Goal: Complete application form

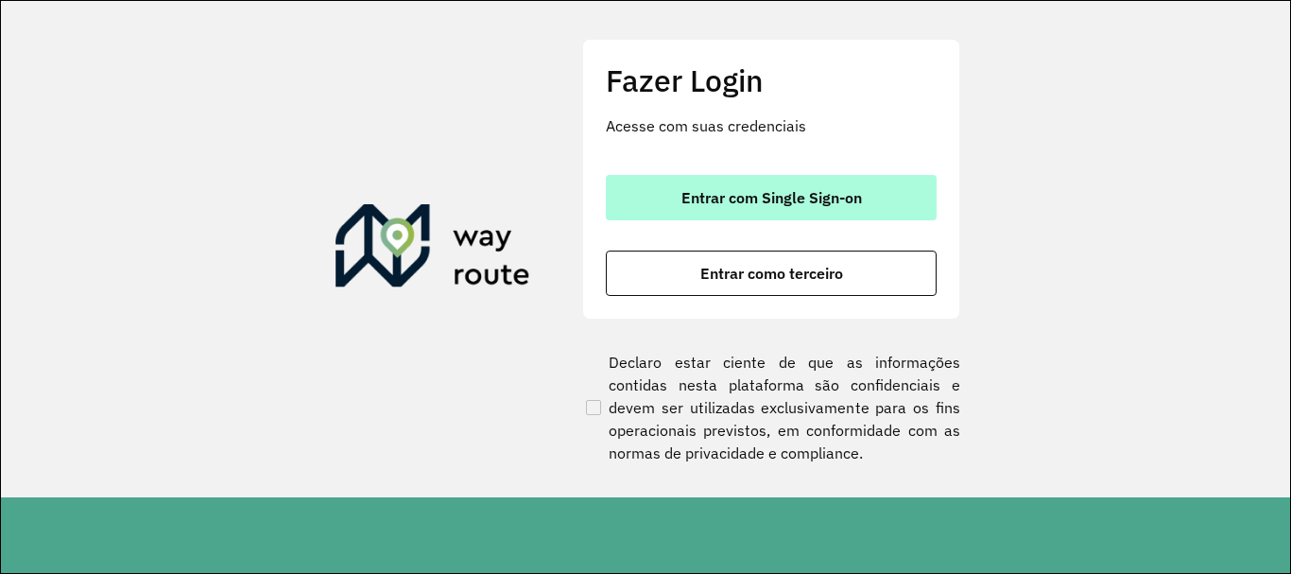
click at [739, 205] on span "Entrar com Single Sign-on" at bounding box center [772, 197] width 181 height 15
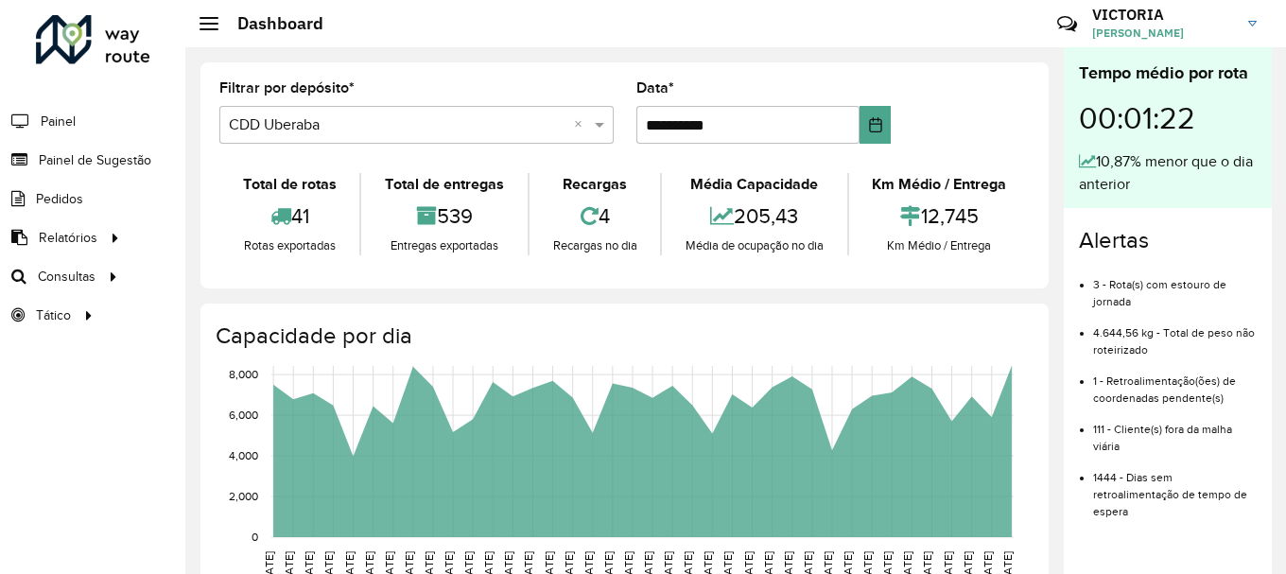
click at [109, 126] on li "Painel" at bounding box center [92, 121] width 185 height 40
click at [78, 125] on li "Painel" at bounding box center [92, 121] width 185 height 40
click at [60, 118] on span "Painel" at bounding box center [60, 122] width 39 height 20
click at [75, 166] on span "Painel de Sugestão" at bounding box center [98, 160] width 118 height 20
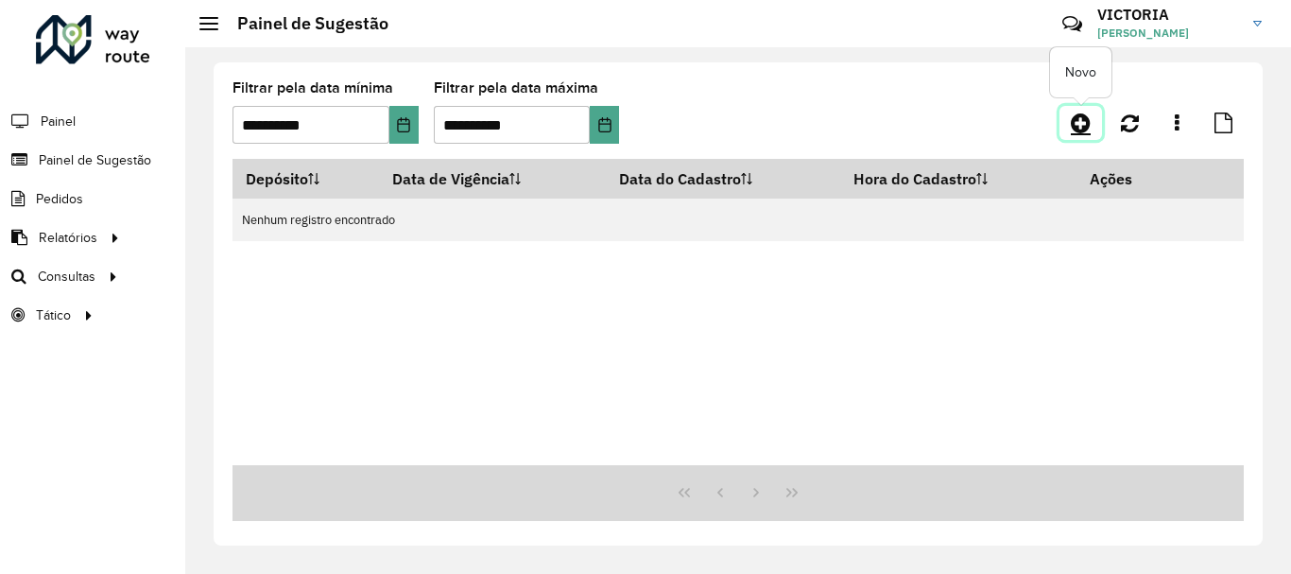
click at [1089, 129] on icon at bounding box center [1081, 123] width 20 height 23
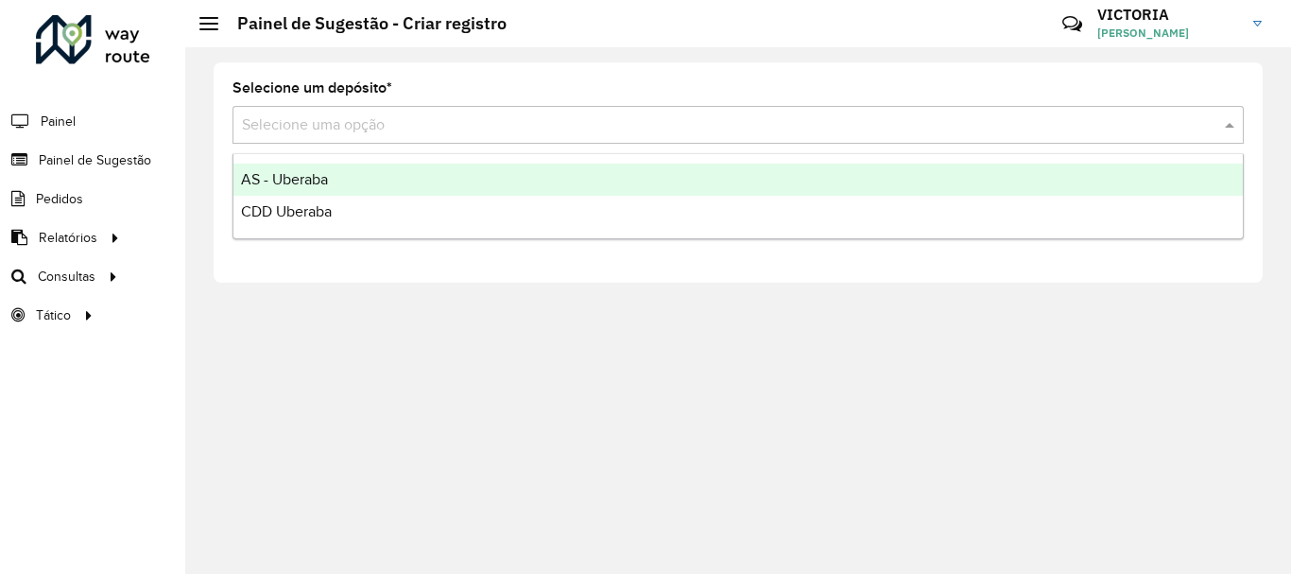
click at [503, 130] on input "text" at bounding box center [719, 125] width 955 height 23
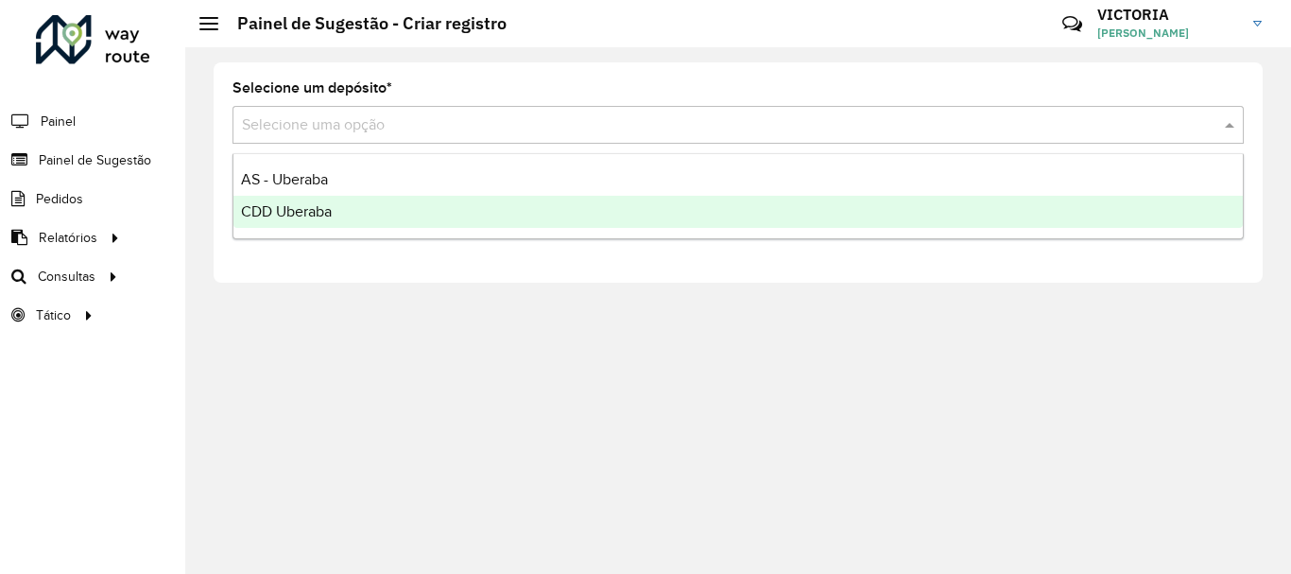
click at [492, 213] on div "CDD Uberaba" at bounding box center [739, 212] width 1010 height 32
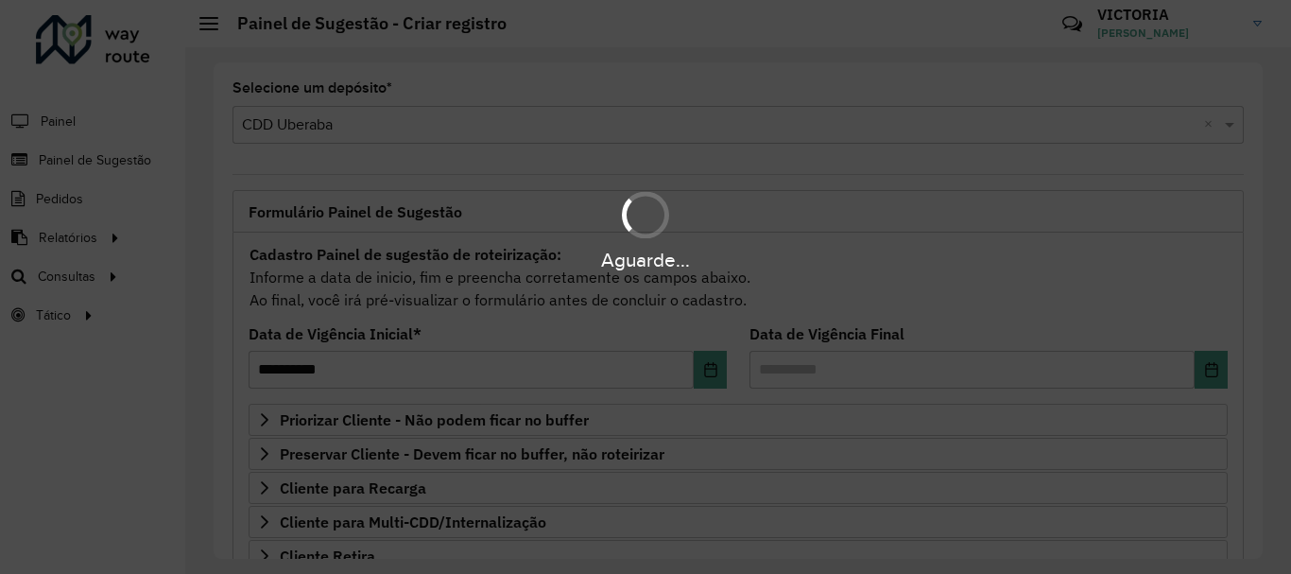
scroll to position [189, 0]
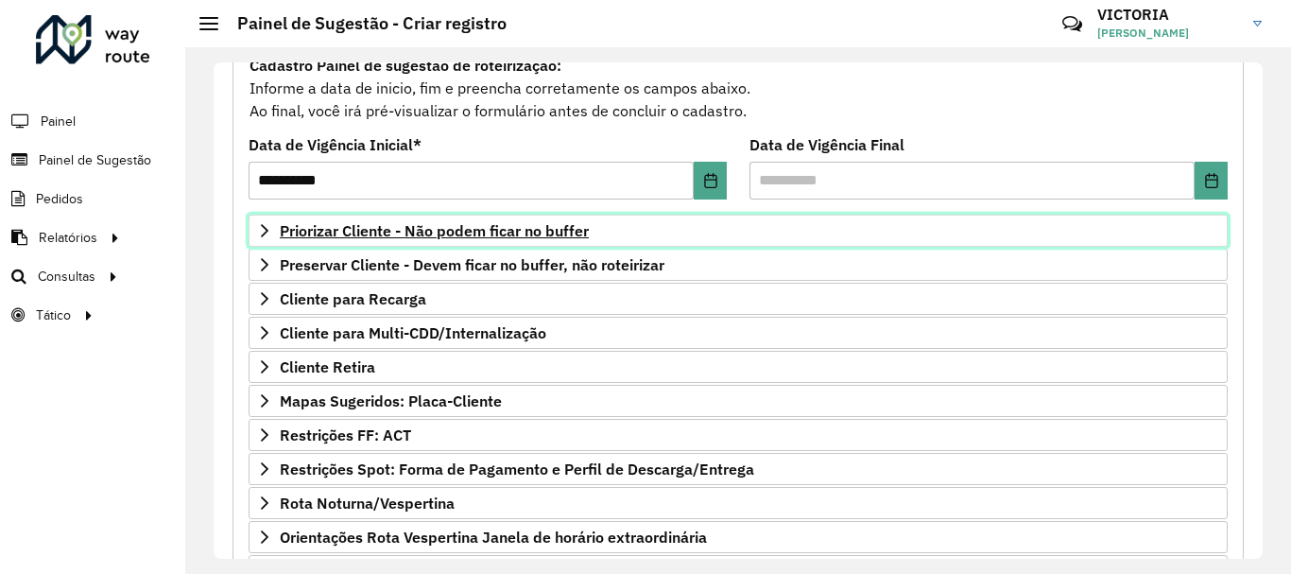
click at [489, 224] on span "Priorizar Cliente - Não podem ficar no buffer" at bounding box center [434, 230] width 309 height 15
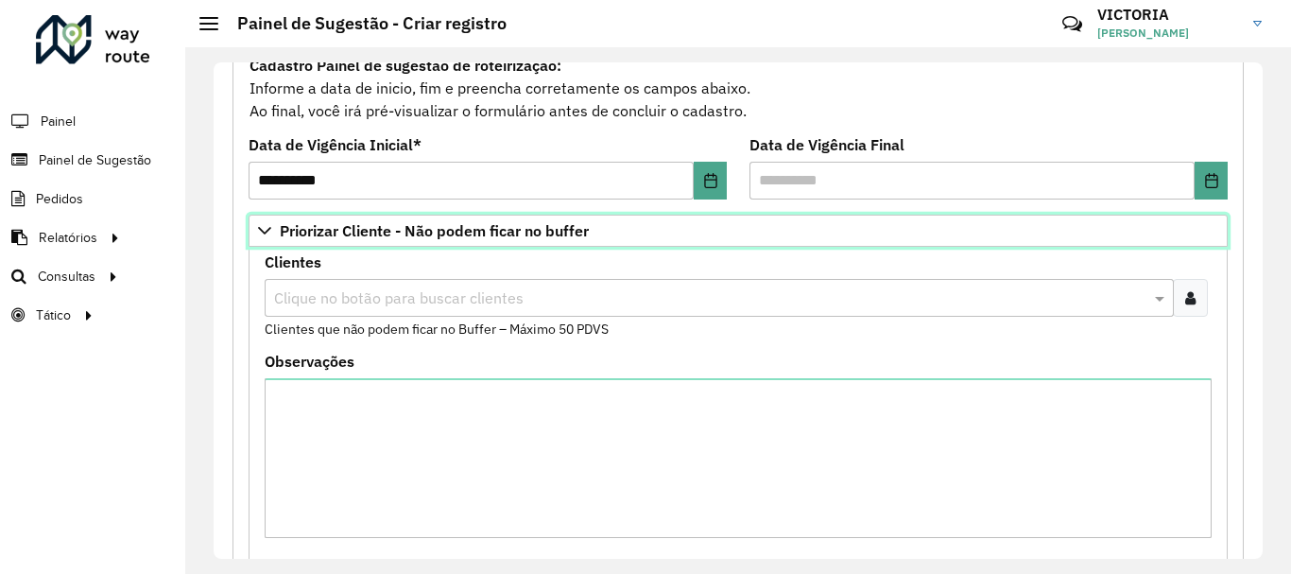
scroll to position [378, 0]
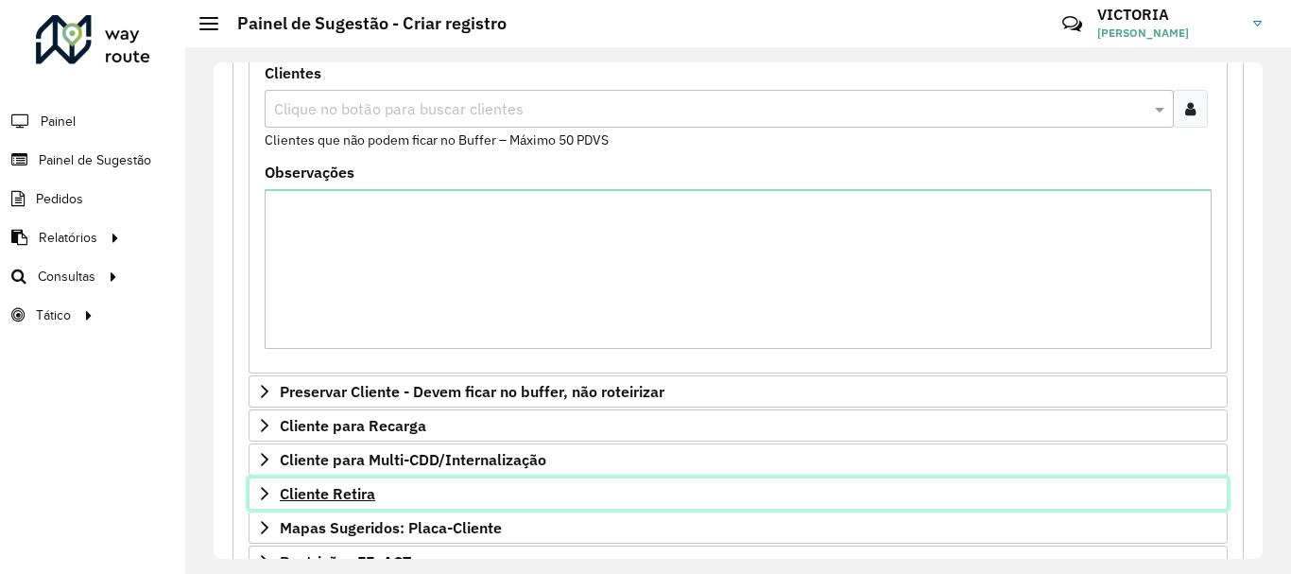
click at [335, 491] on span "Cliente Retira" at bounding box center [327, 493] width 95 height 15
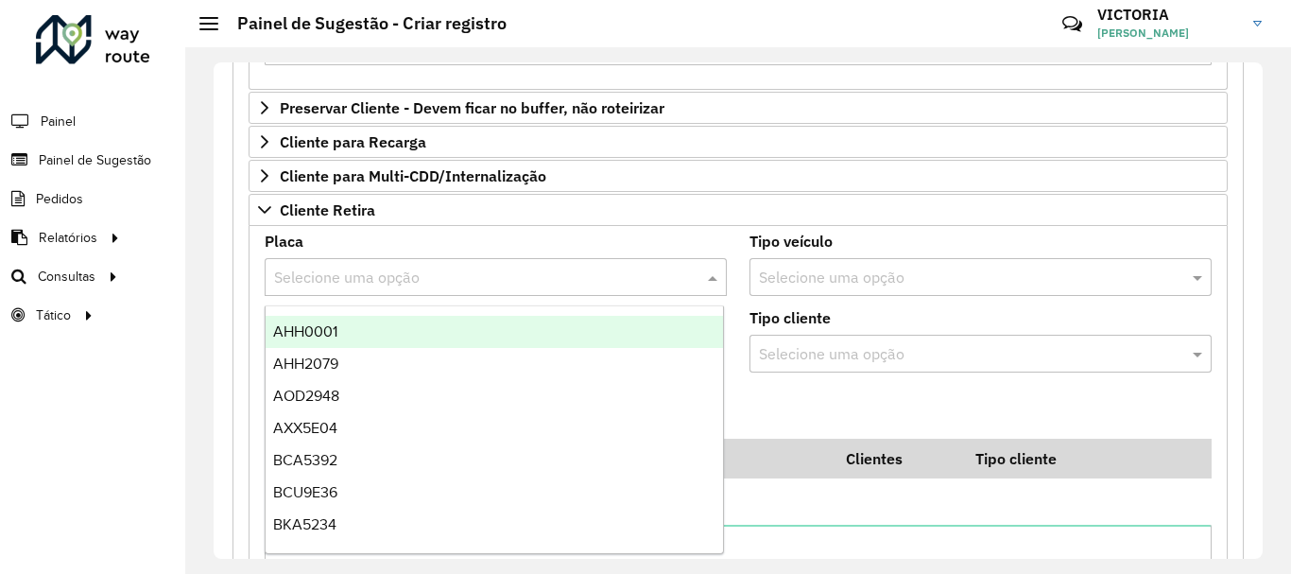
click at [450, 286] on input "text" at bounding box center [477, 278] width 406 height 23
type input "***"
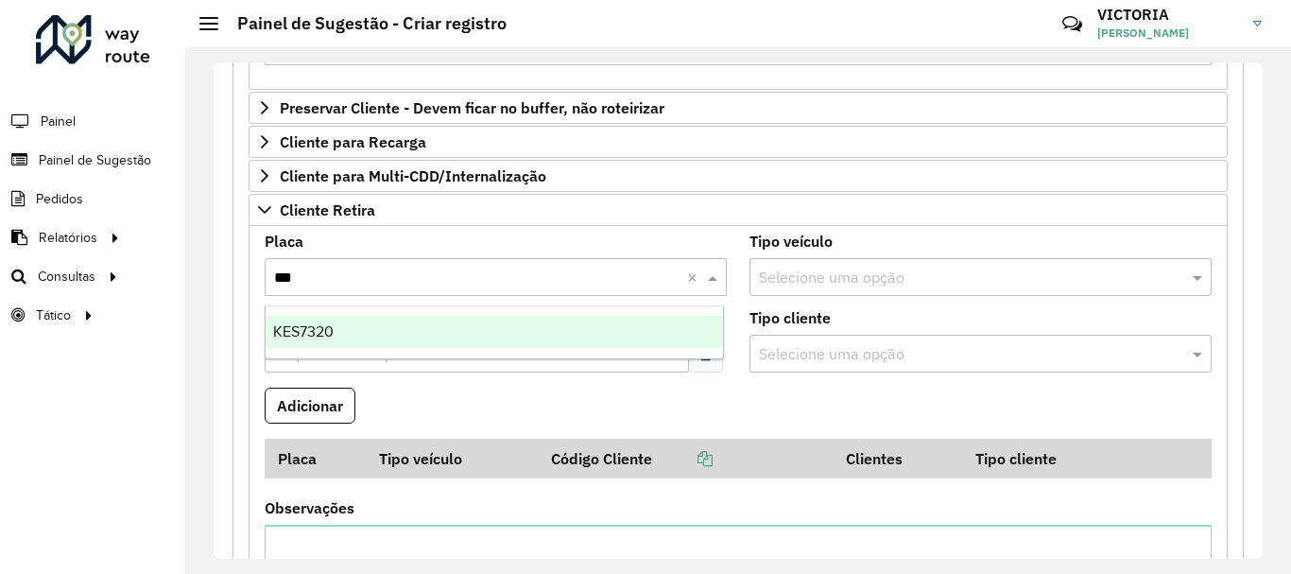
click at [512, 333] on div "KES7320" at bounding box center [495, 332] width 458 height 32
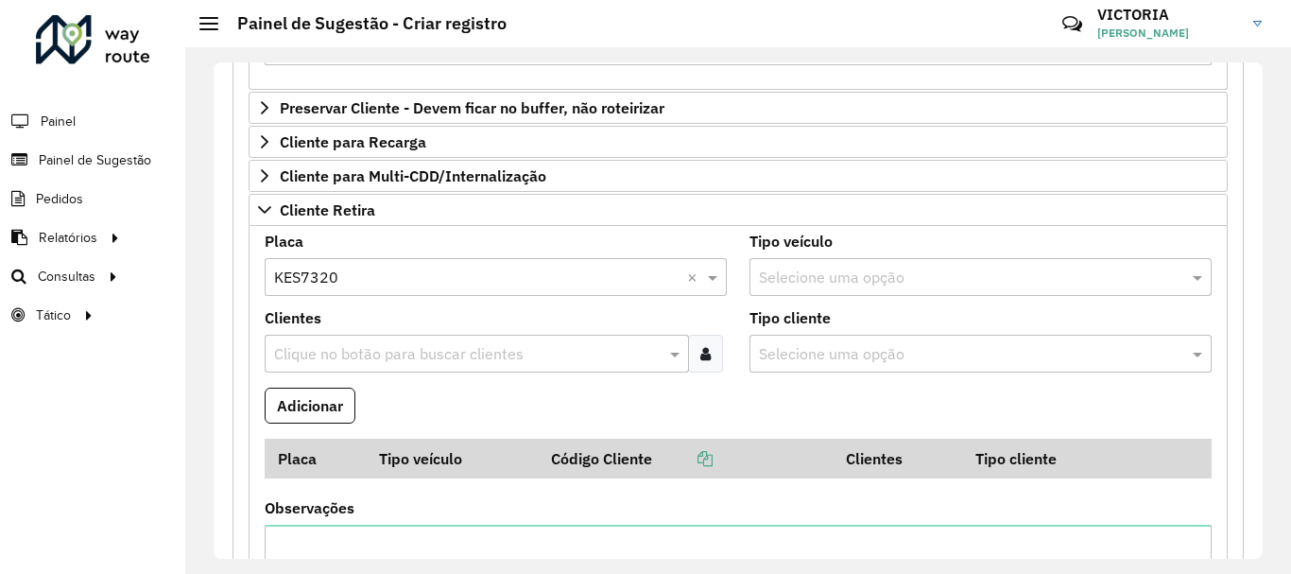
click at [516, 355] on input "text" at bounding box center [467, 354] width 396 height 23
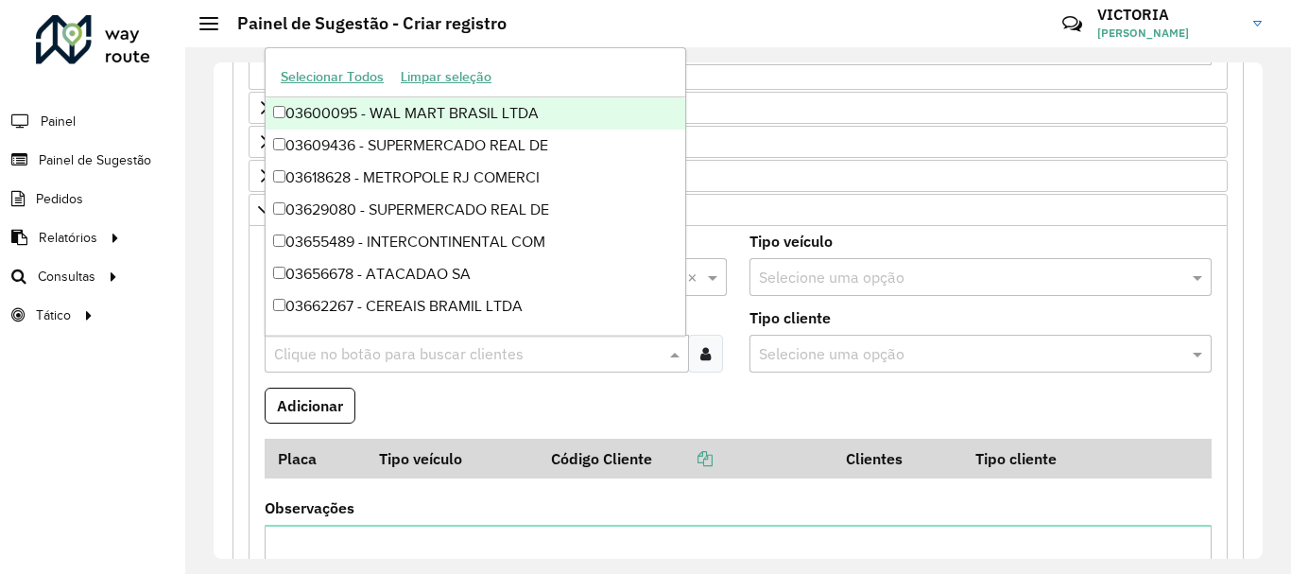
paste input "*****"
type input "*****"
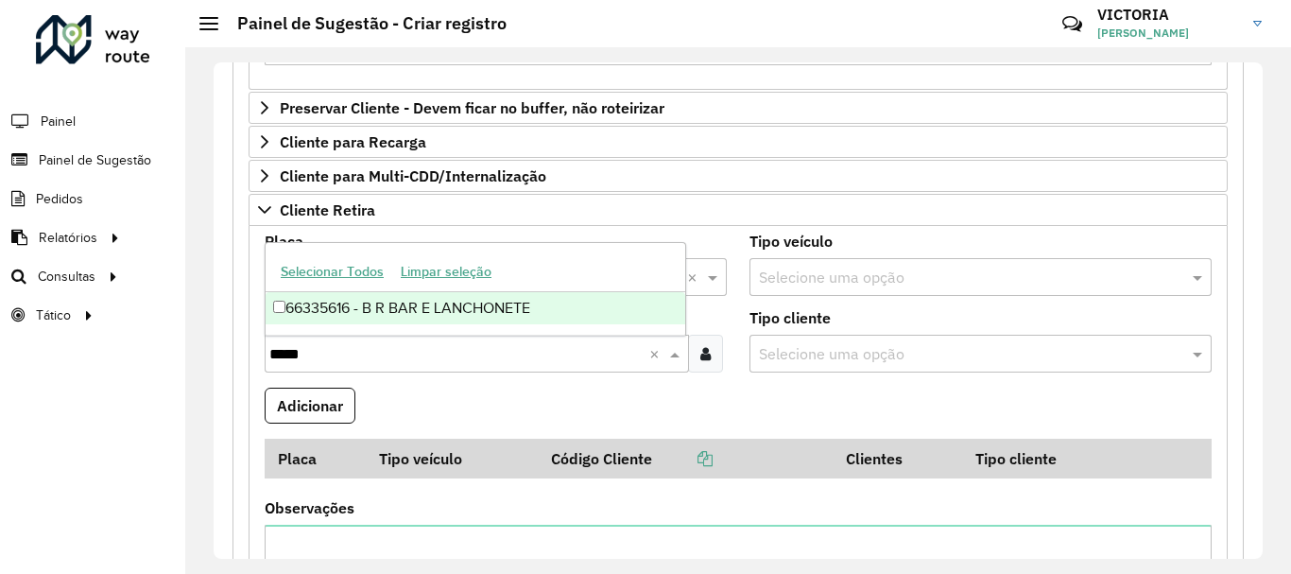
click at [513, 306] on div "66335616 - B R BAR E LANCHONETE" at bounding box center [476, 308] width 420 height 32
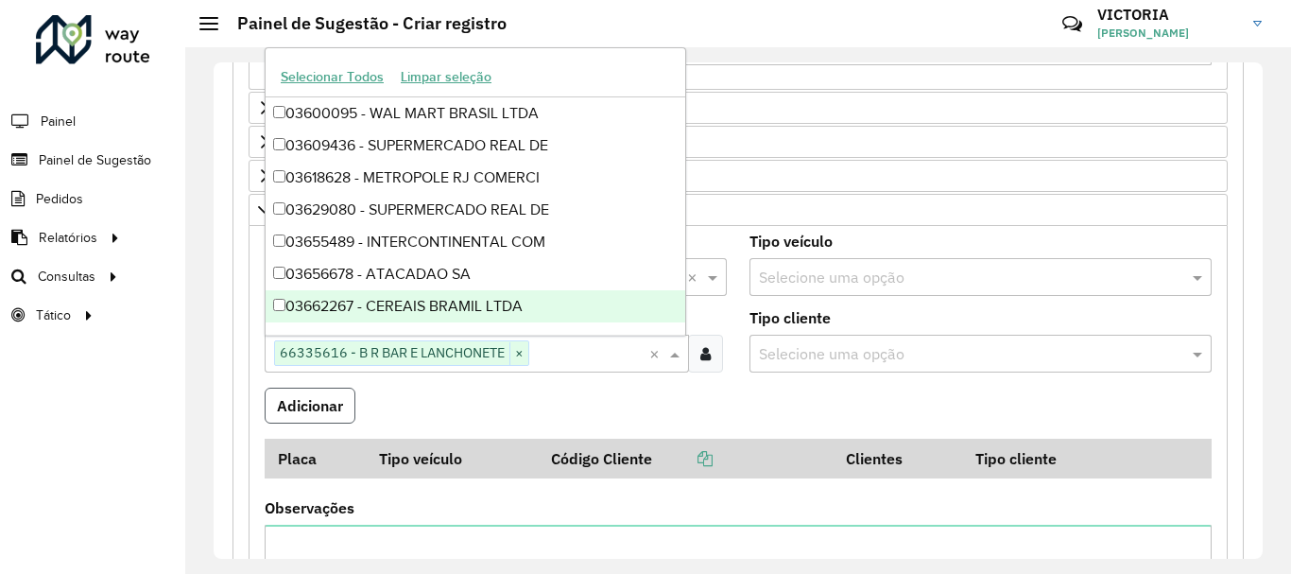
click at [322, 406] on button "Adicionar" at bounding box center [310, 406] width 91 height 36
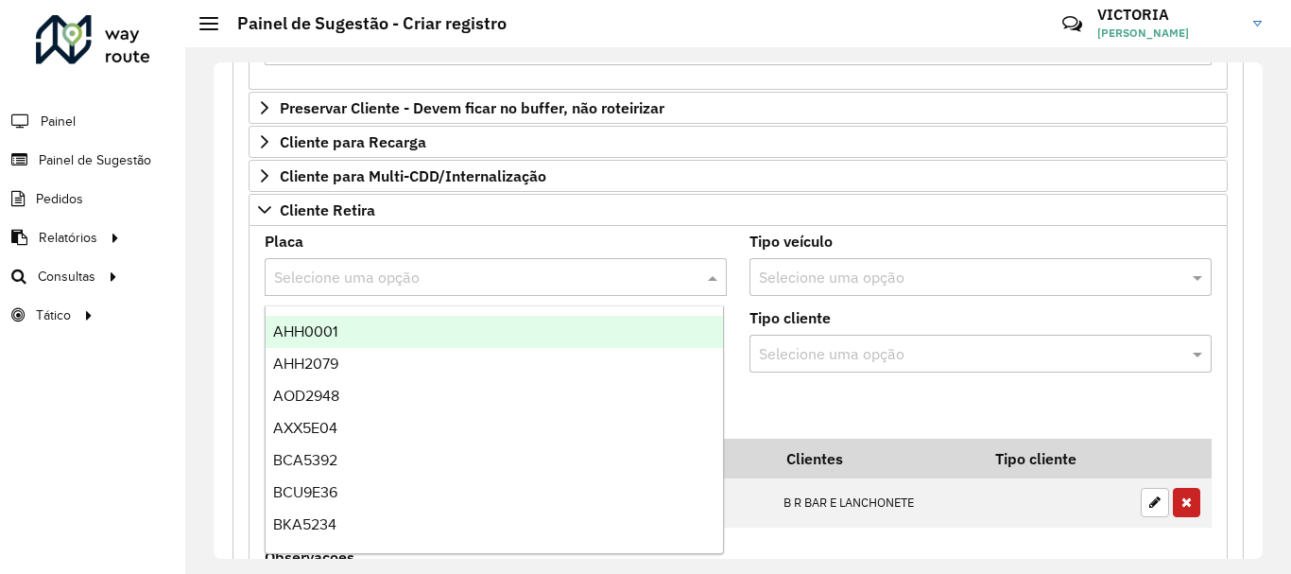
click at [476, 264] on div "Selecione uma opção" at bounding box center [496, 277] width 462 height 38
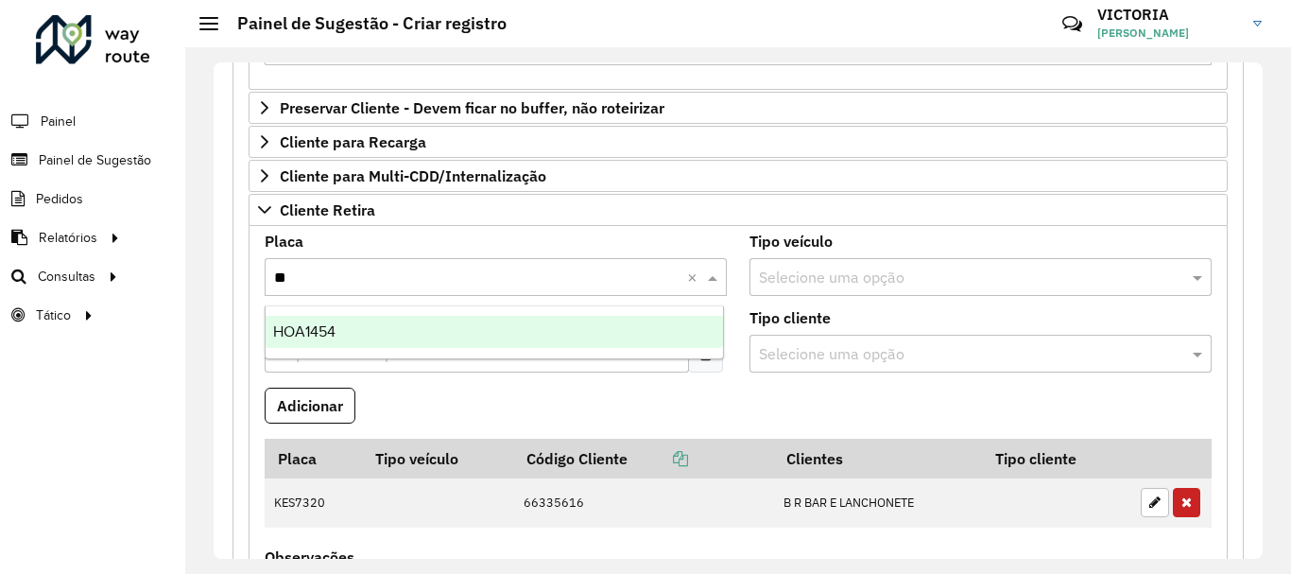
type input "***"
click at [394, 351] on ng-dropdown-panel "HOA1454" at bounding box center [494, 332] width 459 height 54
click at [407, 339] on div "HOA1454" at bounding box center [495, 332] width 458 height 32
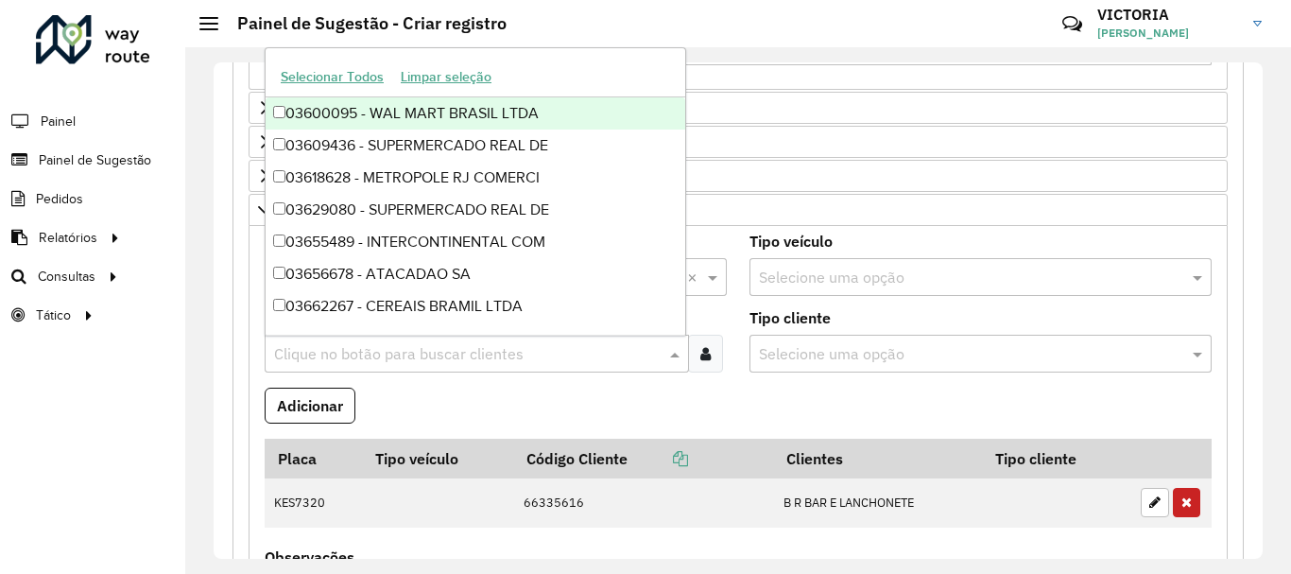
click at [421, 368] on div "Clique no botão para buscar clientes" at bounding box center [477, 354] width 424 height 38
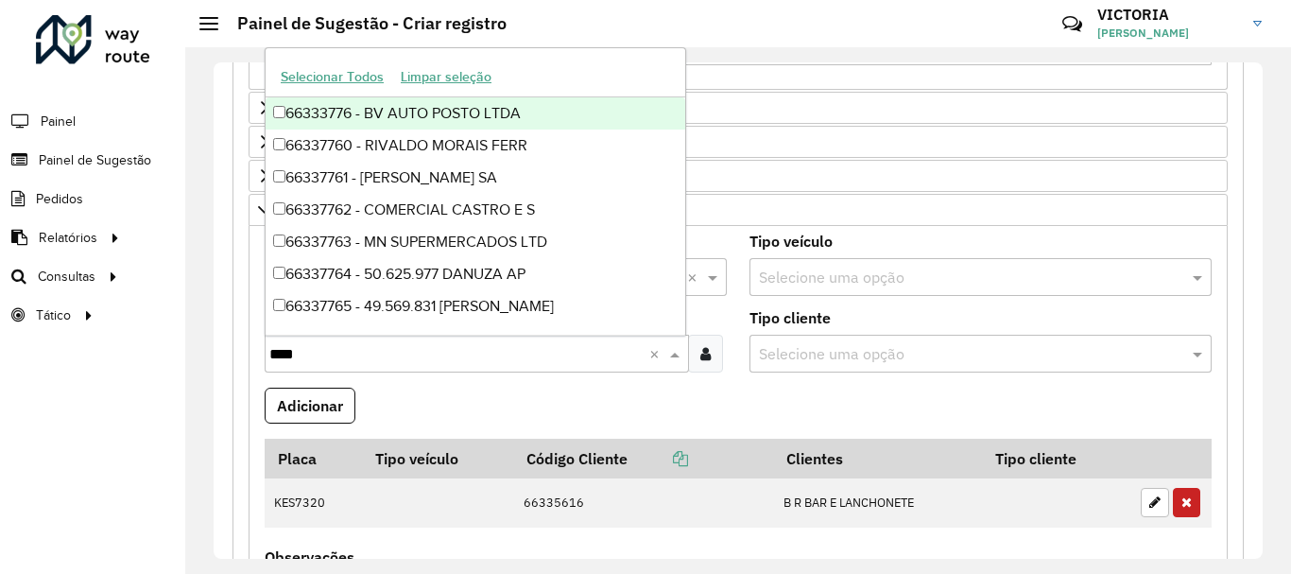
type input "*****"
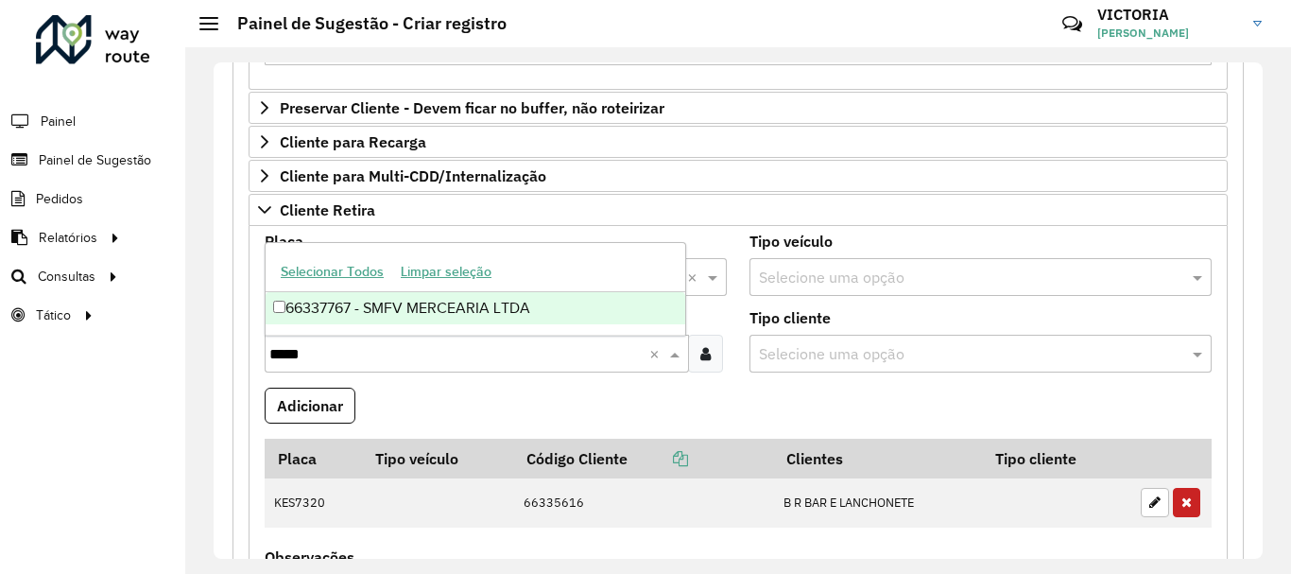
click at [342, 309] on div "66337767 - SMFV MERCEARIA LTDA" at bounding box center [476, 308] width 420 height 32
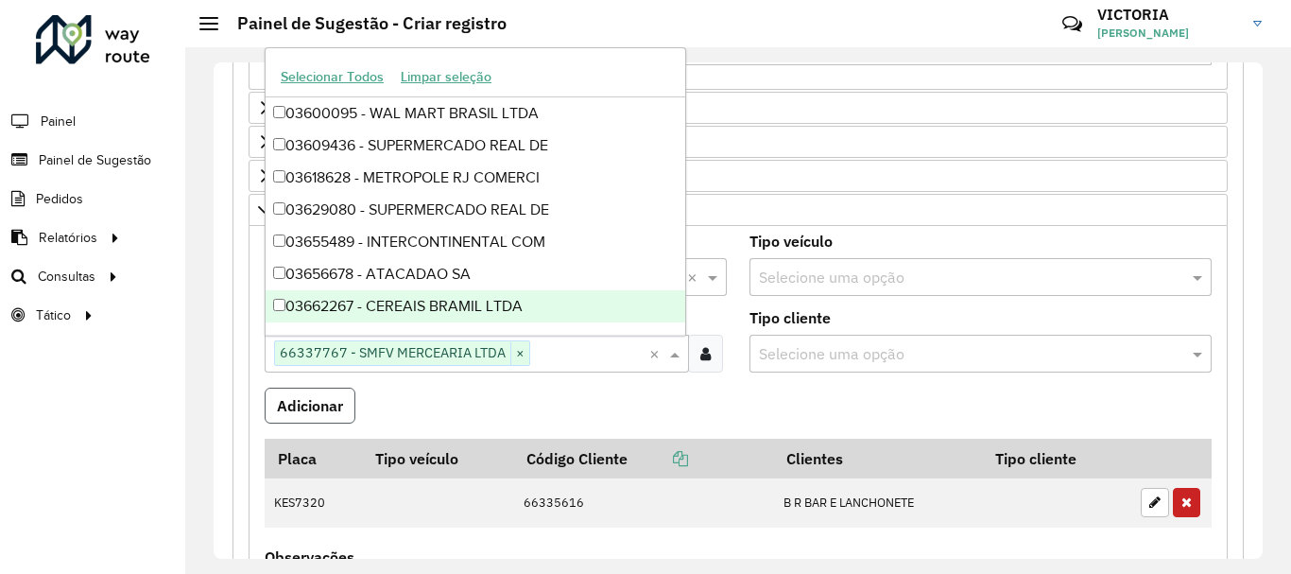
click at [313, 408] on button "Adicionar" at bounding box center [310, 406] width 91 height 36
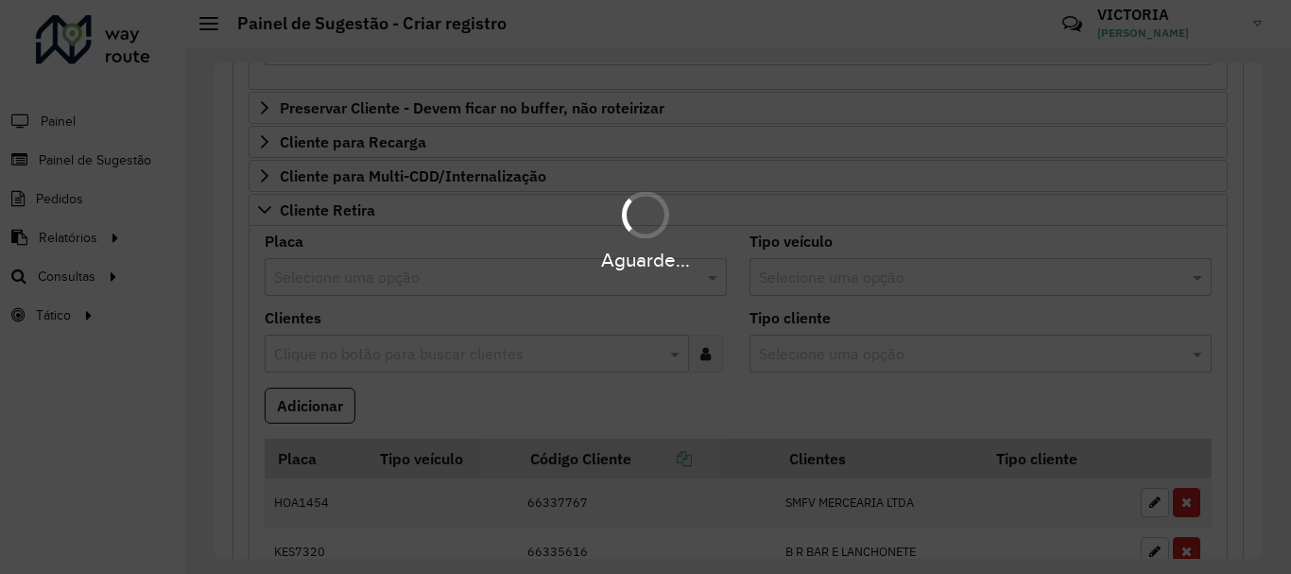
click at [638, 420] on div "Aguarde..." at bounding box center [645, 287] width 1291 height 574
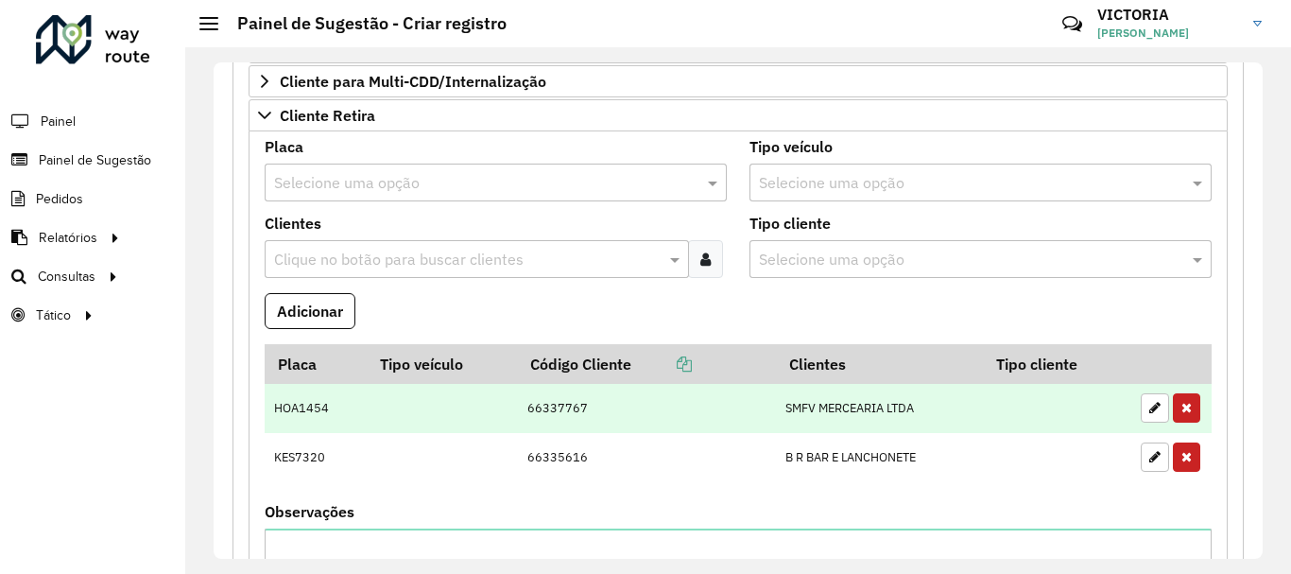
scroll to position [1040, 0]
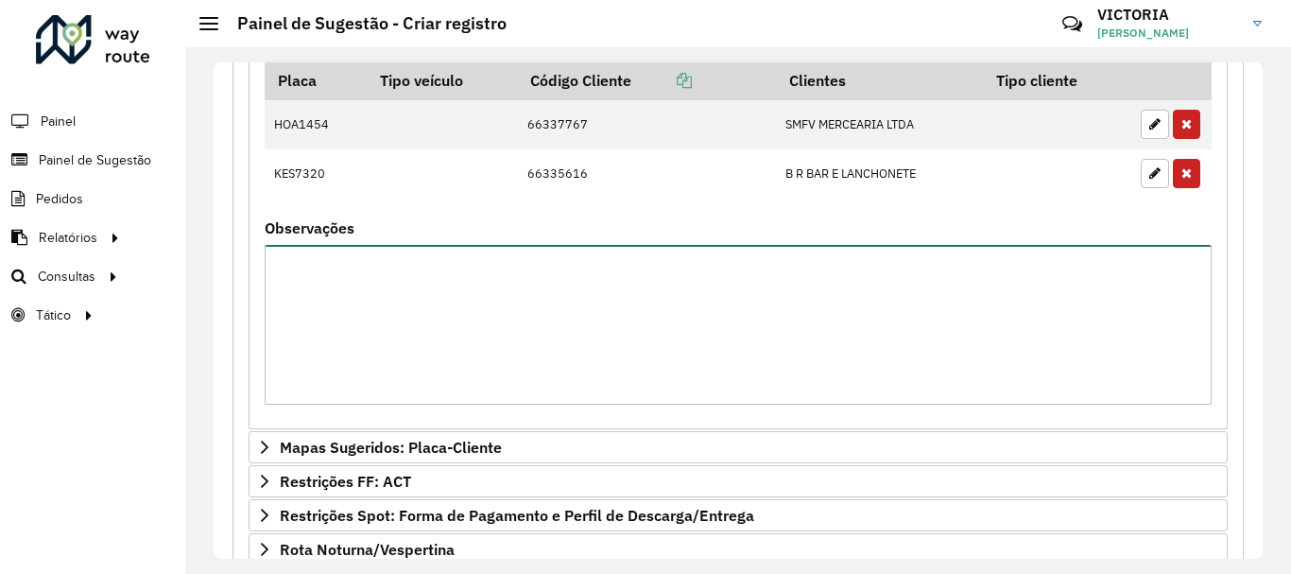
click at [414, 276] on textarea "Observações" at bounding box center [738, 325] width 947 height 160
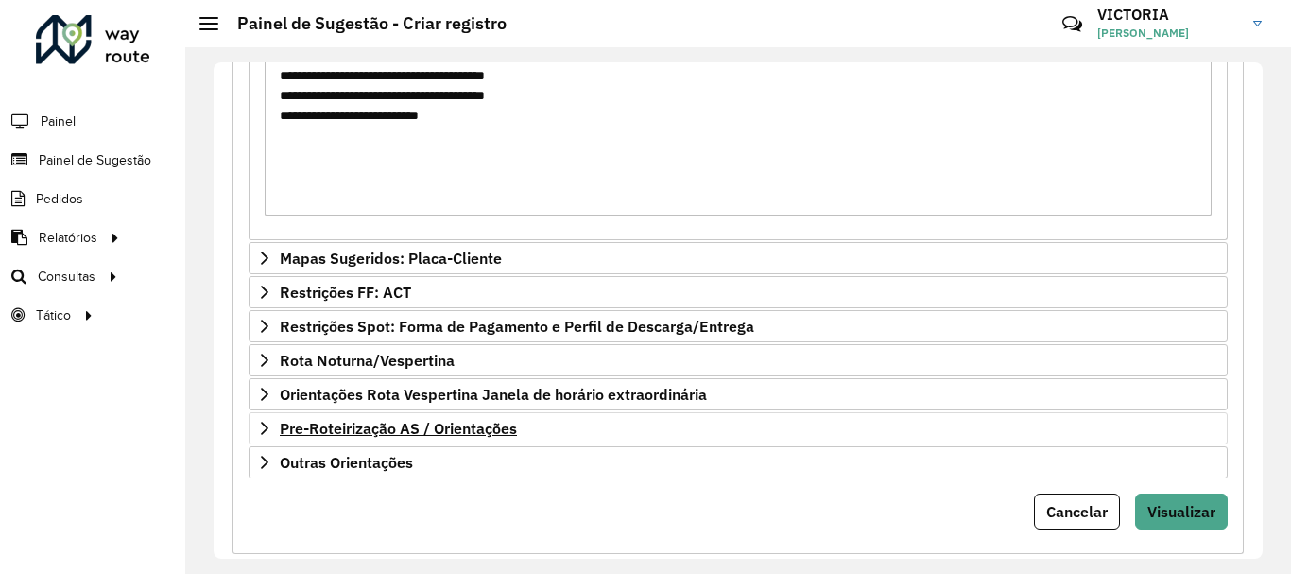
scroll to position [1266, 0]
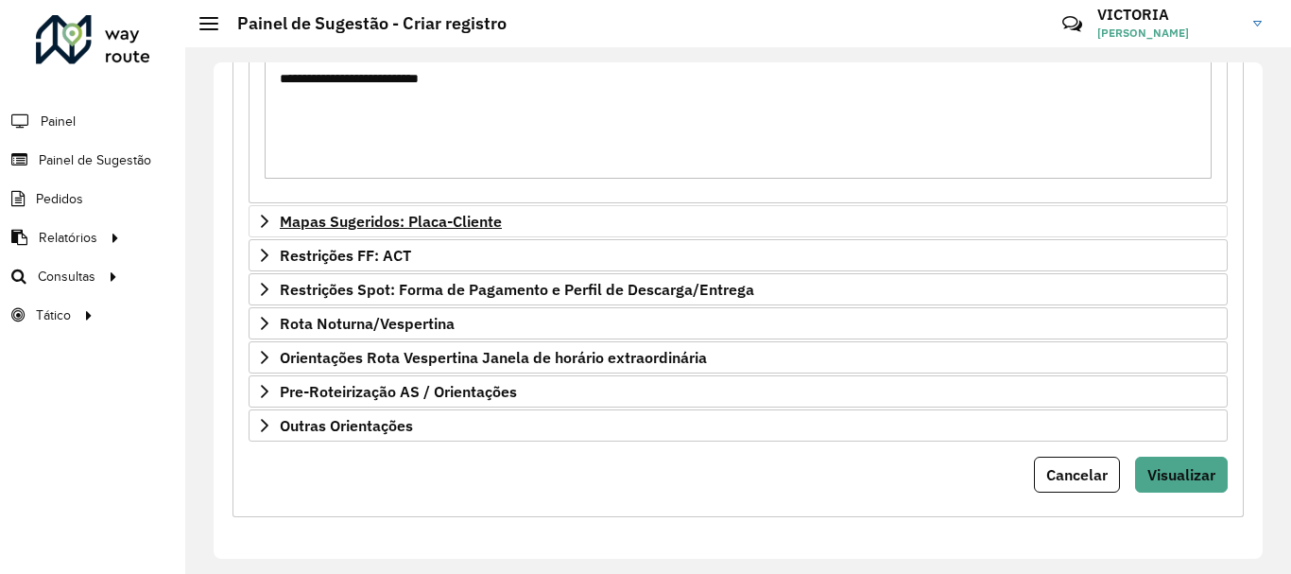
type textarea "**********"
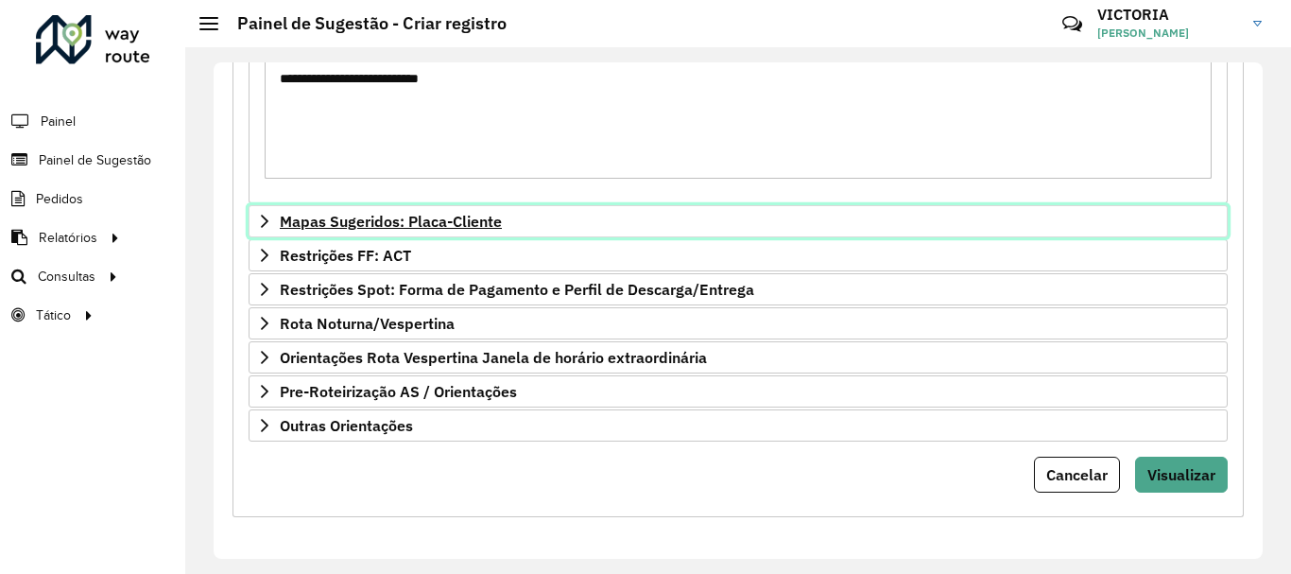
click at [493, 216] on span "Mapas Sugeridos: Placa-Cliente" at bounding box center [391, 221] width 222 height 15
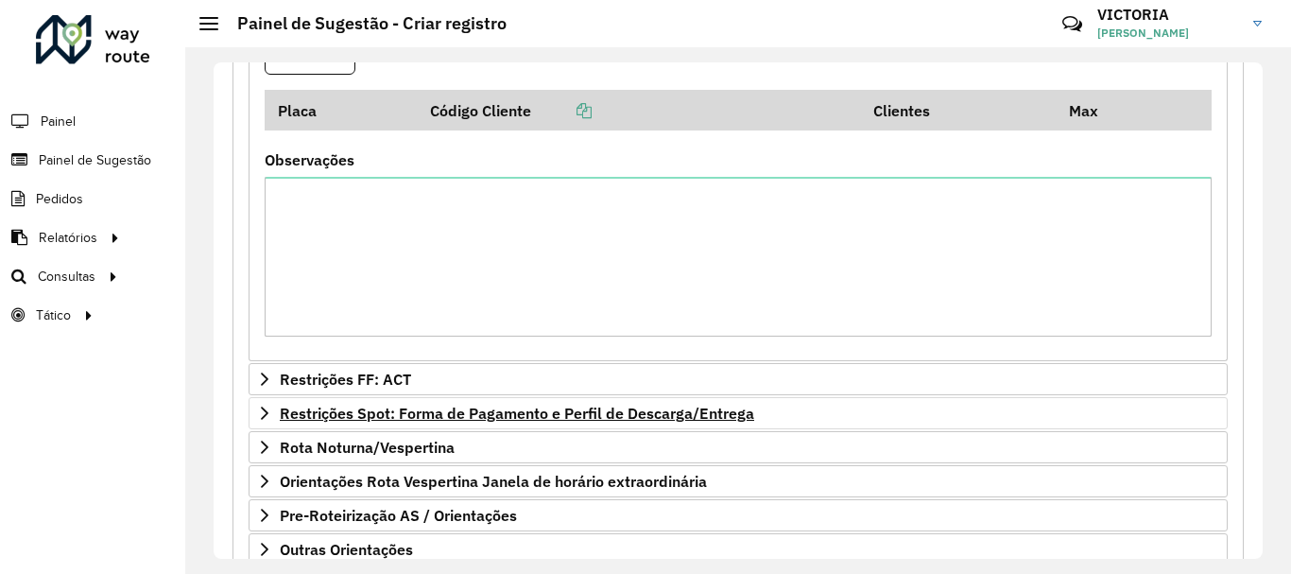
scroll to position [1673, 0]
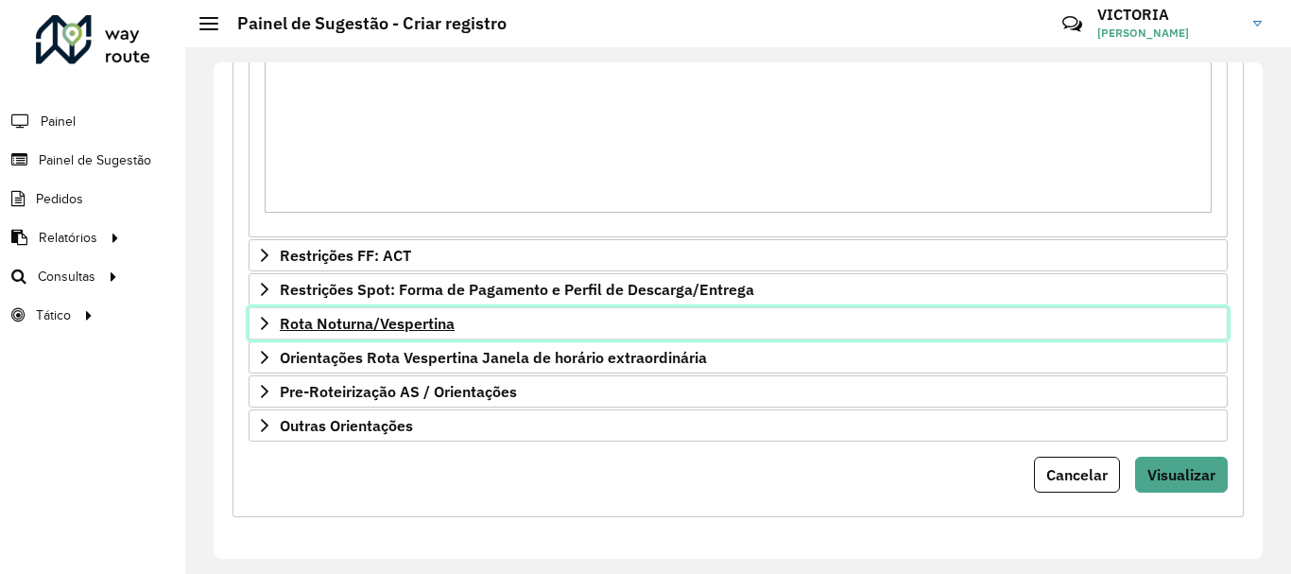
click at [419, 331] on span "Rota Noturna/Vespertina" at bounding box center [367, 323] width 175 height 15
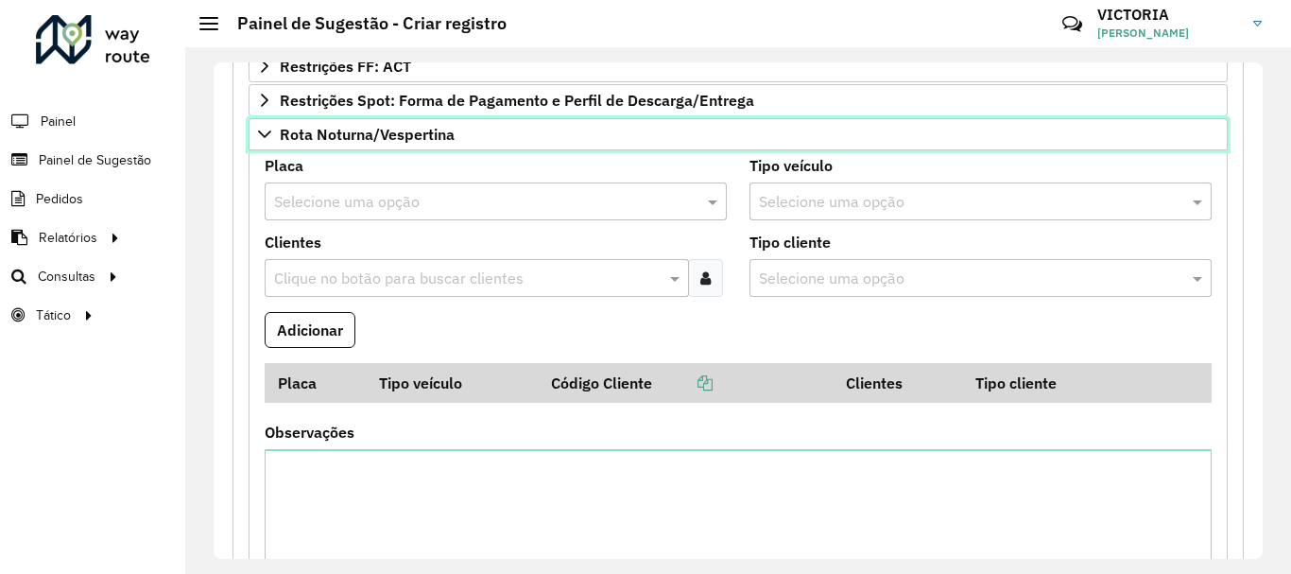
scroll to position [1957, 0]
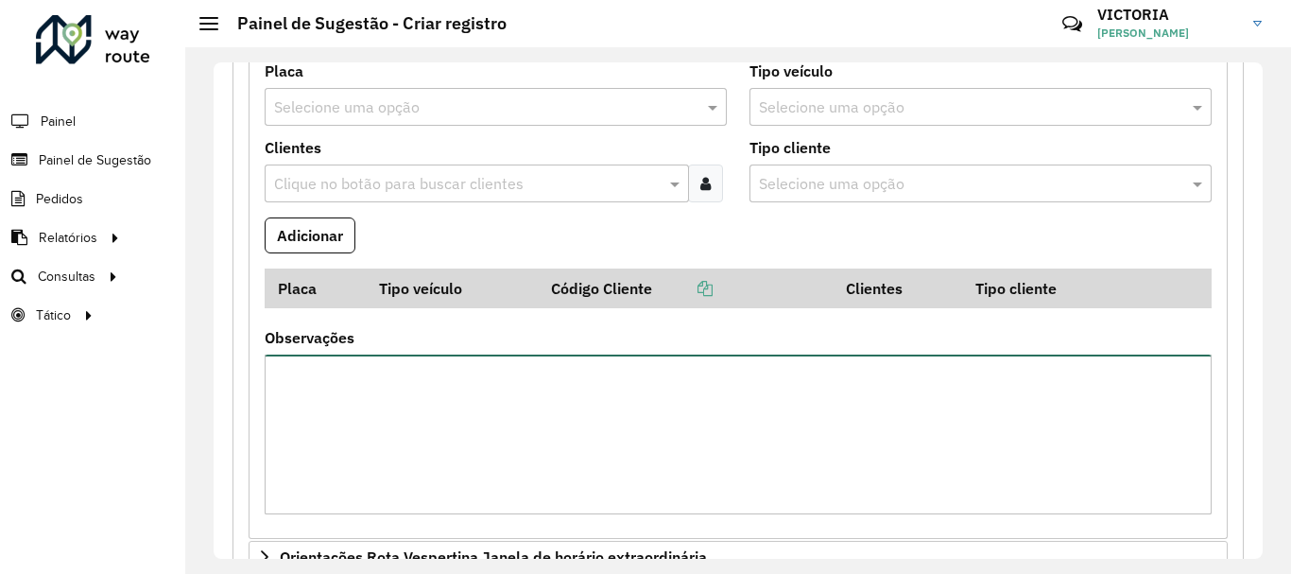
click at [446, 430] on textarea "Observações" at bounding box center [738, 435] width 947 height 160
type textarea "*"
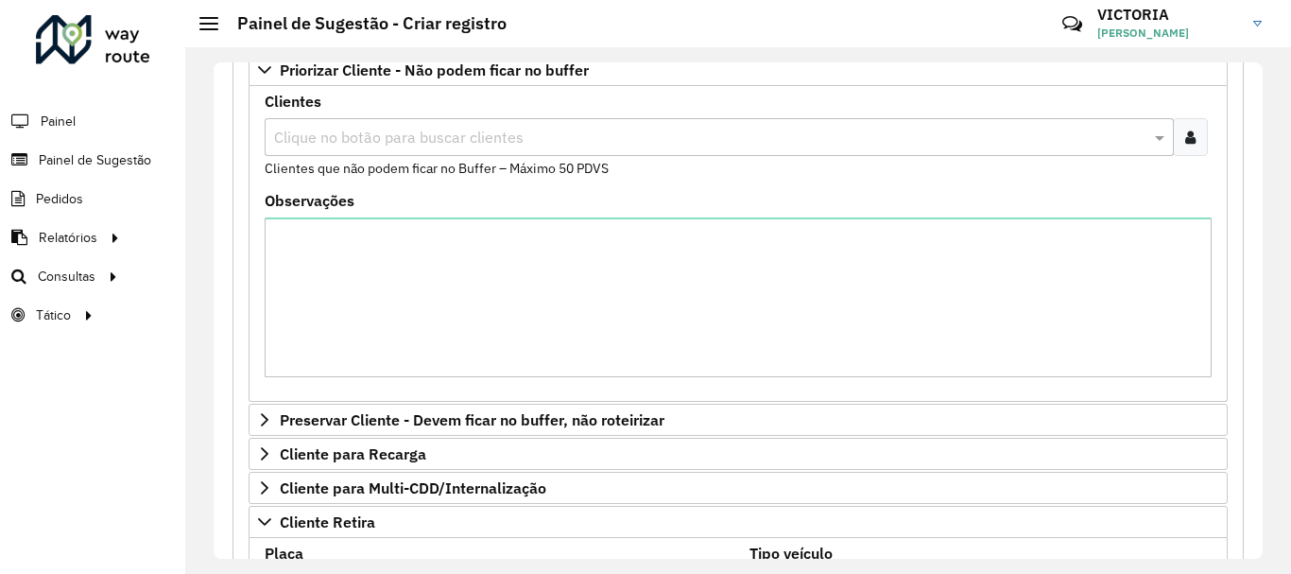
scroll to position [161, 0]
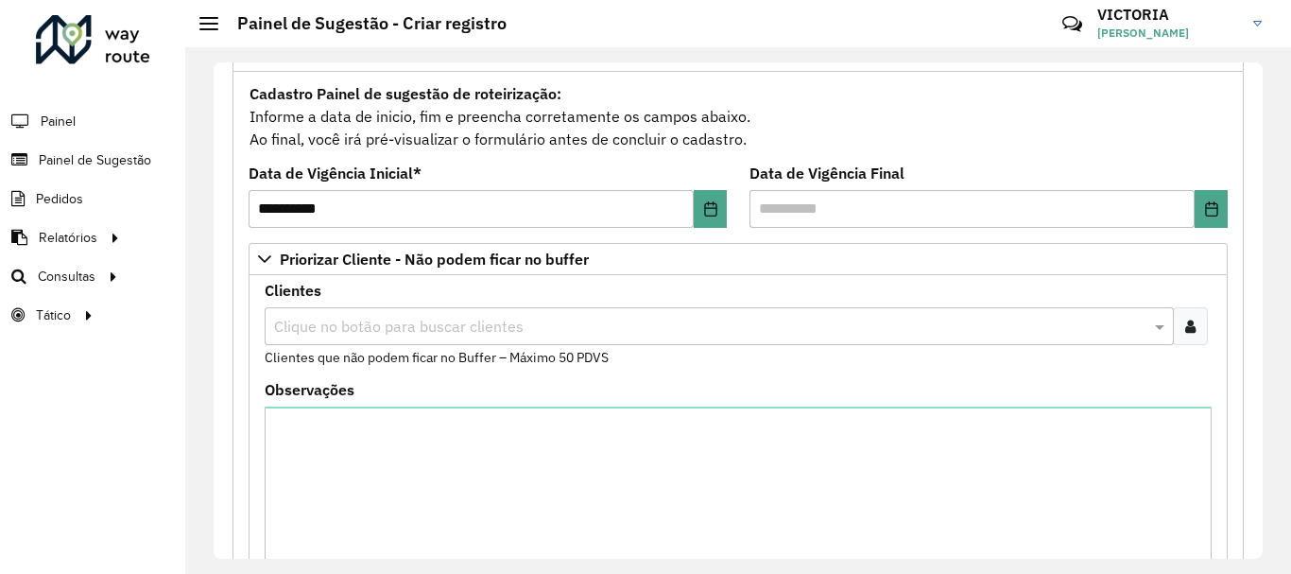
type textarea "**********"
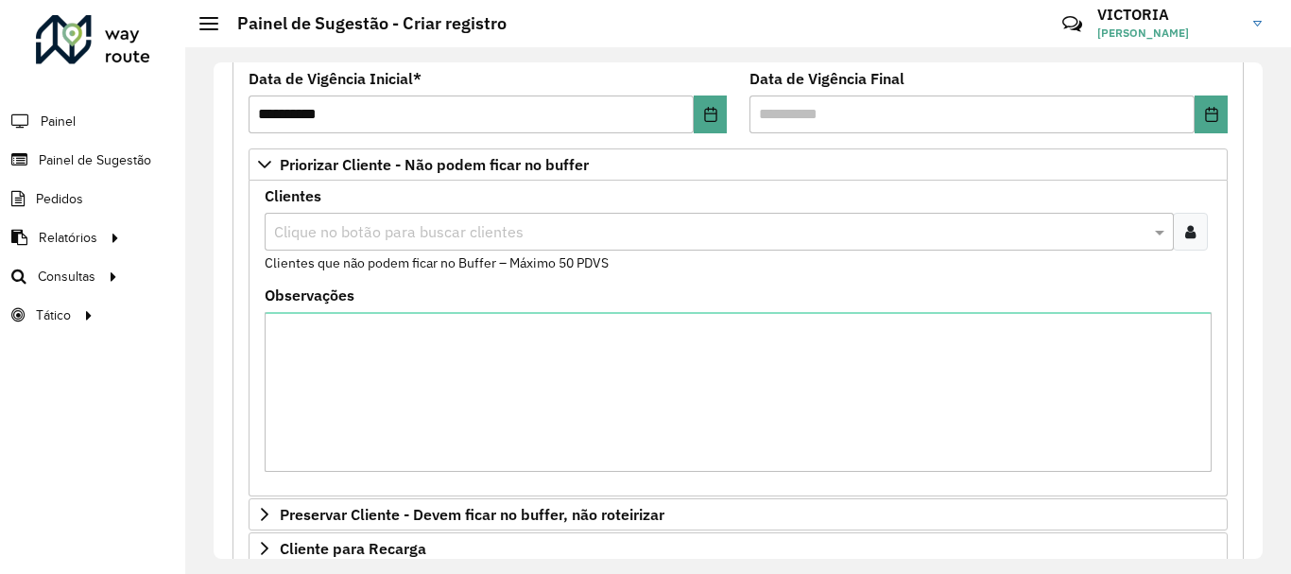
scroll to position [350, 0]
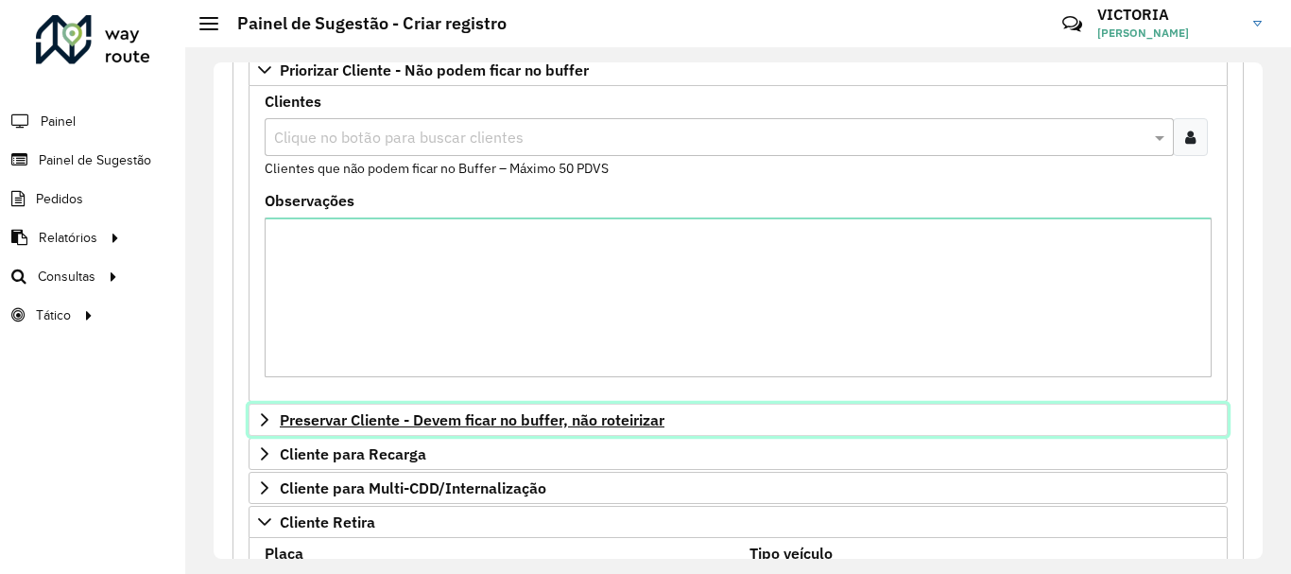
click at [615, 417] on span "Preservar Cliente - Devem ficar no buffer, não roteirizar" at bounding box center [472, 419] width 385 height 15
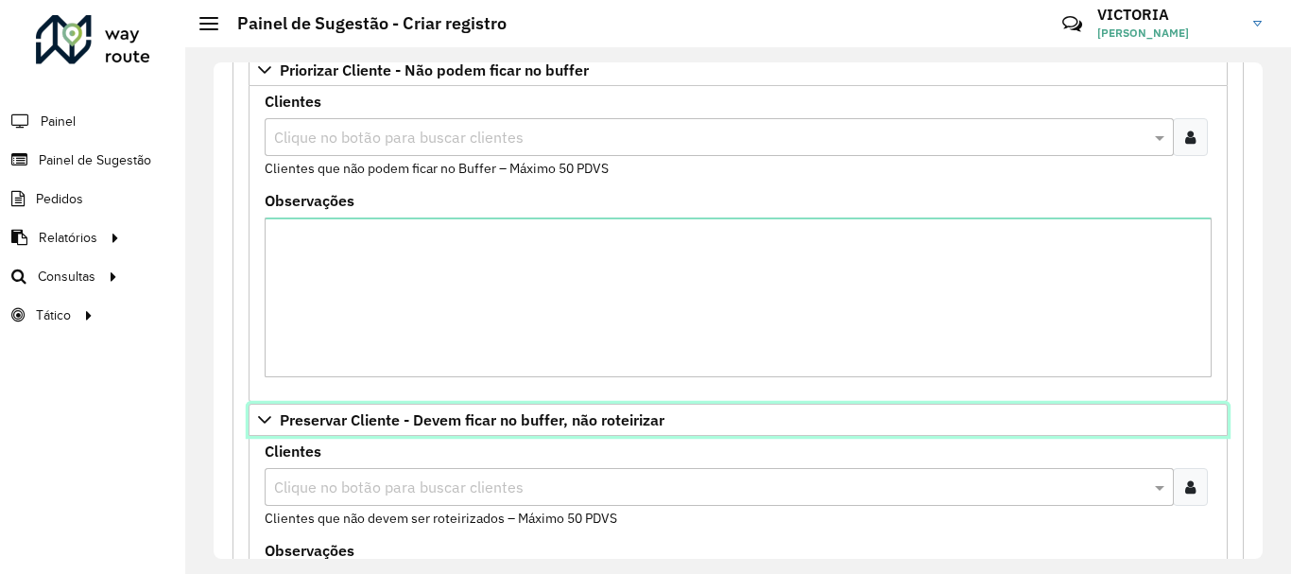
scroll to position [444, 0]
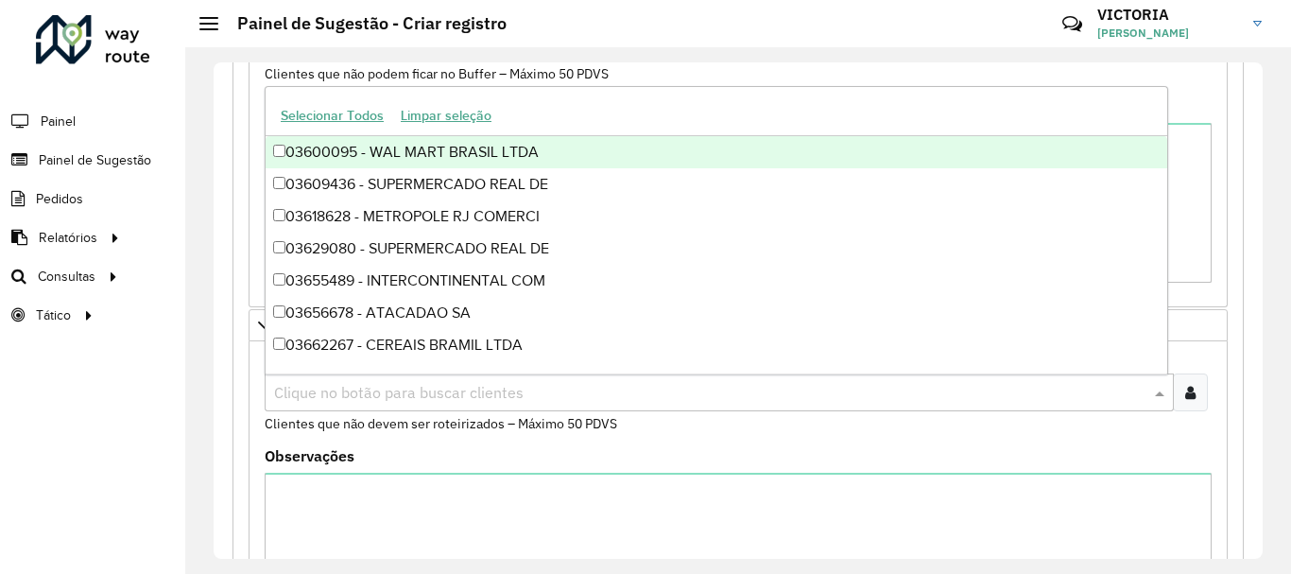
click at [600, 382] on input "text" at bounding box center [709, 393] width 881 height 23
click at [1176, 393] on div at bounding box center [1190, 392] width 35 height 38
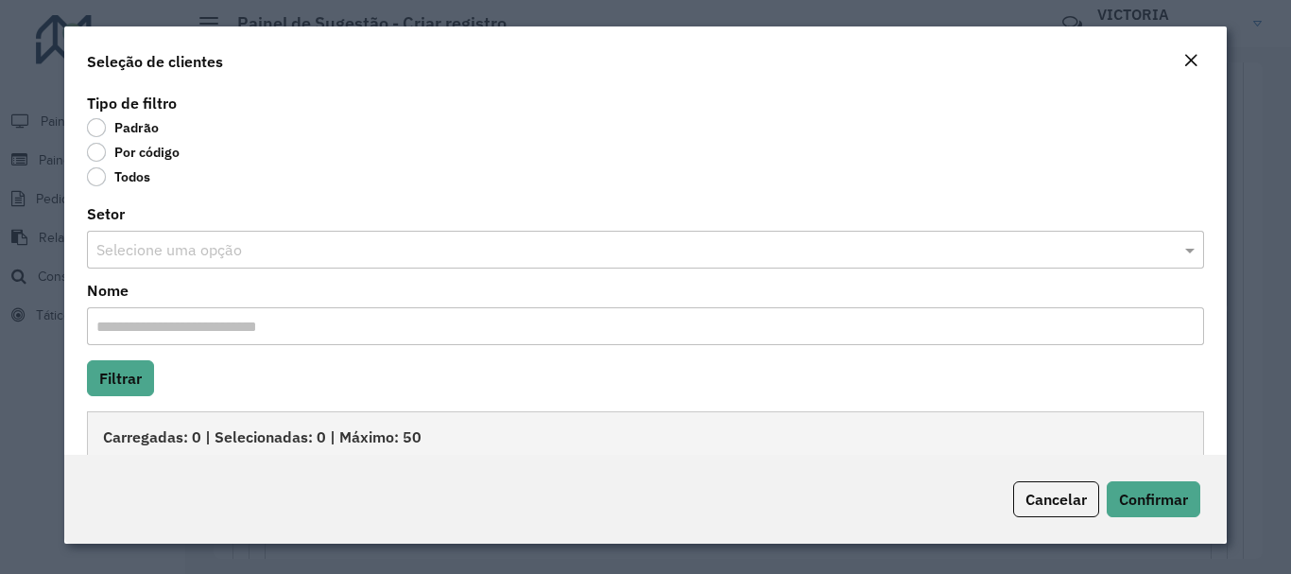
click at [99, 157] on label "Por código" at bounding box center [133, 152] width 93 height 19
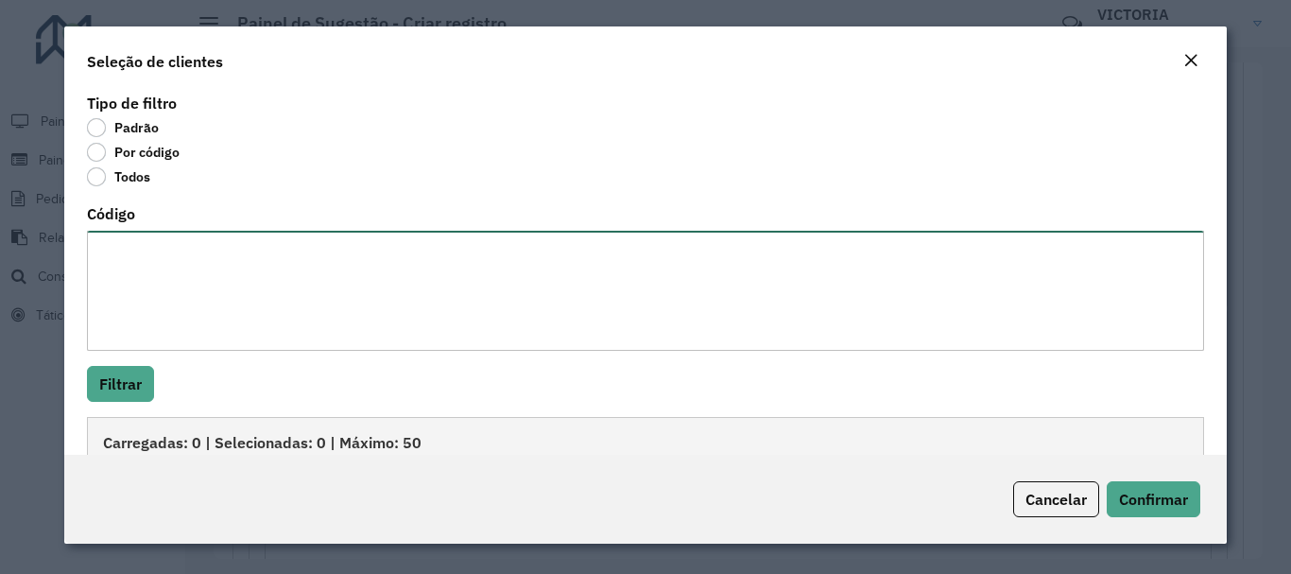
click at [141, 307] on textarea "Código" at bounding box center [645, 291] width 1117 height 120
paste textarea "***** ***** ***** ***** ***** ***** *****"
type textarea "***** ***** ***** ***** ***** ***** *****"
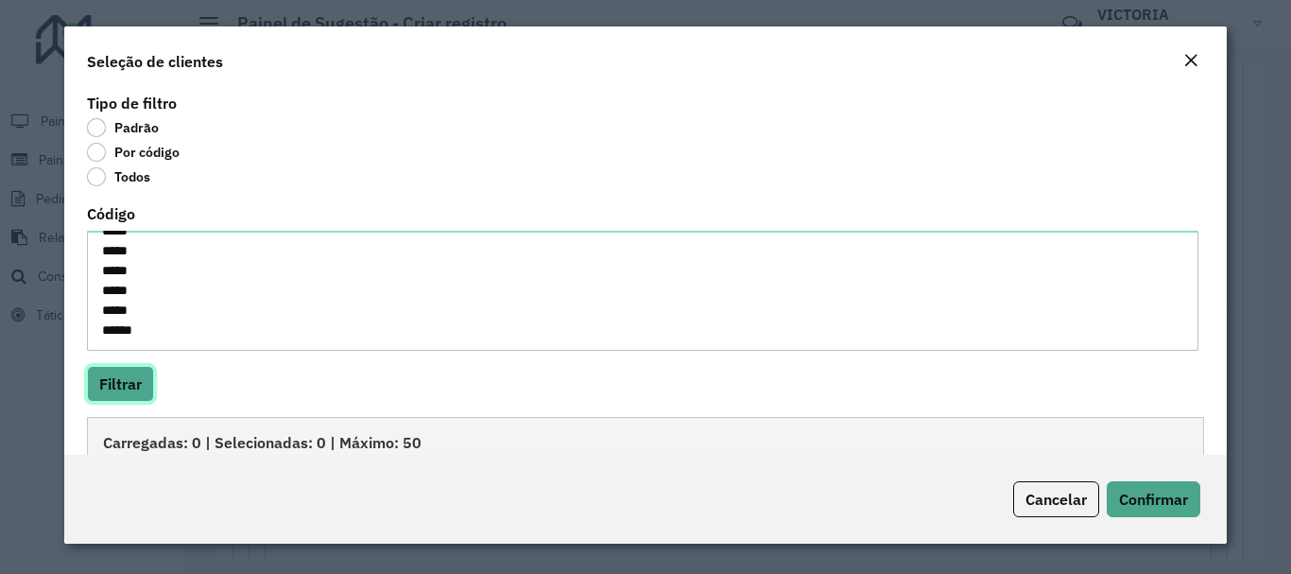
click at [112, 389] on button "Filtrar" at bounding box center [120, 384] width 67 height 36
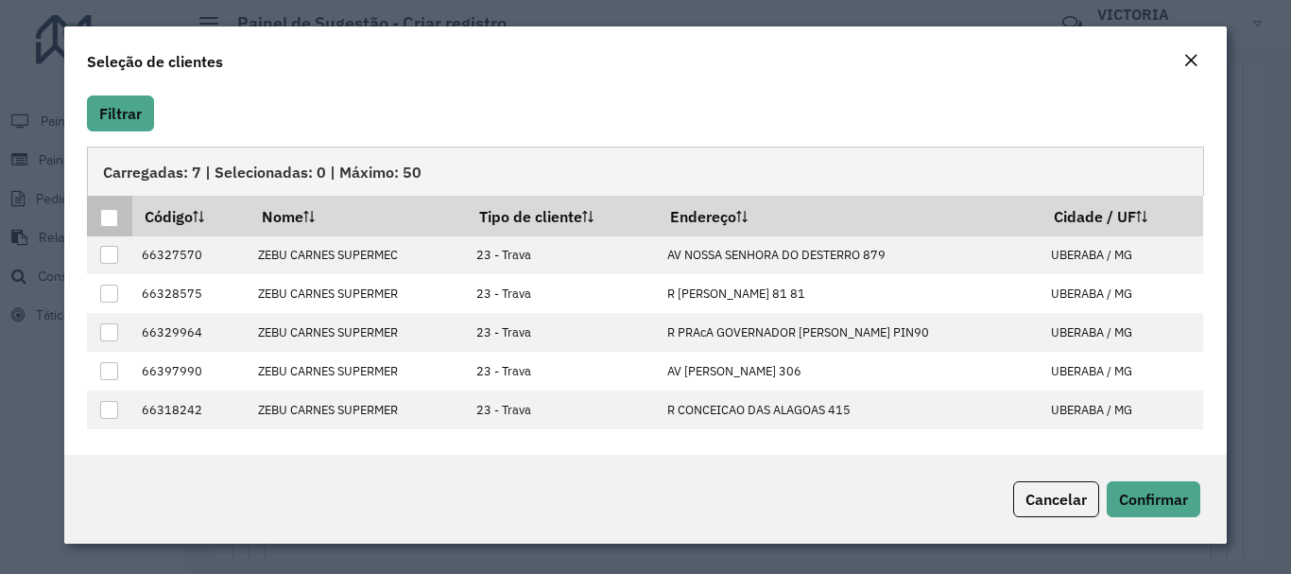
click at [96, 217] on th at bounding box center [109, 216] width 44 height 40
click at [113, 219] on div at bounding box center [109, 218] width 18 height 18
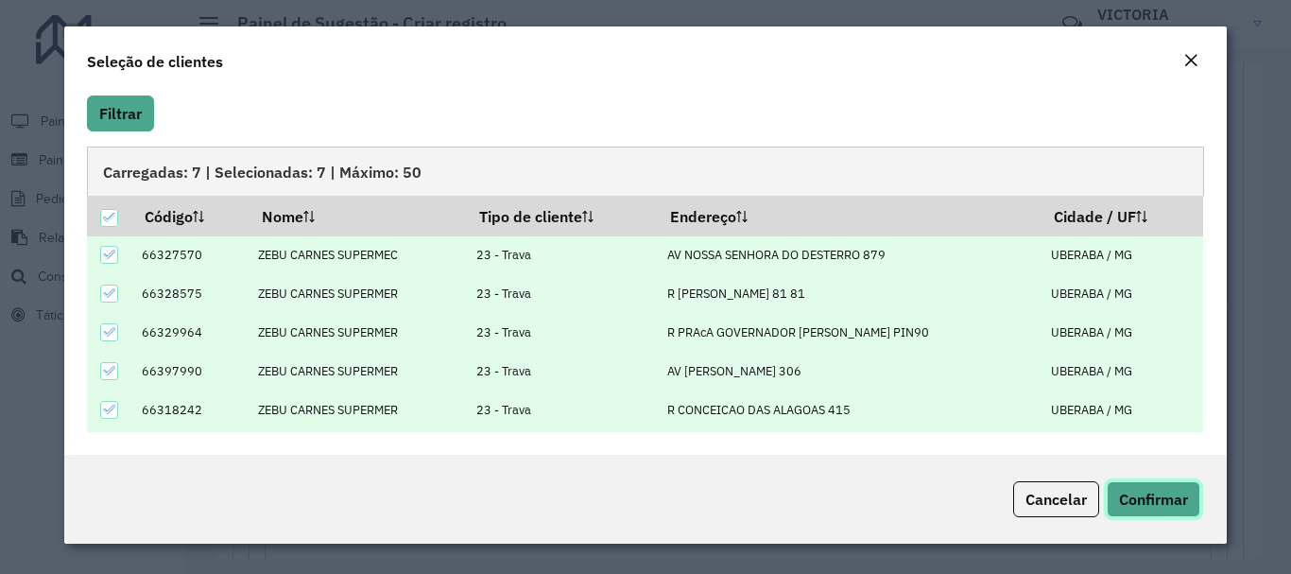
click at [1139, 502] on span "Confirmar" at bounding box center [1153, 499] width 69 height 19
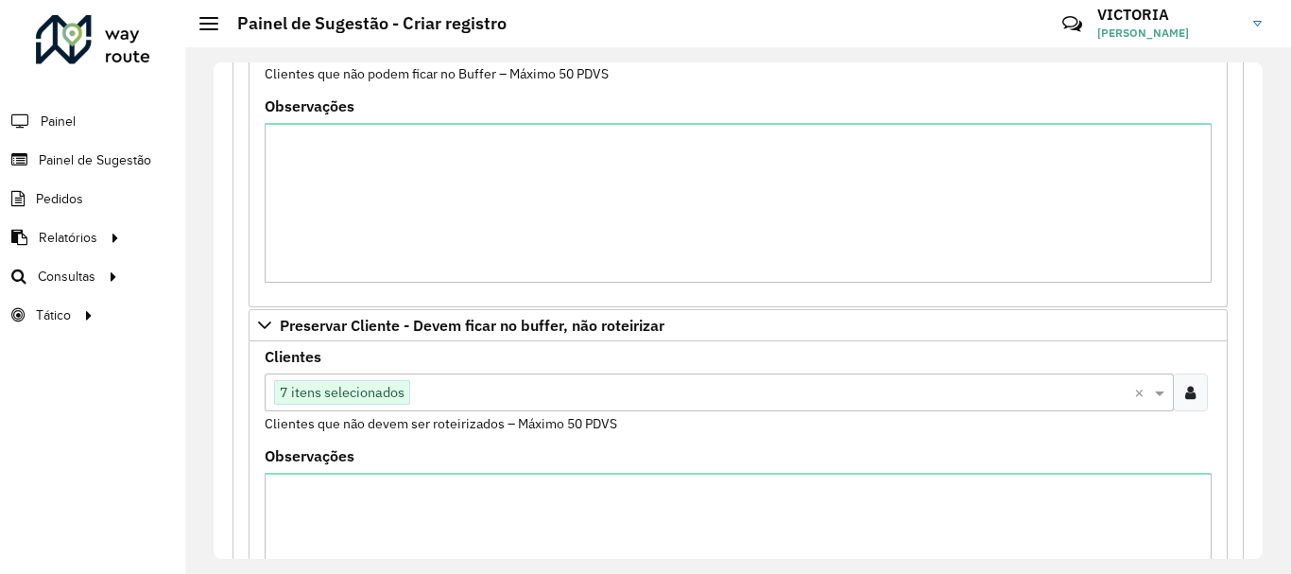
scroll to position [539, 0]
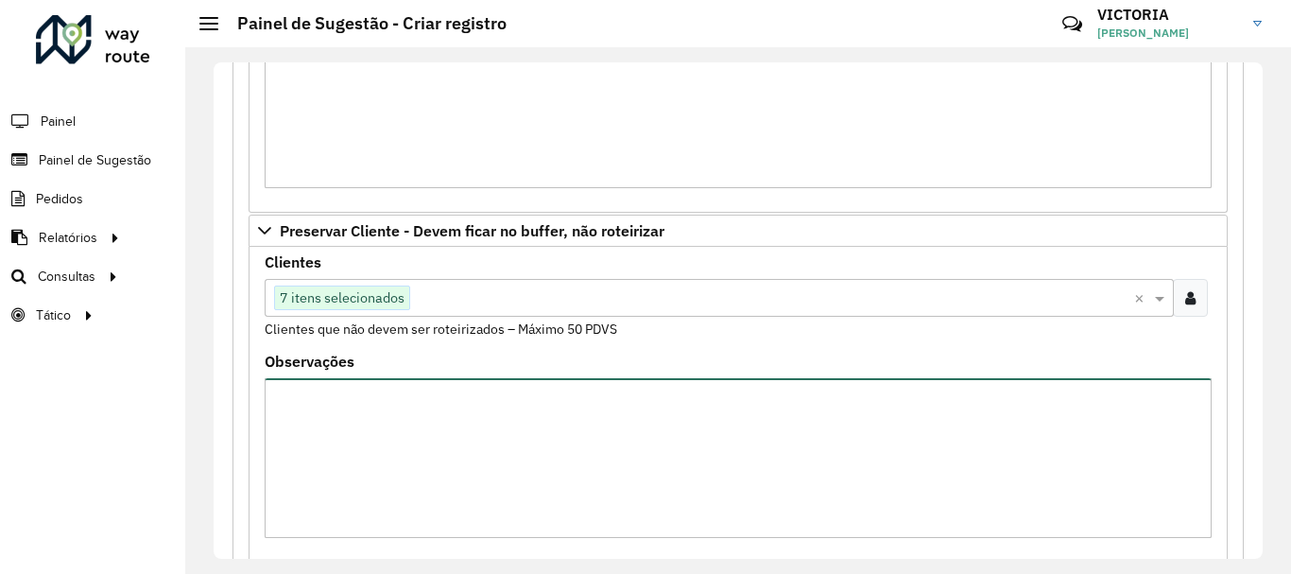
click at [582, 425] on textarea "Observações" at bounding box center [738, 458] width 947 height 160
type textarea "*"
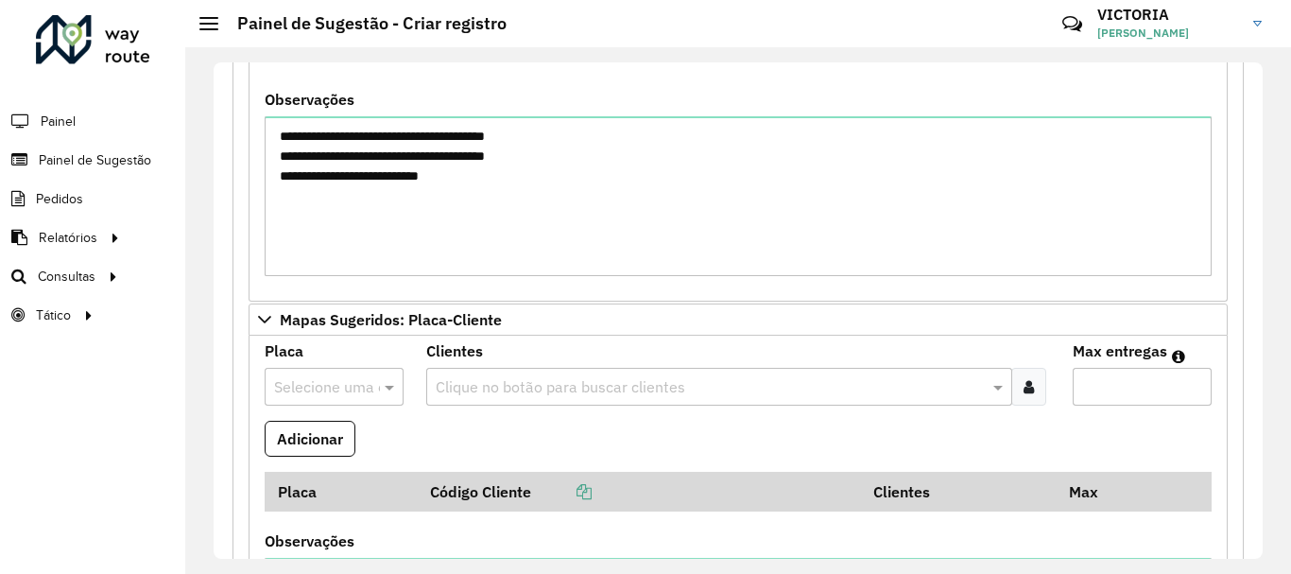
scroll to position [1579, 0]
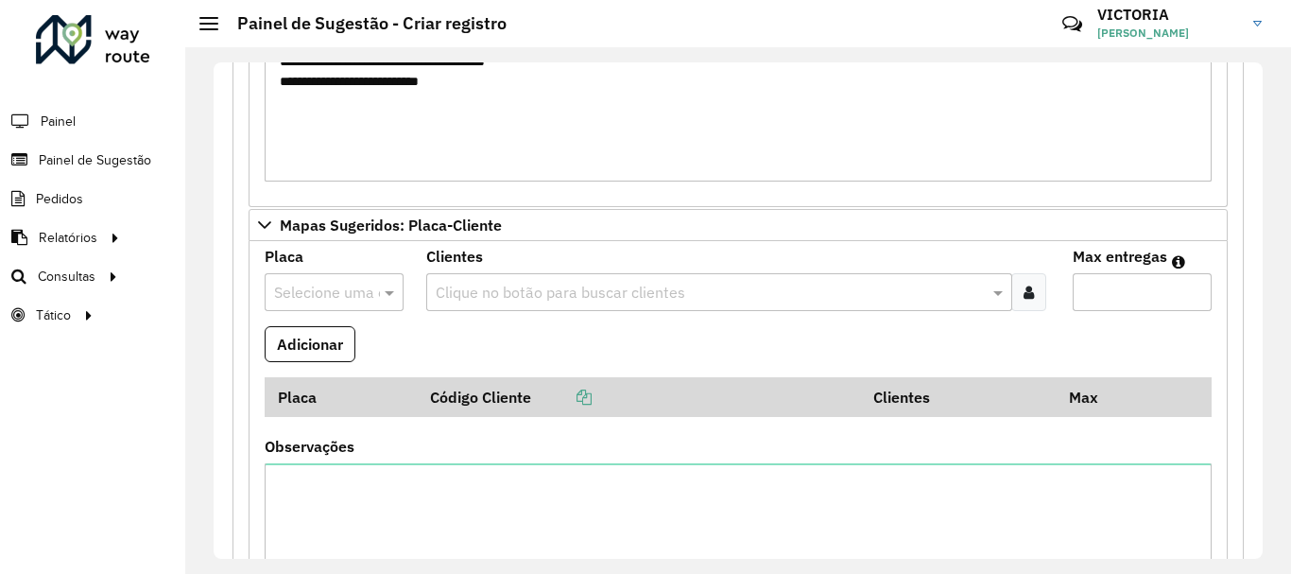
click at [486, 303] on div "Clique no botão para buscar clientes" at bounding box center [719, 292] width 586 height 38
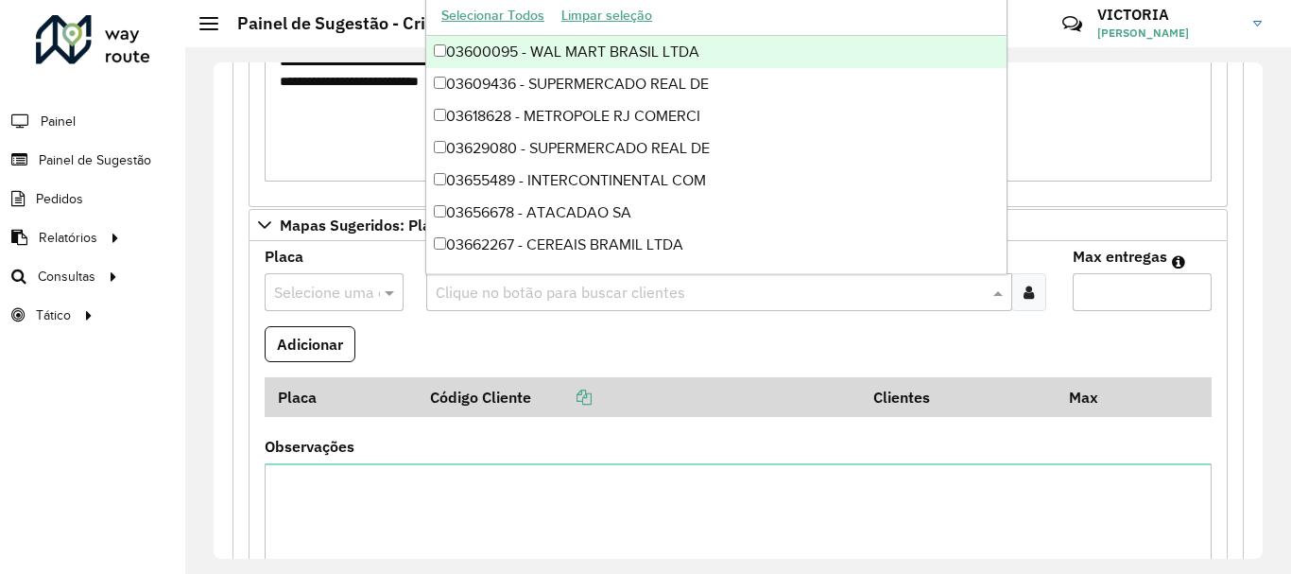
paste input "*****"
type input "*****"
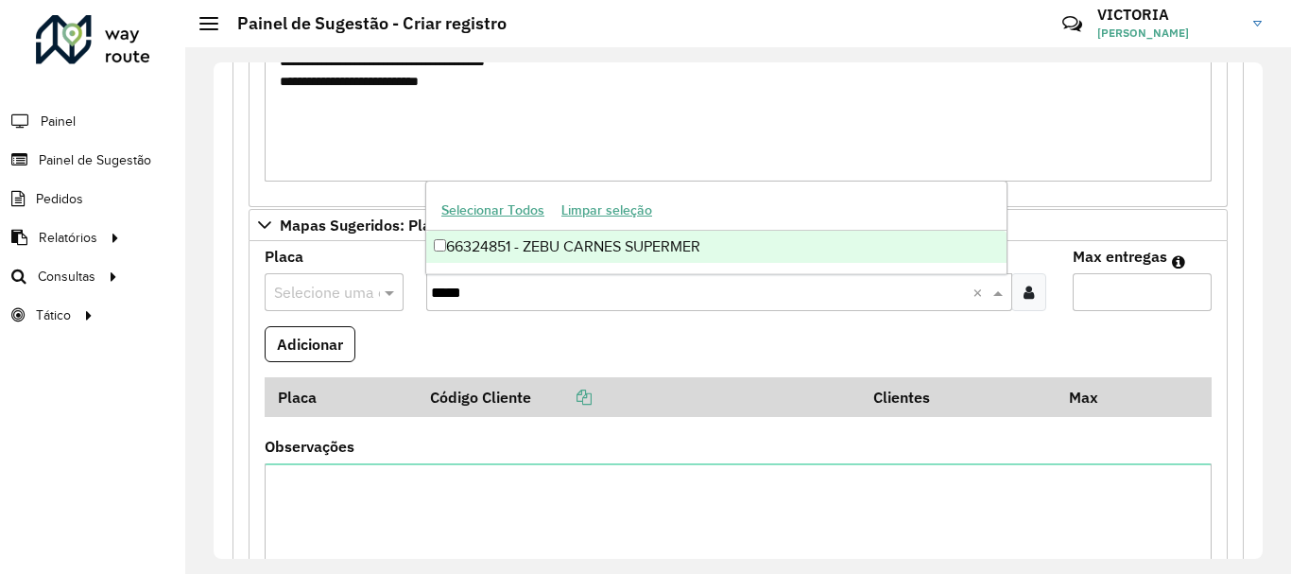
click at [661, 243] on div "66324851 - ZEBU CARNES SUPERMER" at bounding box center [716, 247] width 580 height 32
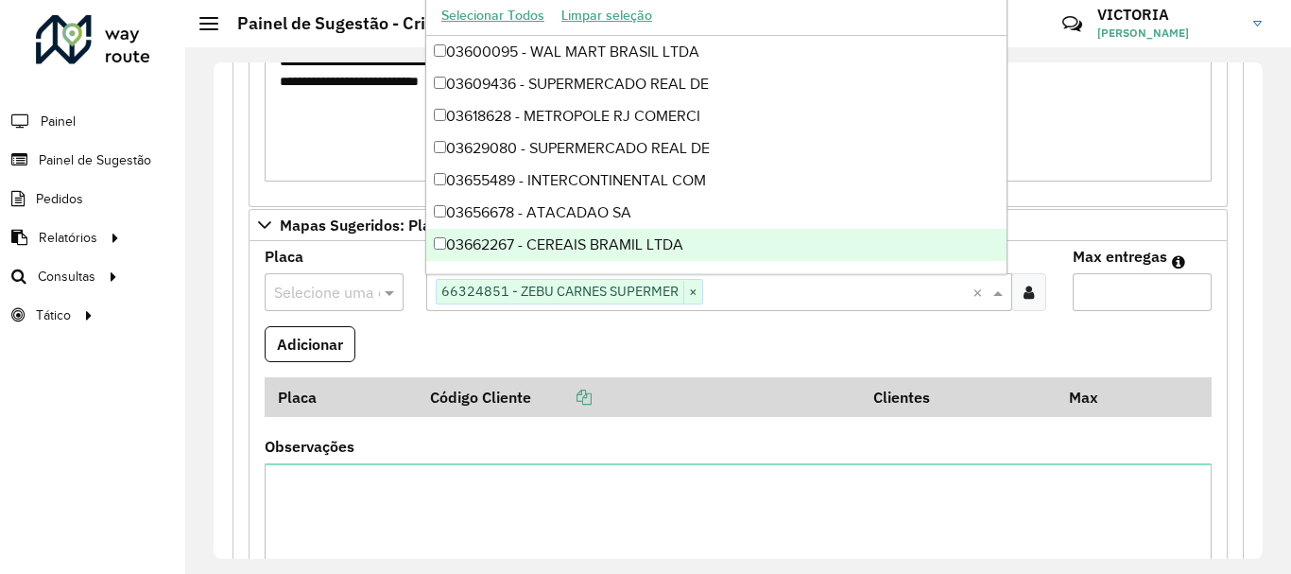
click at [336, 293] on input "text" at bounding box center [315, 293] width 82 height 23
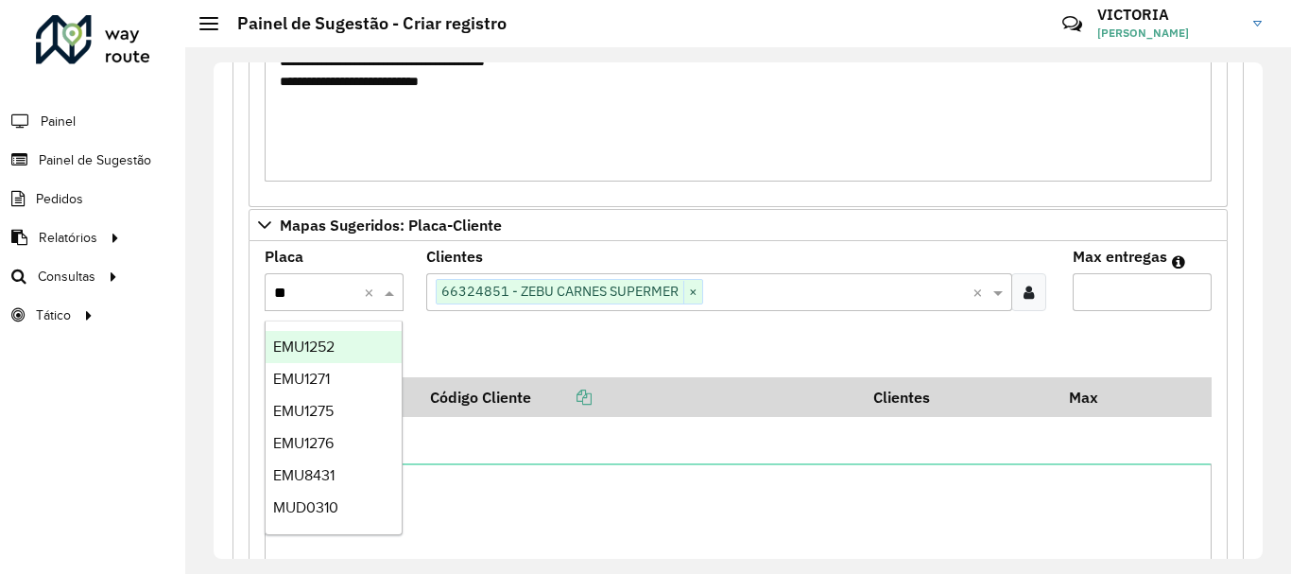
type input "***"
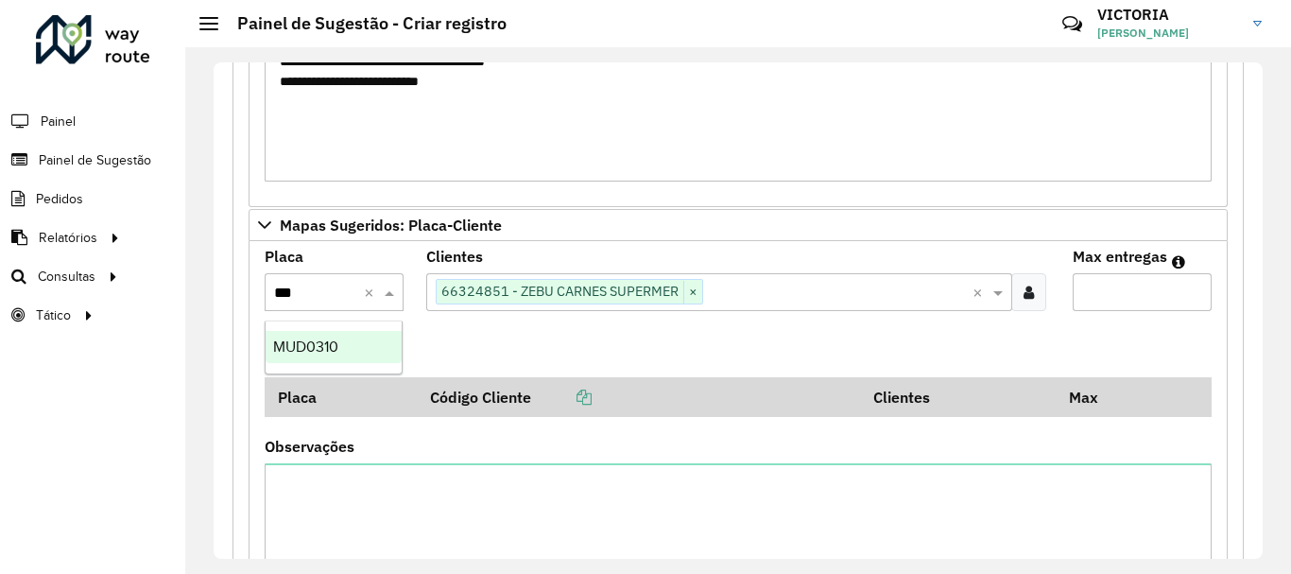
click at [336, 365] on ng-dropdown-panel "MUD0310" at bounding box center [334, 347] width 138 height 54
click at [346, 354] on div "MUD0310" at bounding box center [334, 347] width 136 height 32
click at [1108, 294] on input "Max entregas" at bounding box center [1142, 292] width 139 height 38
type input "*"
click at [345, 345] on button "Adicionar" at bounding box center [310, 344] width 91 height 36
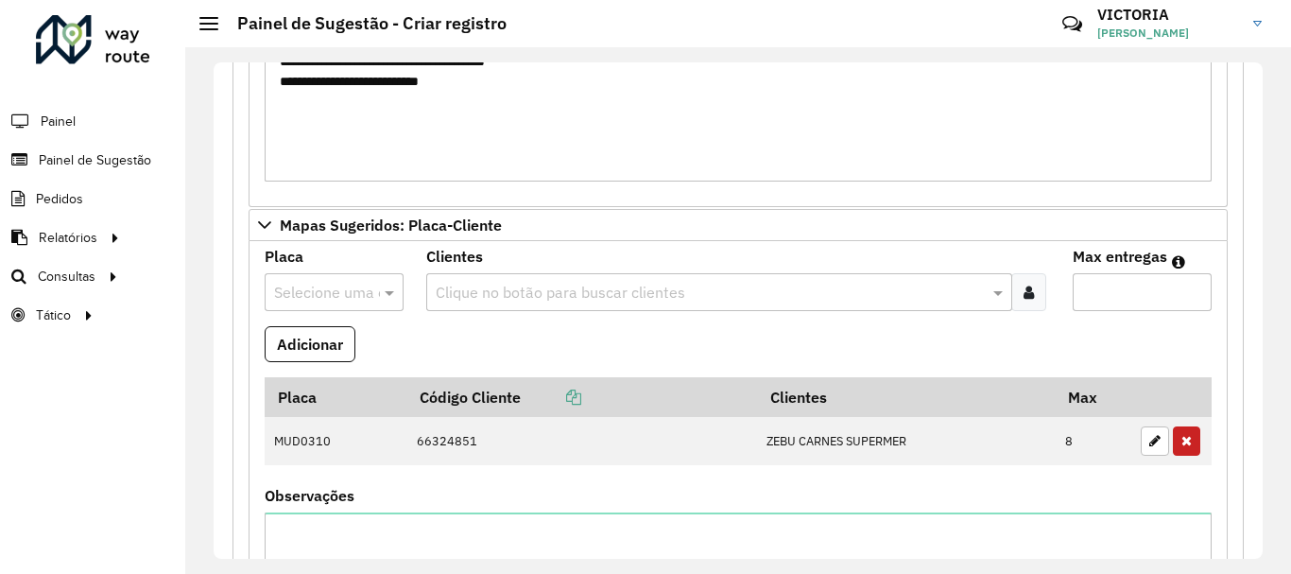
click at [520, 358] on formly-field "Adicionar" at bounding box center [738, 351] width 970 height 51
click at [338, 297] on input "text" at bounding box center [315, 293] width 82 height 23
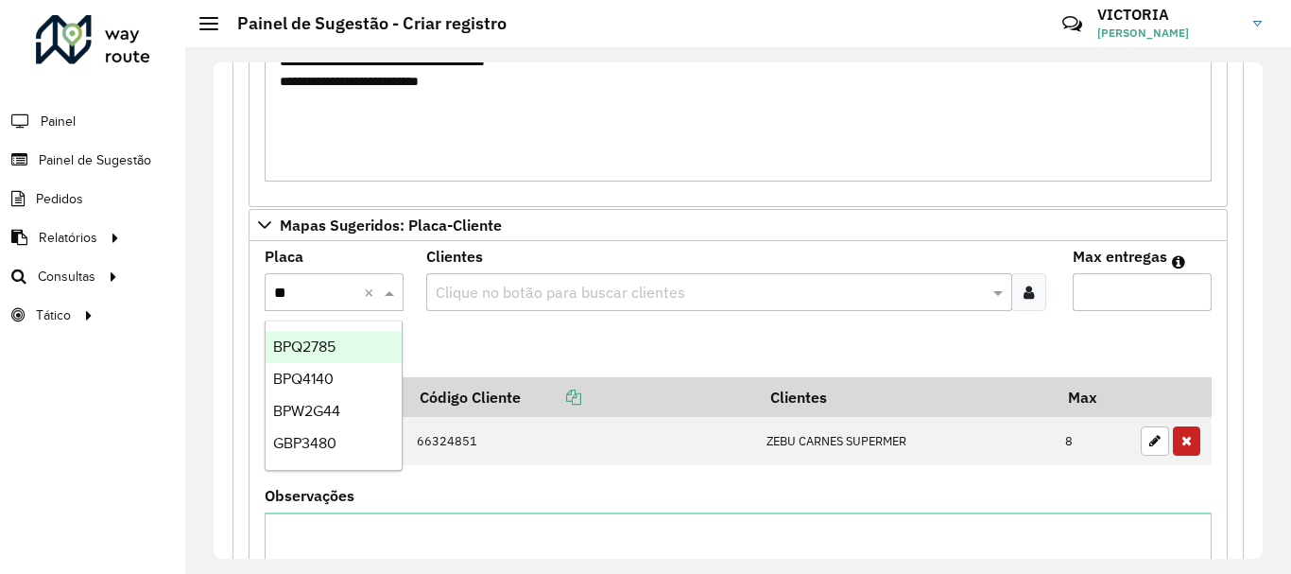
type input "***"
click at [362, 353] on div "BPW2G44" at bounding box center [334, 347] width 136 height 32
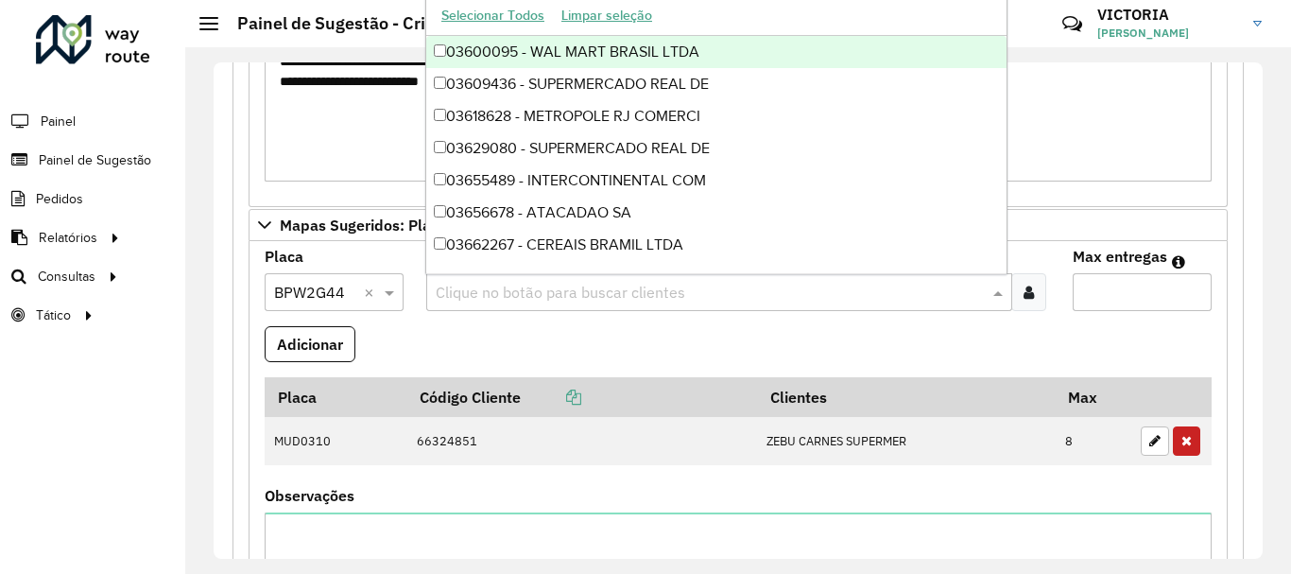
click at [480, 298] on input "text" at bounding box center [710, 293] width 558 height 23
paste input "*****"
type input "*****"
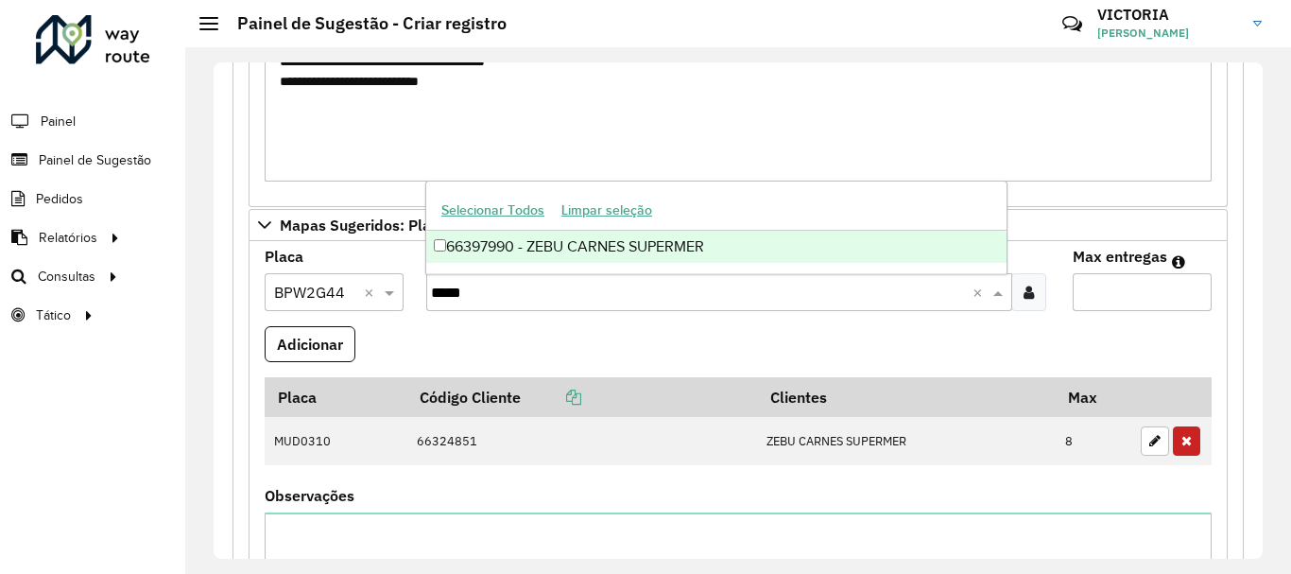
click at [619, 252] on div "66397990 - ZEBU CARNES SUPERMER" at bounding box center [716, 247] width 580 height 32
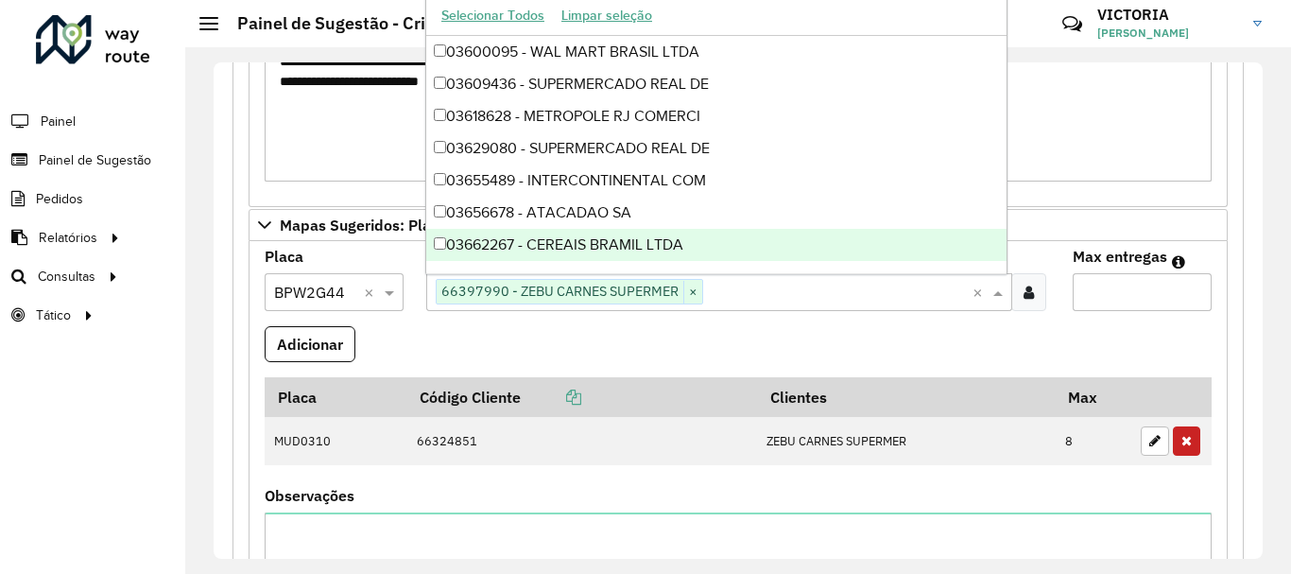
click at [1143, 286] on input "Max entregas" at bounding box center [1142, 292] width 139 height 38
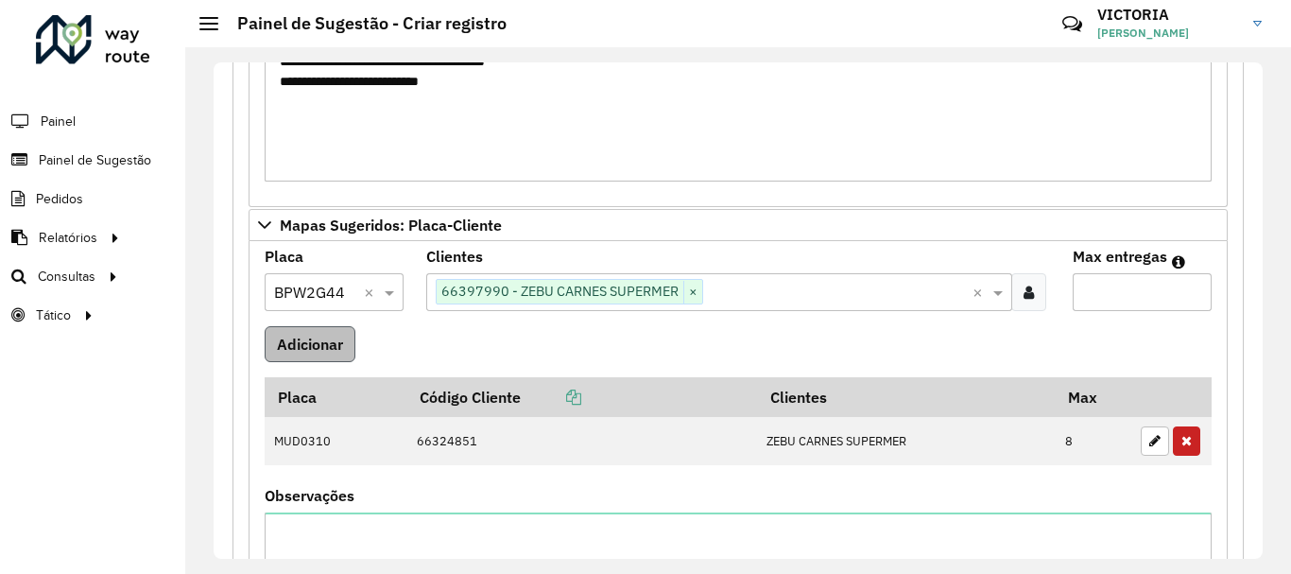
type input "*"
click at [318, 349] on button "Adicionar" at bounding box center [310, 344] width 91 height 36
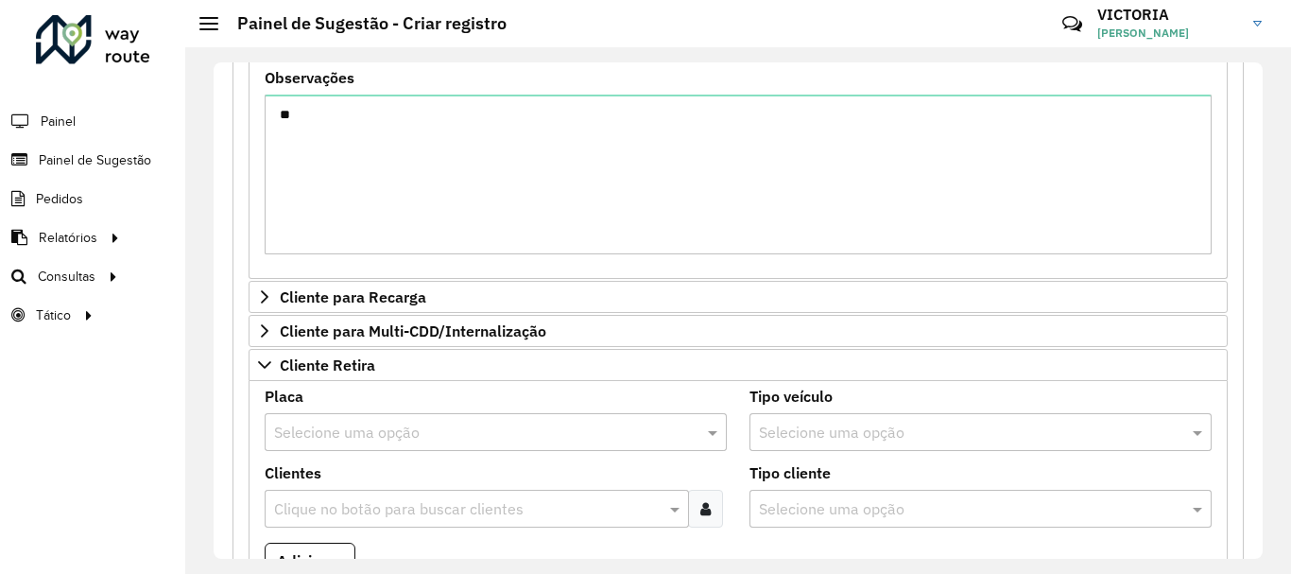
scroll to position [539, 0]
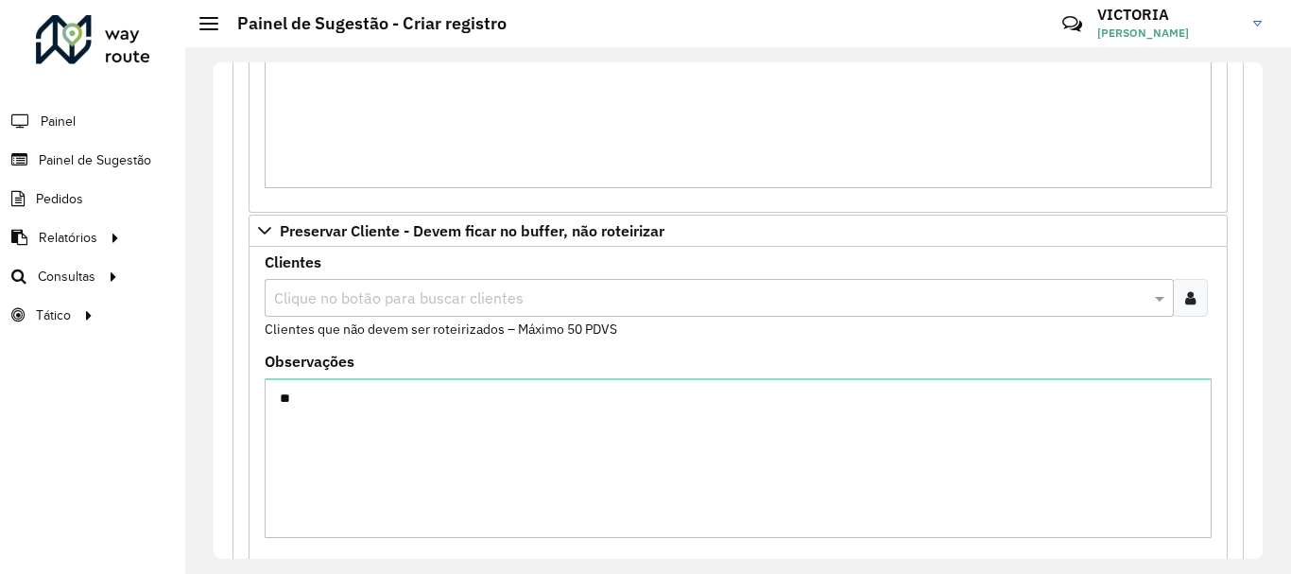
click at [428, 300] on input "text" at bounding box center [709, 298] width 881 height 23
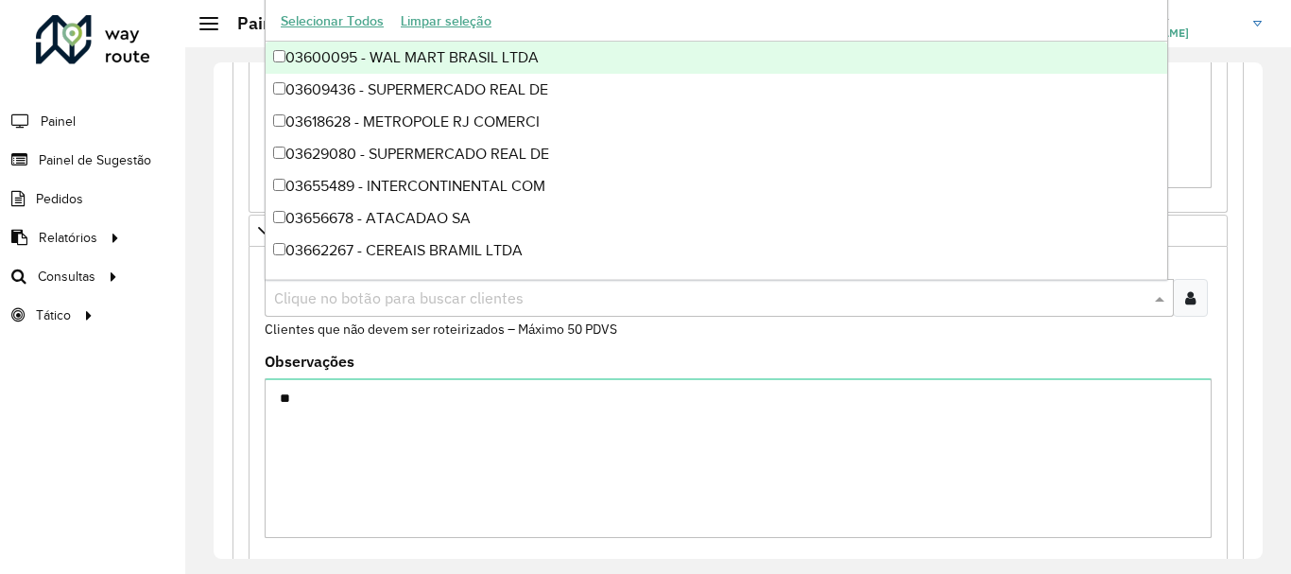
click at [1185, 309] on div at bounding box center [1190, 298] width 35 height 38
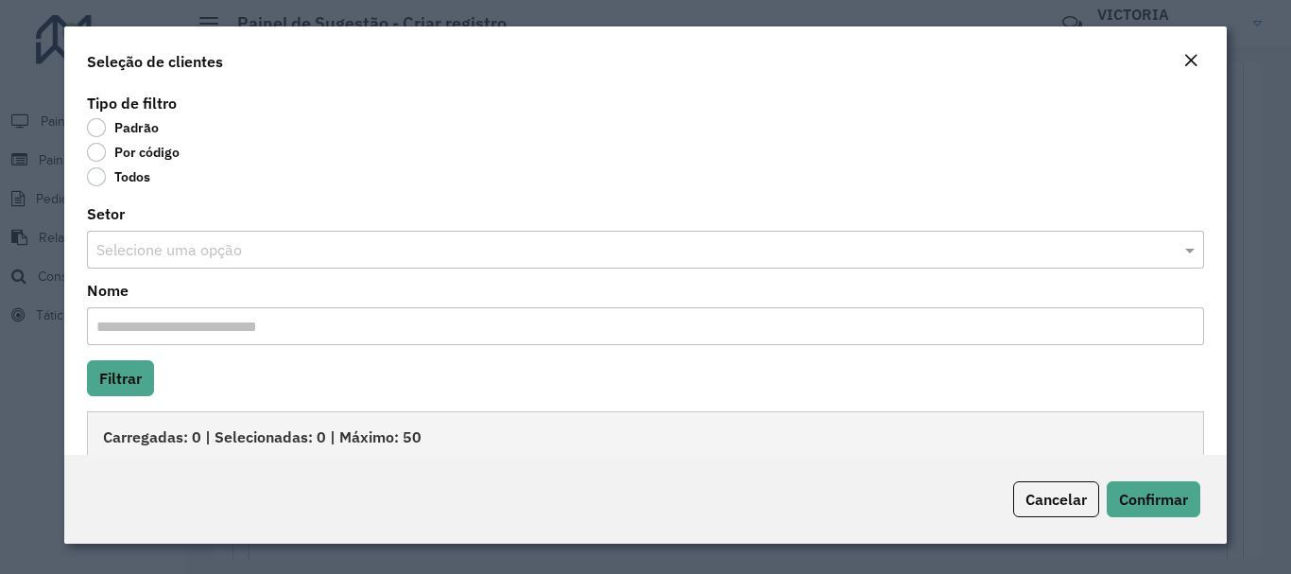
click at [96, 155] on label "Por código" at bounding box center [133, 152] width 93 height 19
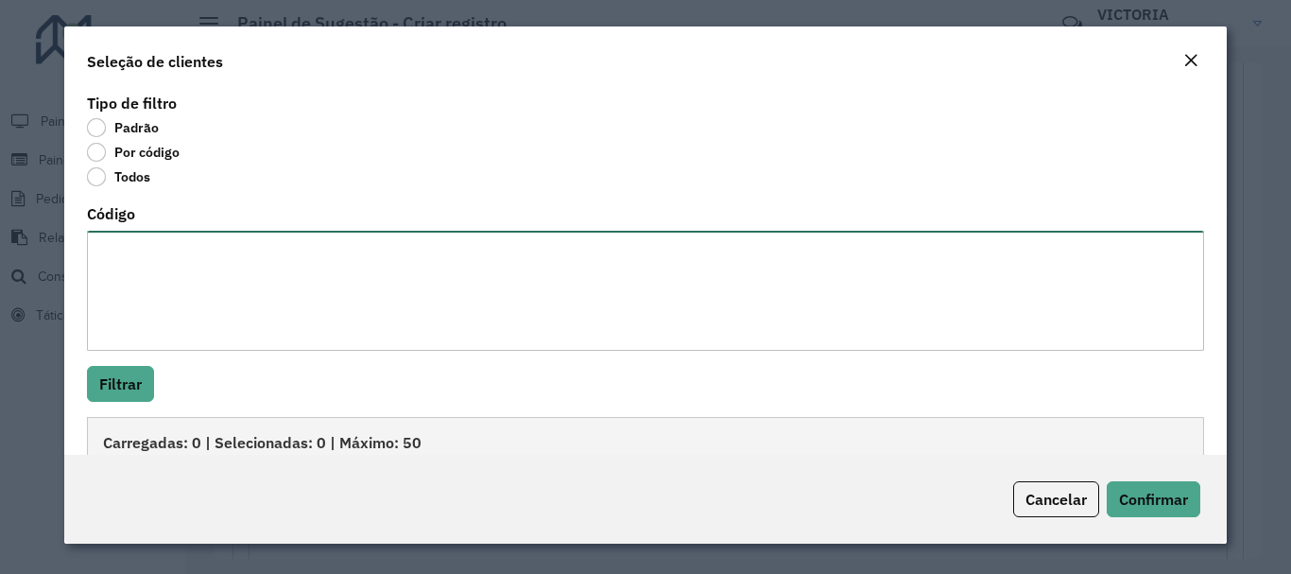
click at [149, 256] on textarea "Código" at bounding box center [645, 291] width 1117 height 120
paste textarea "***** ***** ***** ***** *****"
type textarea "***** ***** ***** ***** *****"
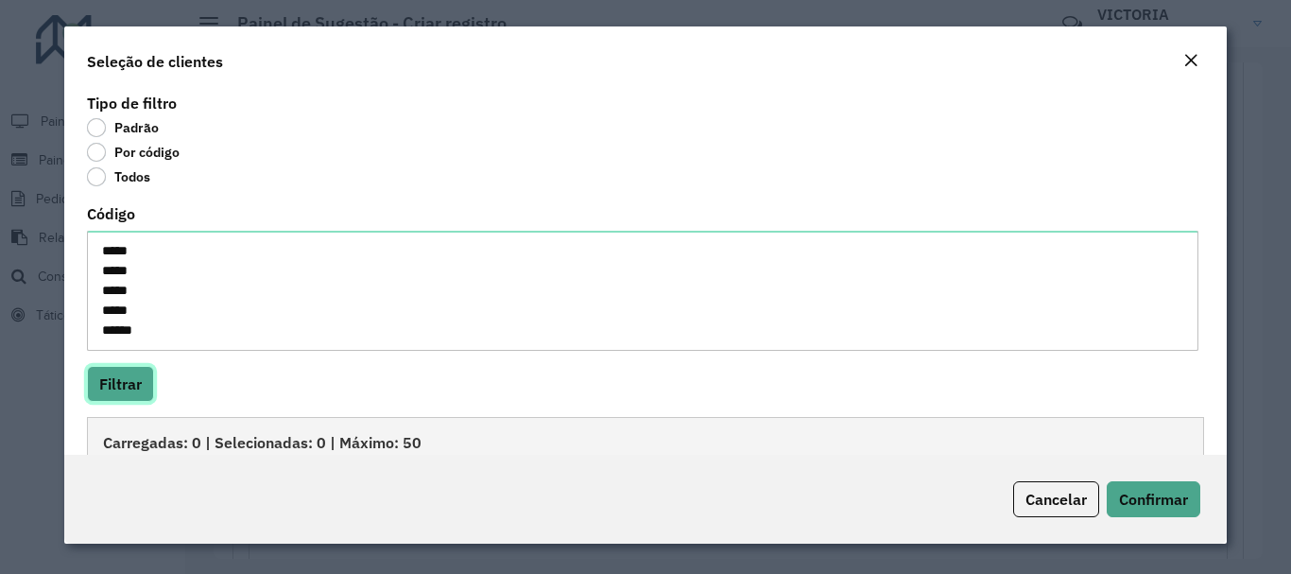
click at [119, 381] on button "Filtrar" at bounding box center [120, 384] width 67 height 36
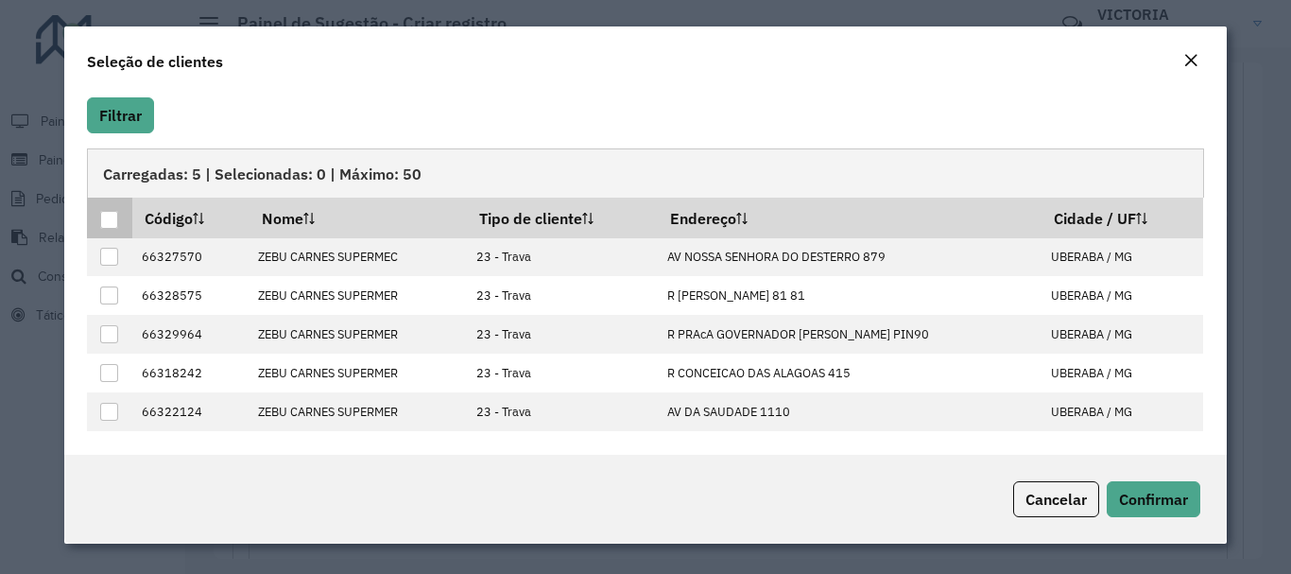
click at [110, 221] on div at bounding box center [109, 220] width 18 height 18
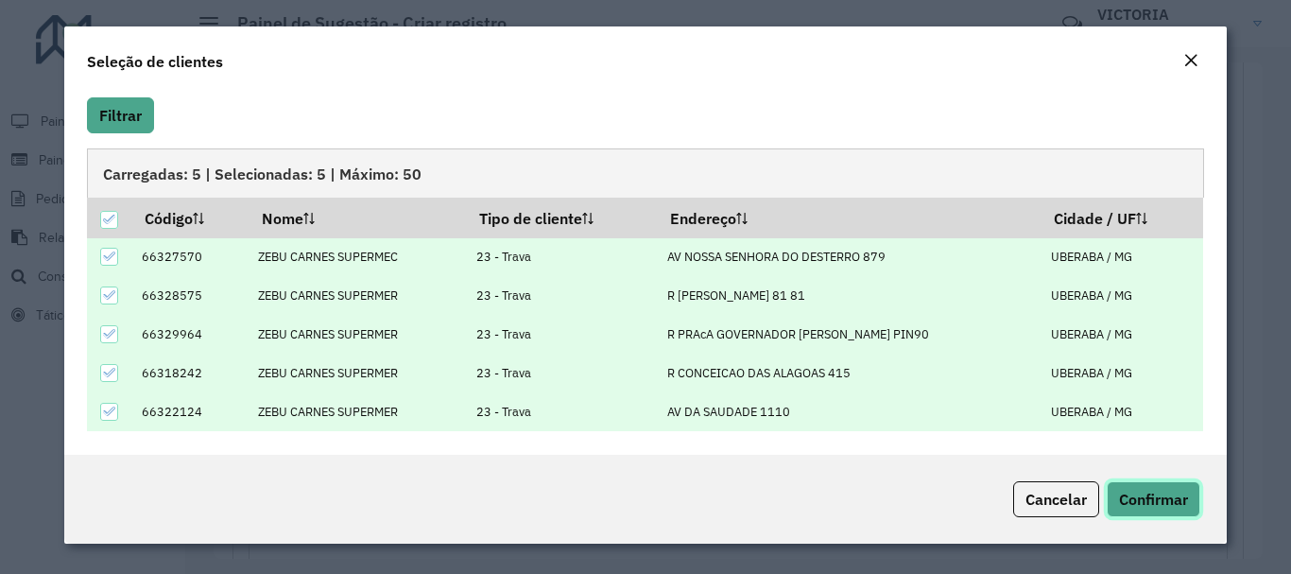
click at [1173, 500] on span "Confirmar" at bounding box center [1153, 499] width 69 height 19
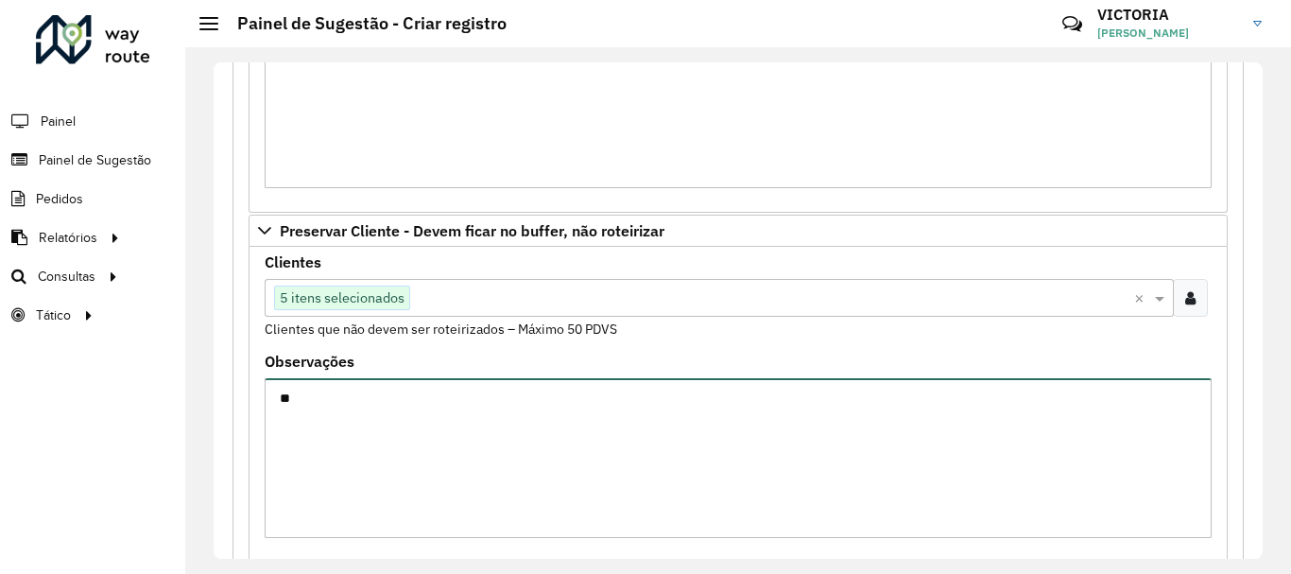
click at [593, 419] on textarea "*" at bounding box center [738, 458] width 947 height 160
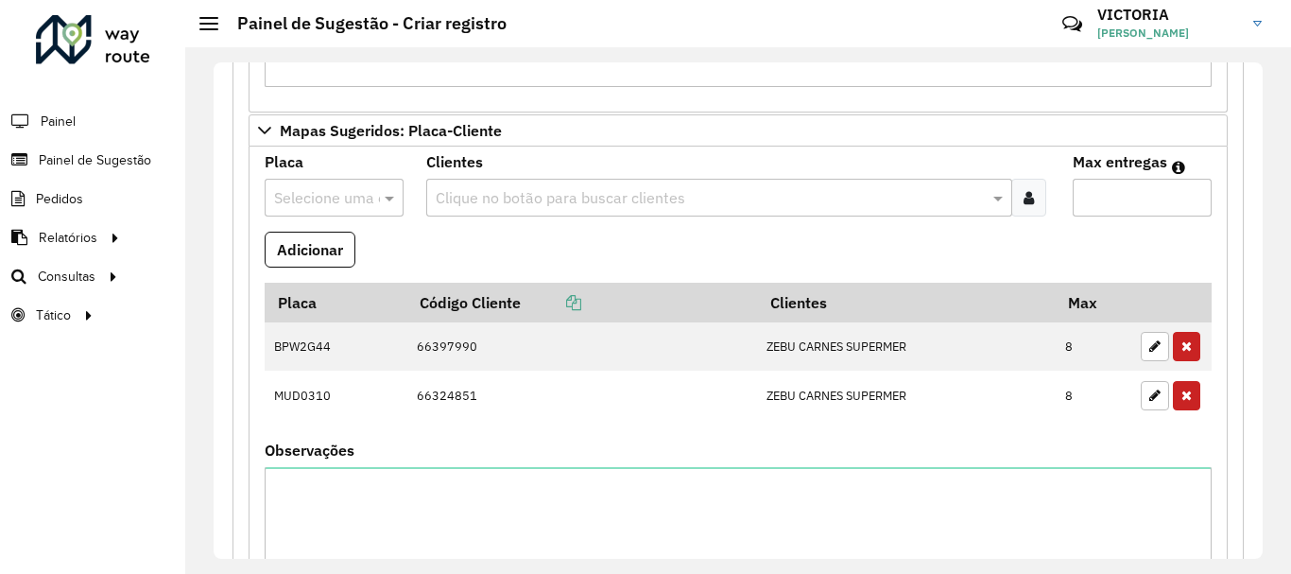
scroll to position [1957, 0]
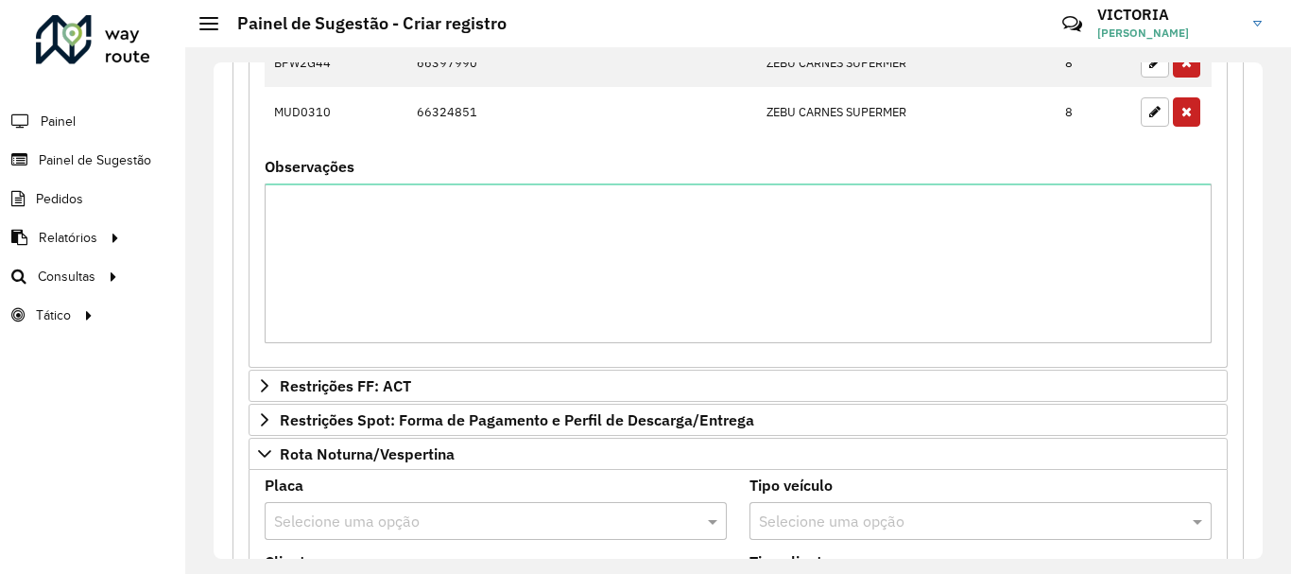
type textarea "**********"
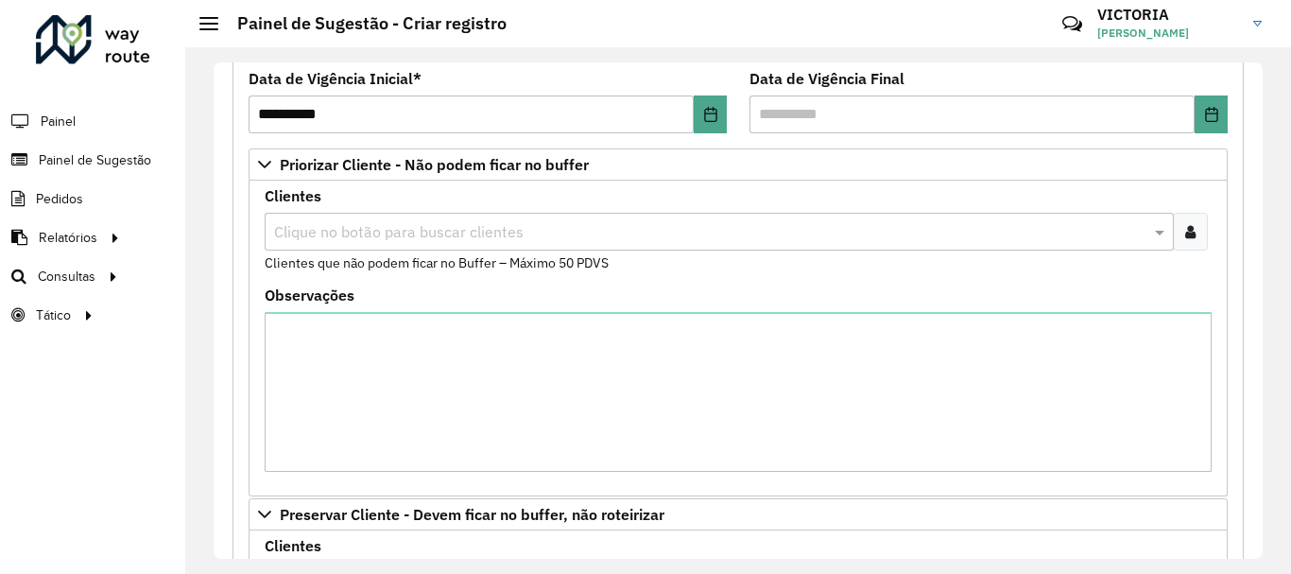
scroll to position [0, 0]
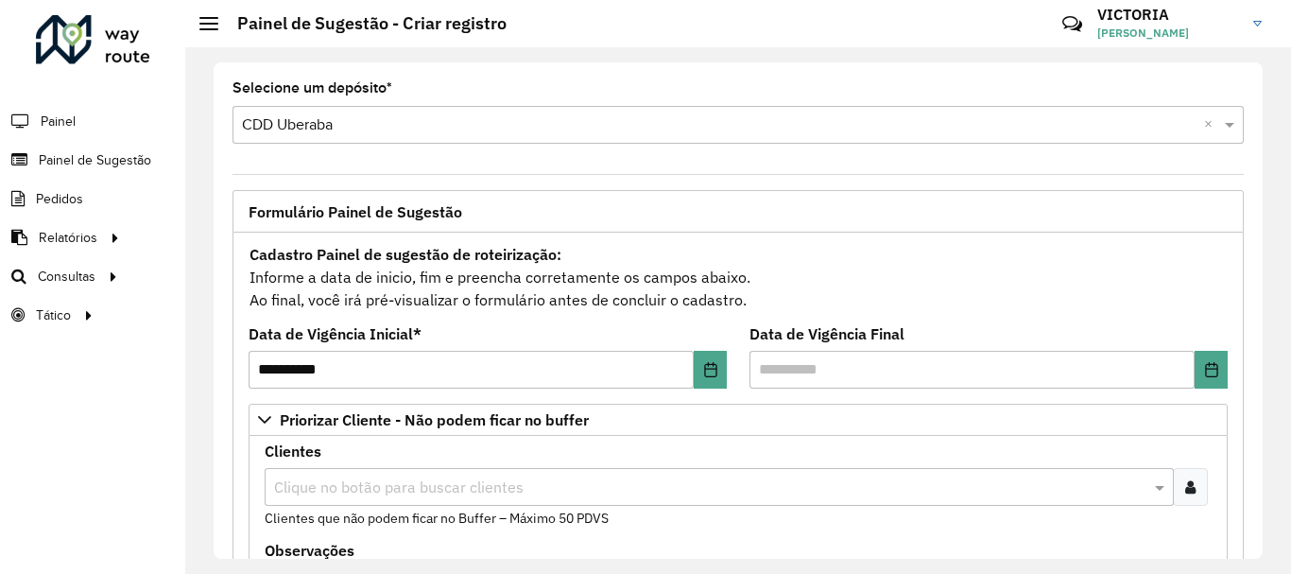
click at [1198, 478] on div at bounding box center [1190, 487] width 35 height 38
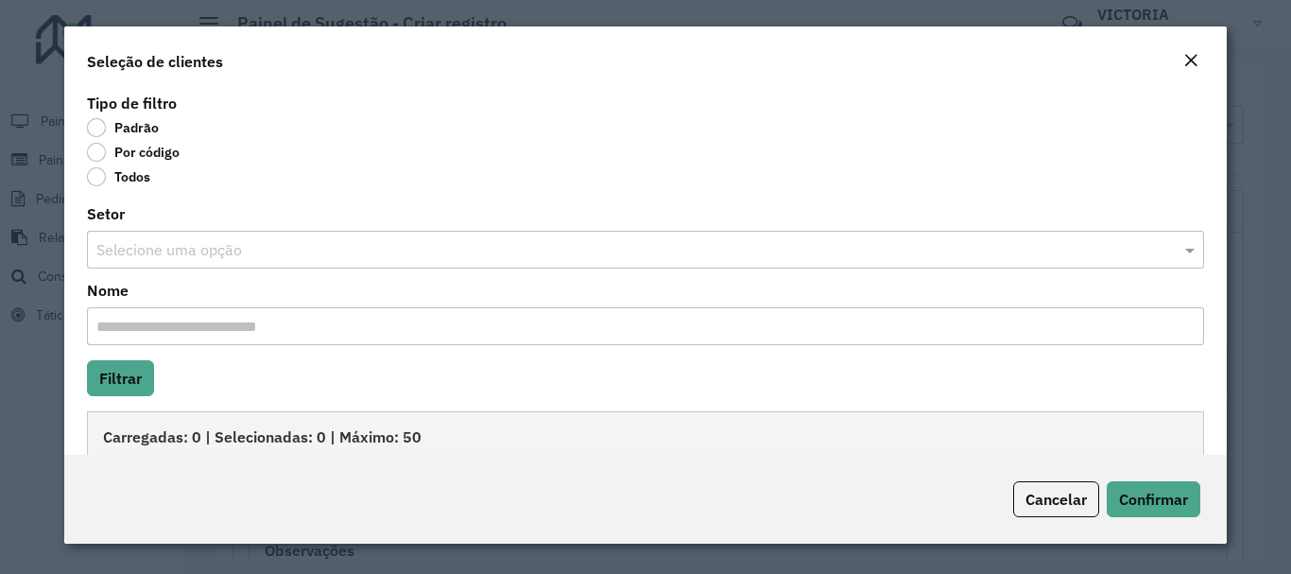
click at [92, 153] on label "Por código" at bounding box center [133, 152] width 93 height 19
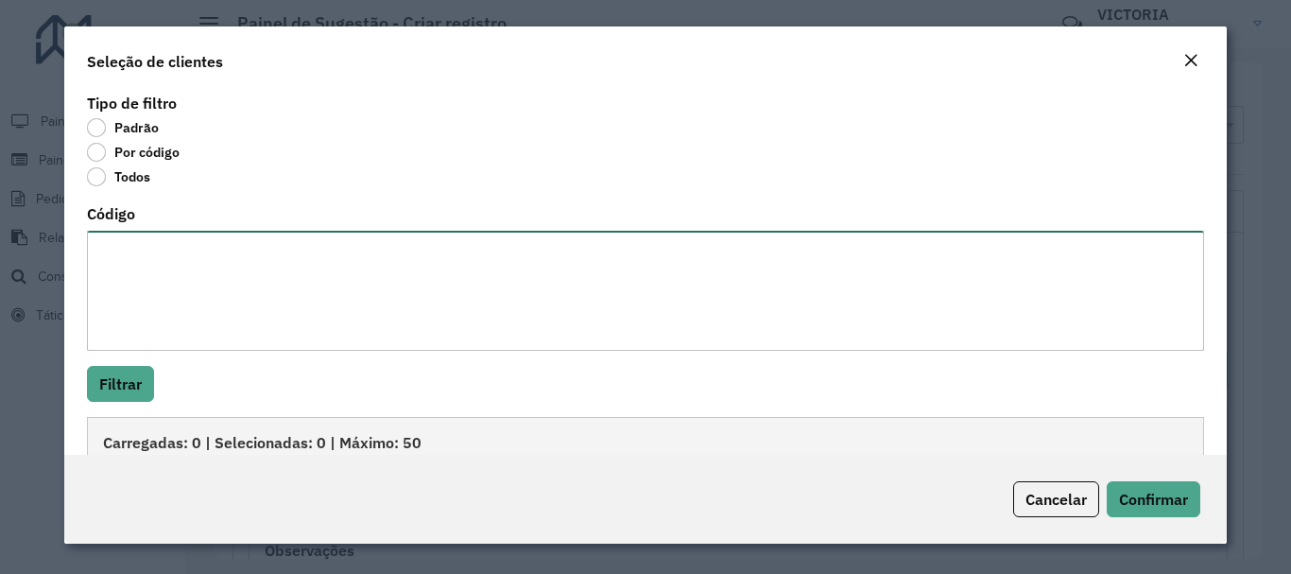
click at [165, 294] on textarea "Código" at bounding box center [645, 291] width 1117 height 120
paste textarea "***** ***** ***** ***** ***** ***** ***** ***** ***** ***** ***** ***** ***** *…"
type textarea "***** ***** ***** ***** ***** ***** ***** ***** ***** ***** ***** ***** ***** *…"
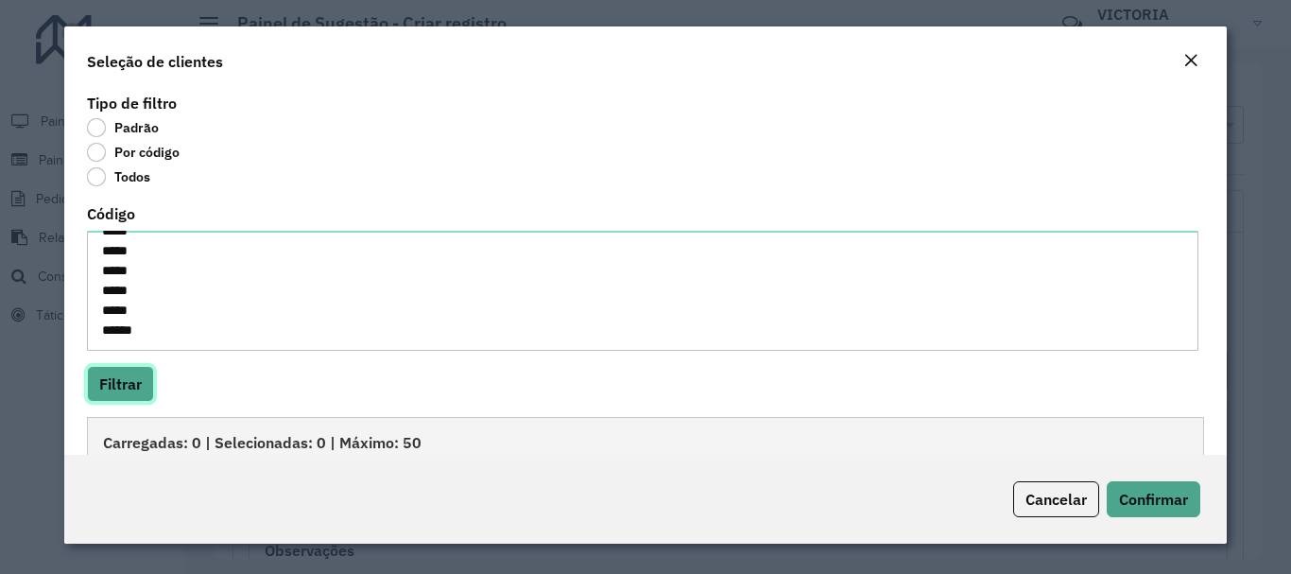
click at [129, 383] on button "Filtrar" at bounding box center [120, 384] width 67 height 36
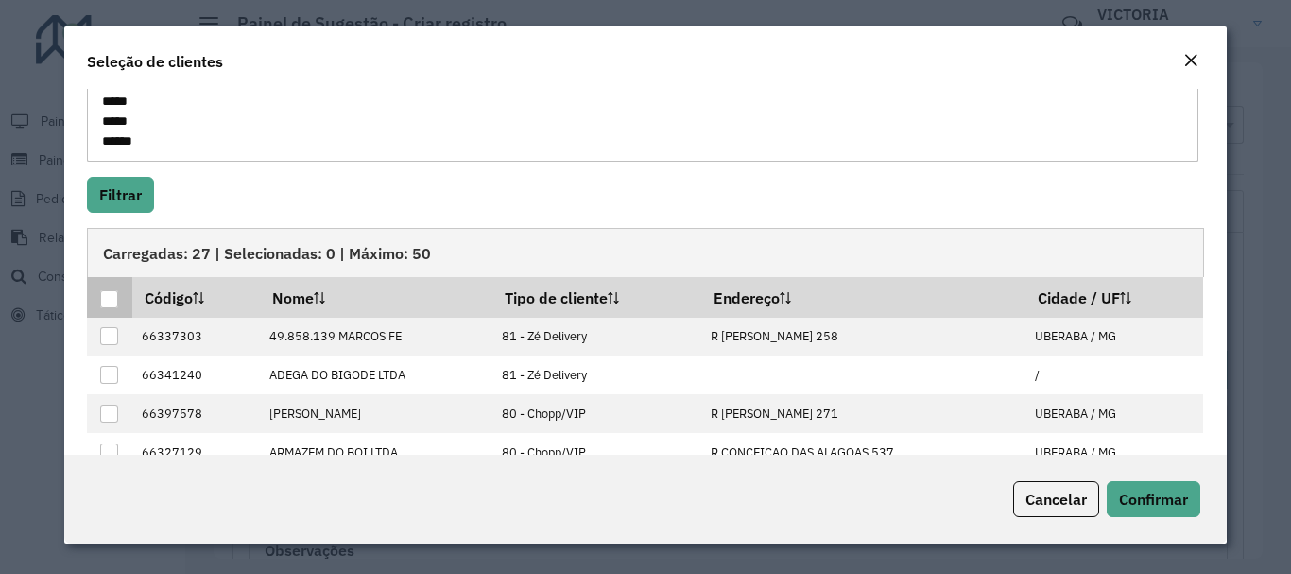
click at [121, 303] on th at bounding box center [109, 297] width 44 height 40
click at [111, 303] on div at bounding box center [109, 299] width 18 height 18
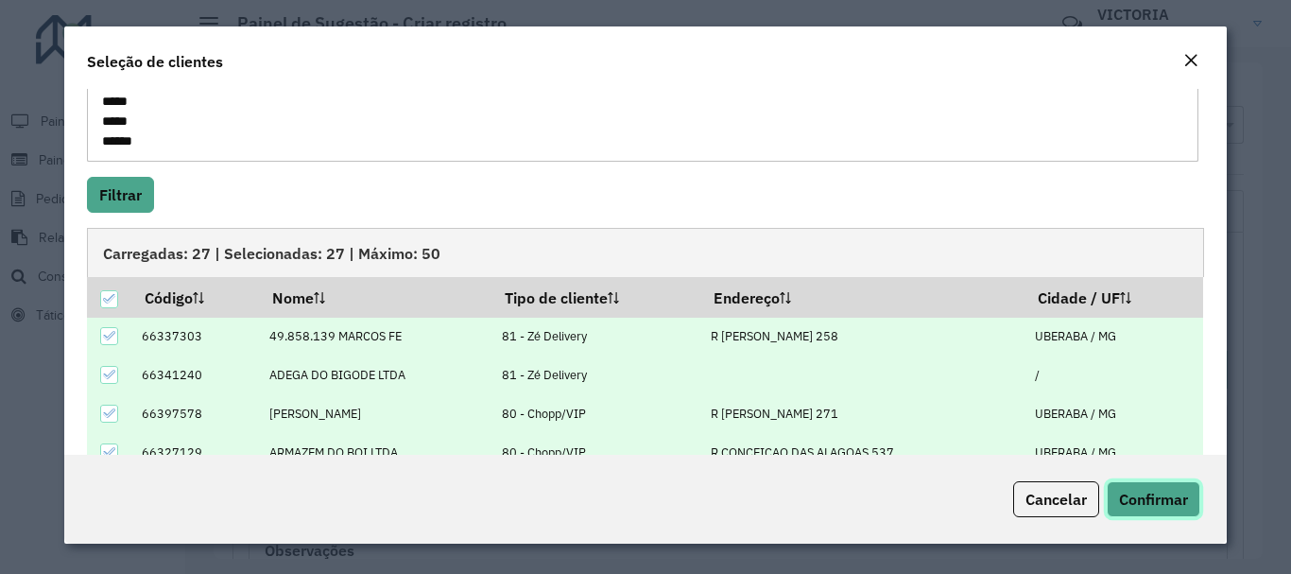
click at [1151, 498] on span "Confirmar" at bounding box center [1153, 499] width 69 height 19
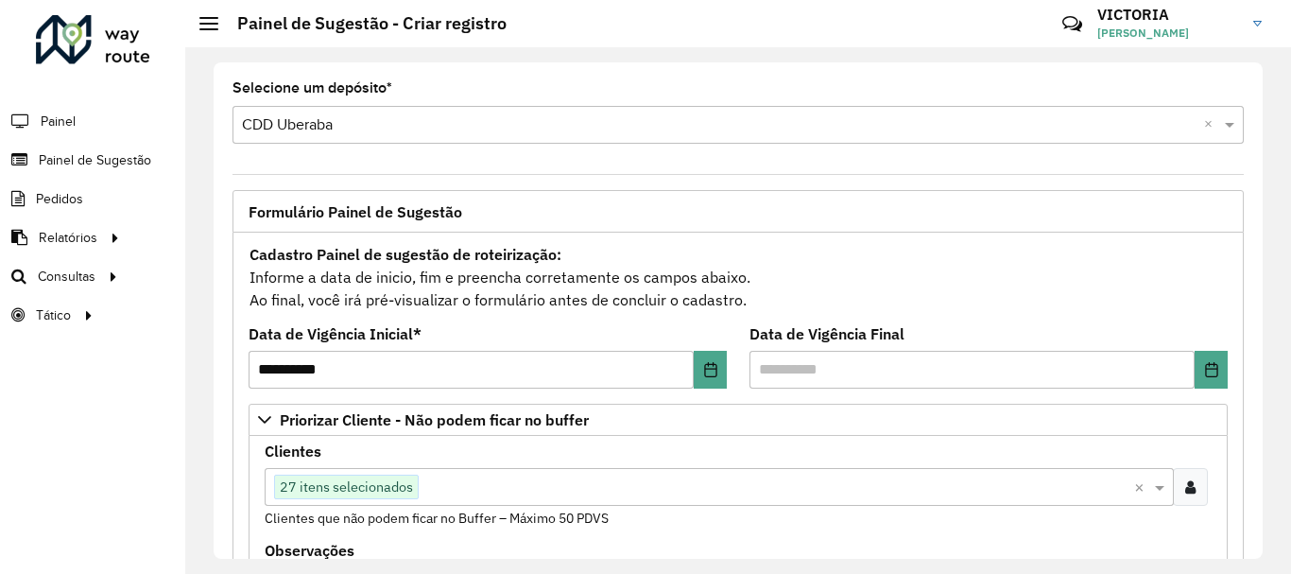
click at [944, 286] on div "Cadastro Painel de sugestão de roteirização: Informe a data de inicio, fim e pr…" at bounding box center [738, 277] width 979 height 70
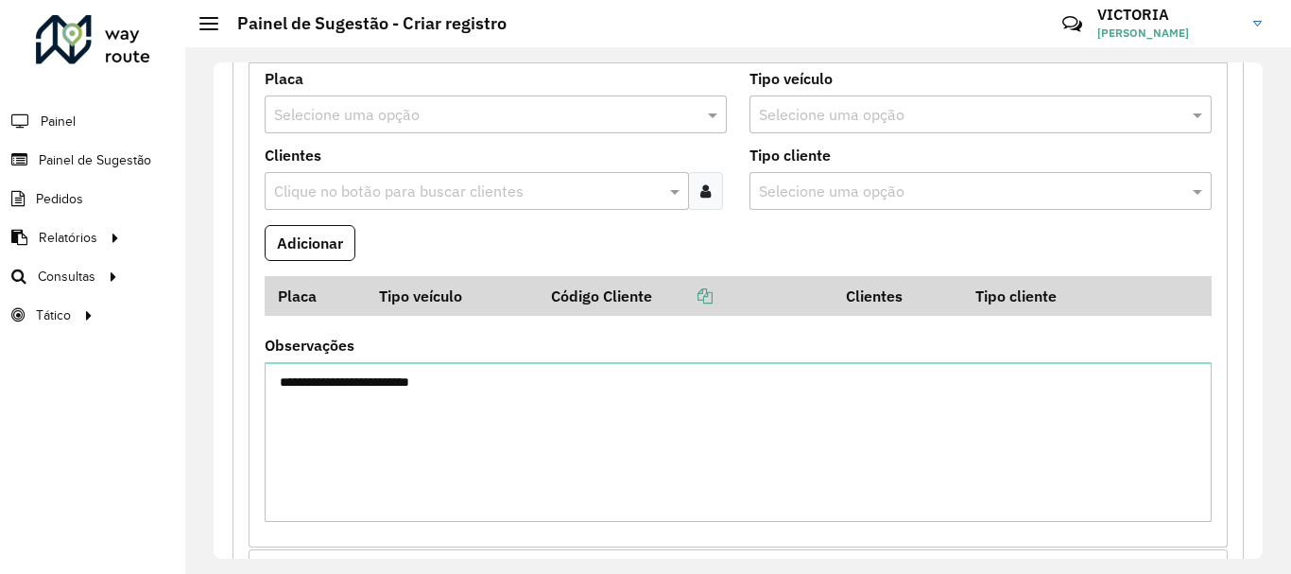
scroll to position [2553, 0]
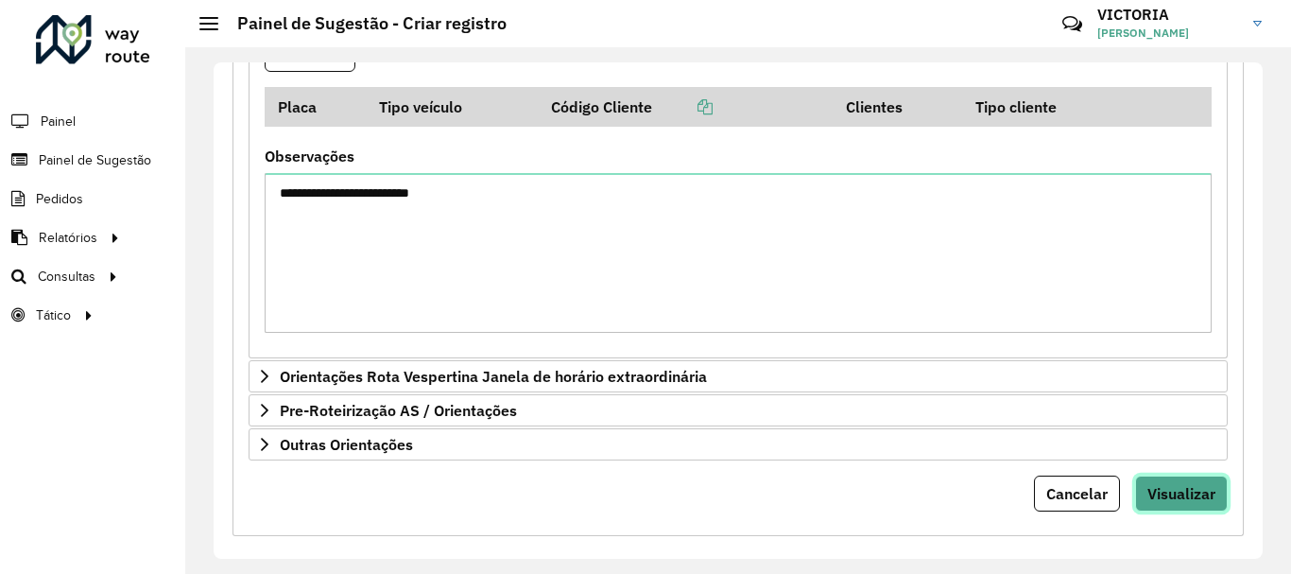
click at [1183, 503] on button "Visualizar" at bounding box center [1181, 494] width 93 height 36
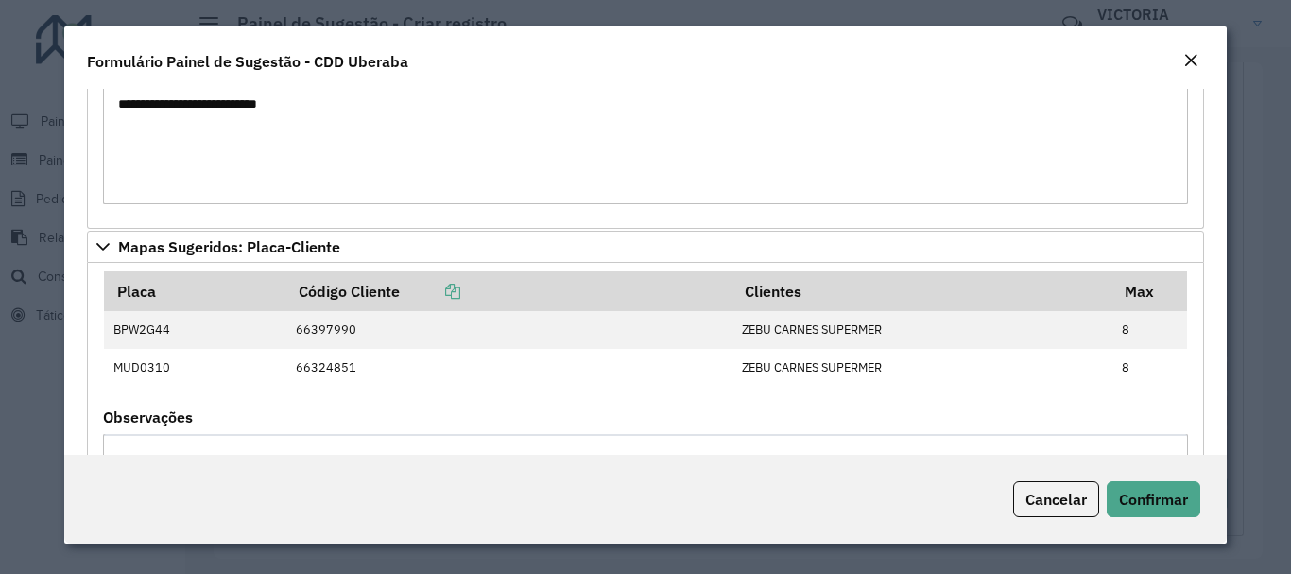
scroll to position [2269, 0]
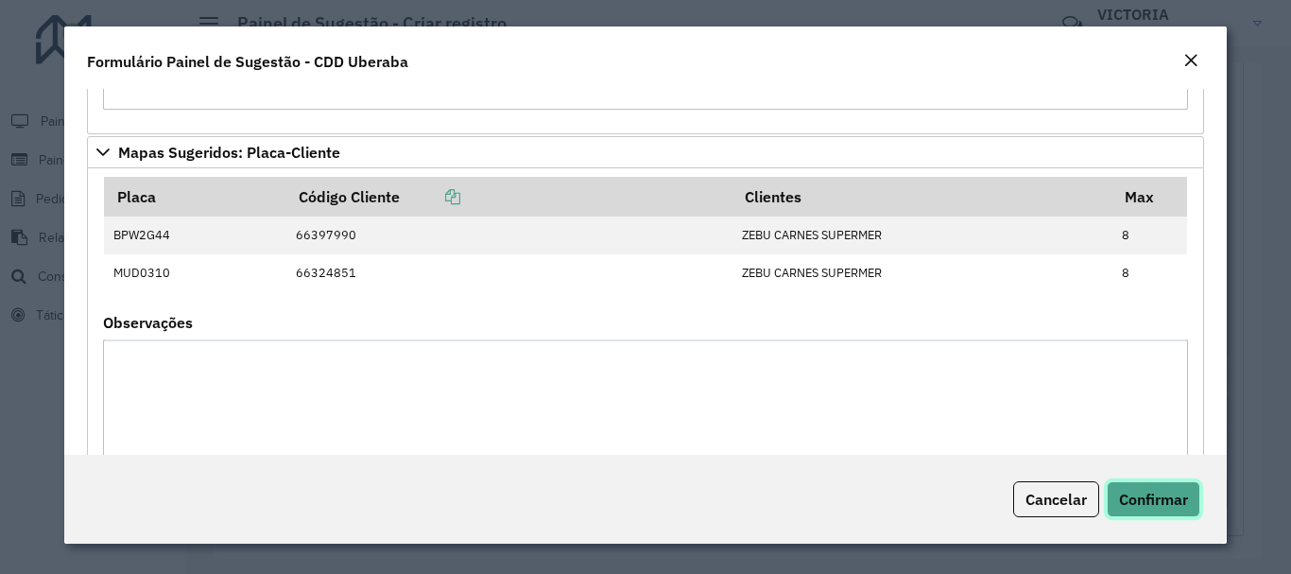
click at [1157, 506] on span "Confirmar" at bounding box center [1153, 499] width 69 height 19
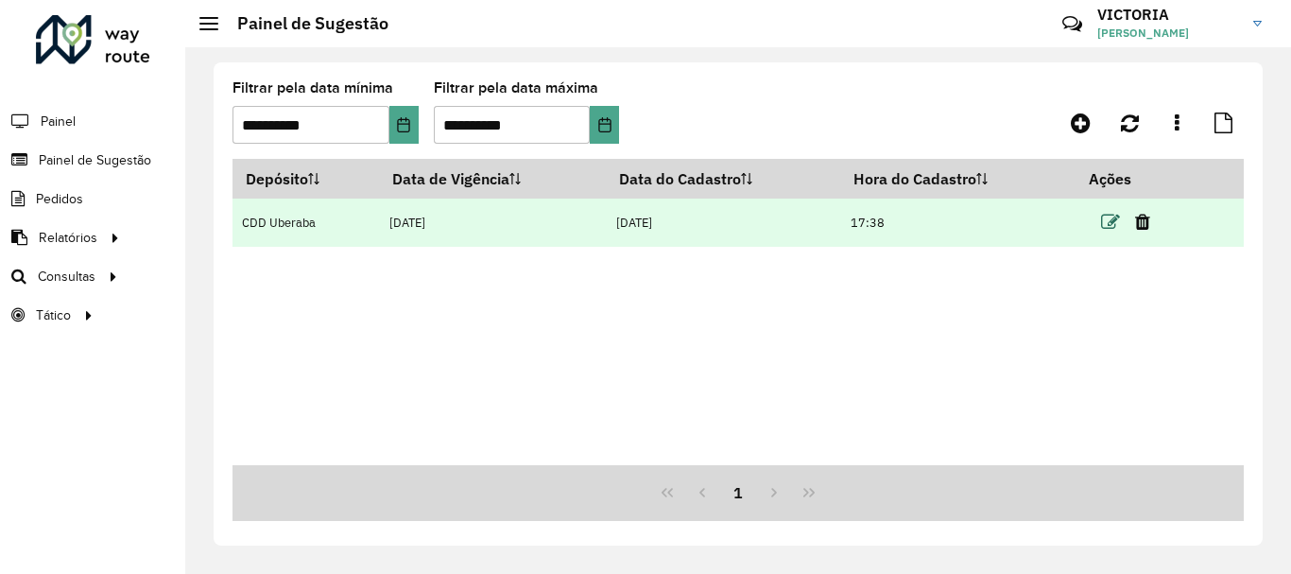
click at [1112, 218] on icon at bounding box center [1110, 222] width 19 height 19
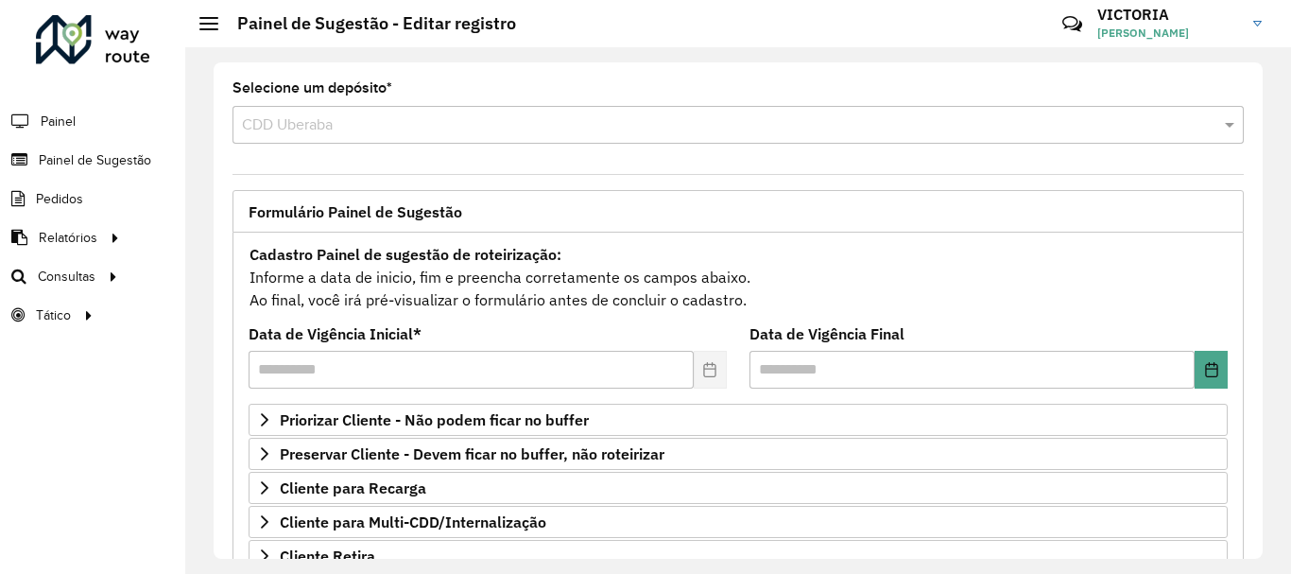
scroll to position [284, 0]
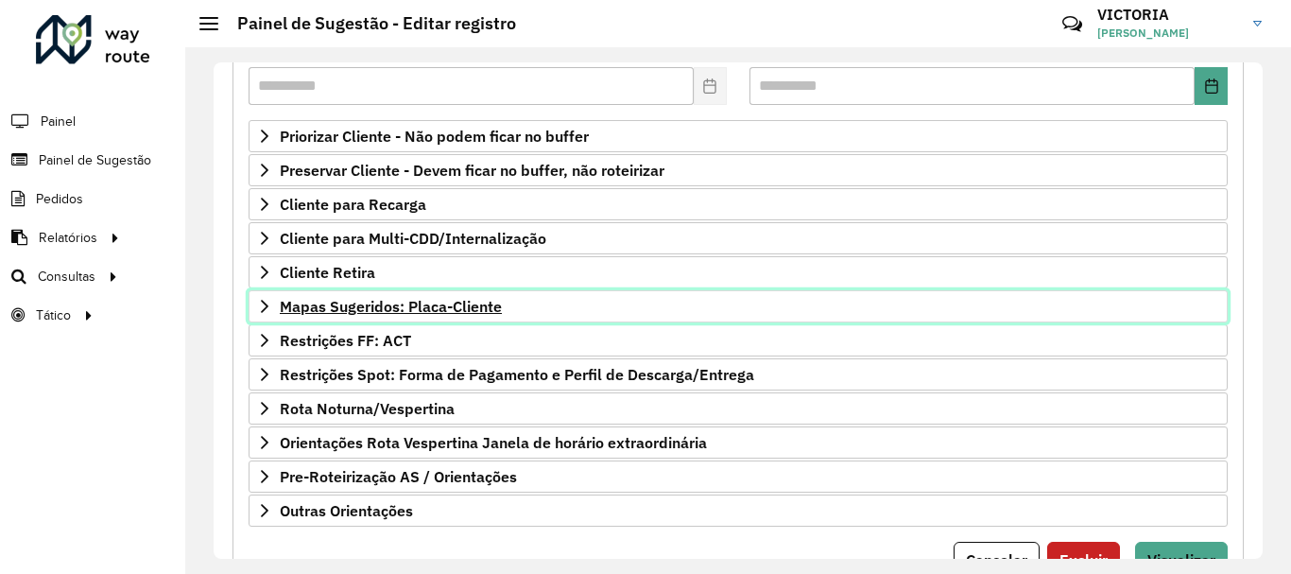
click at [460, 303] on span "Mapas Sugeridos: Placa-Cliente" at bounding box center [391, 306] width 222 height 15
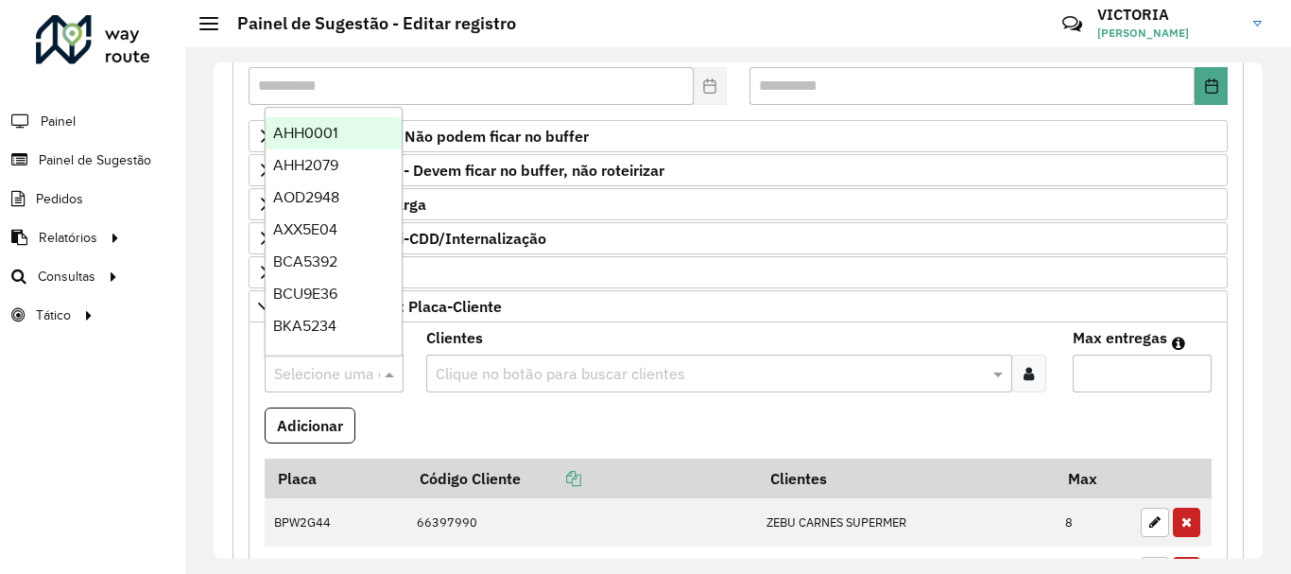
click at [326, 369] on input "text" at bounding box center [315, 374] width 82 height 23
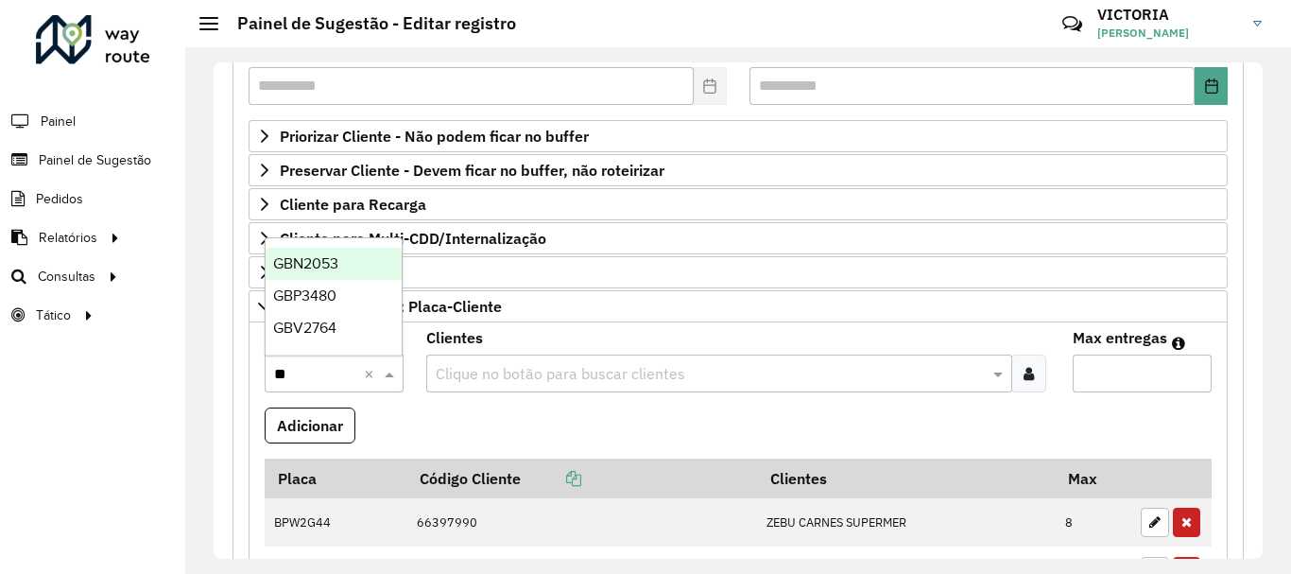
type input "***"
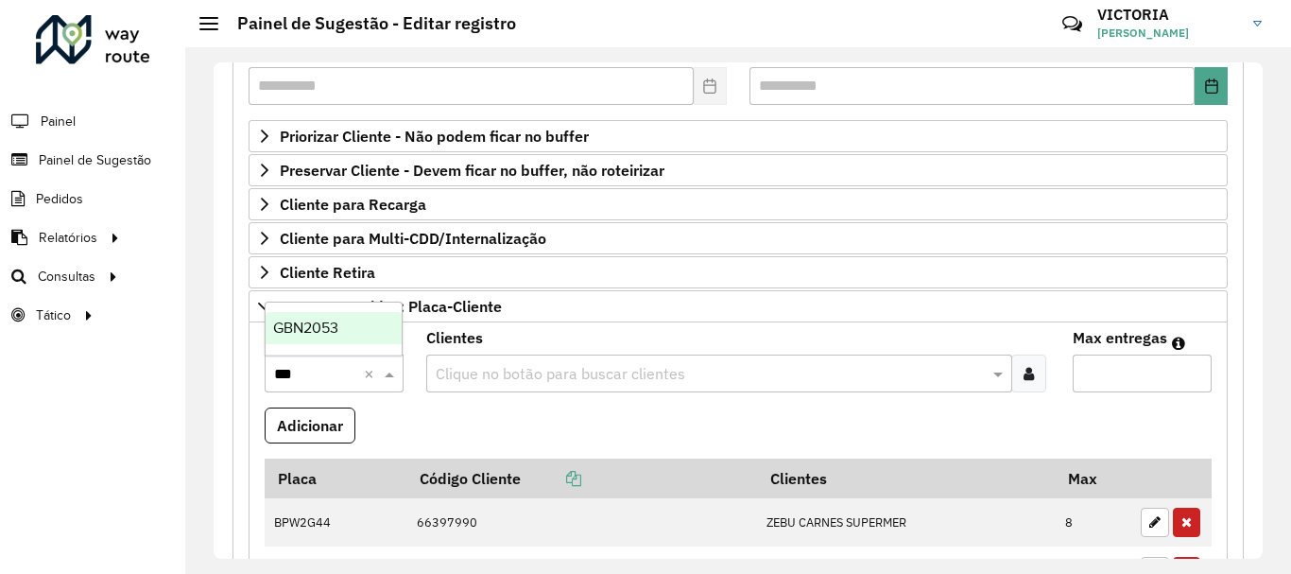
click at [355, 335] on div "GBN2053" at bounding box center [334, 328] width 136 height 32
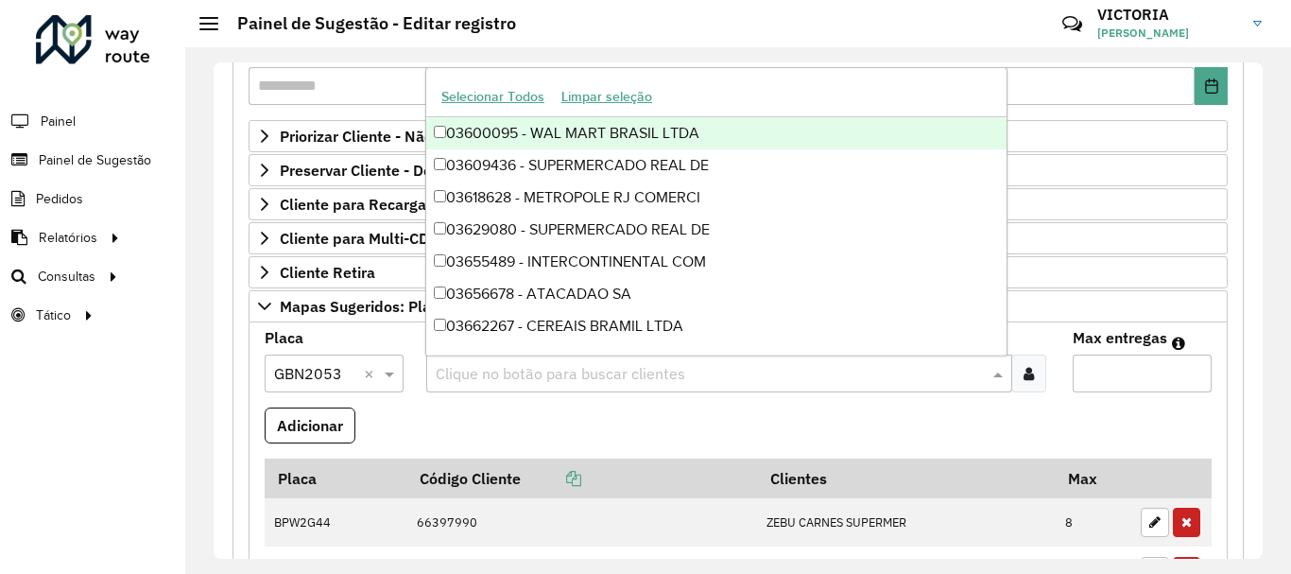
click at [552, 377] on input "text" at bounding box center [710, 374] width 558 height 23
paste input "*****"
type input "*****"
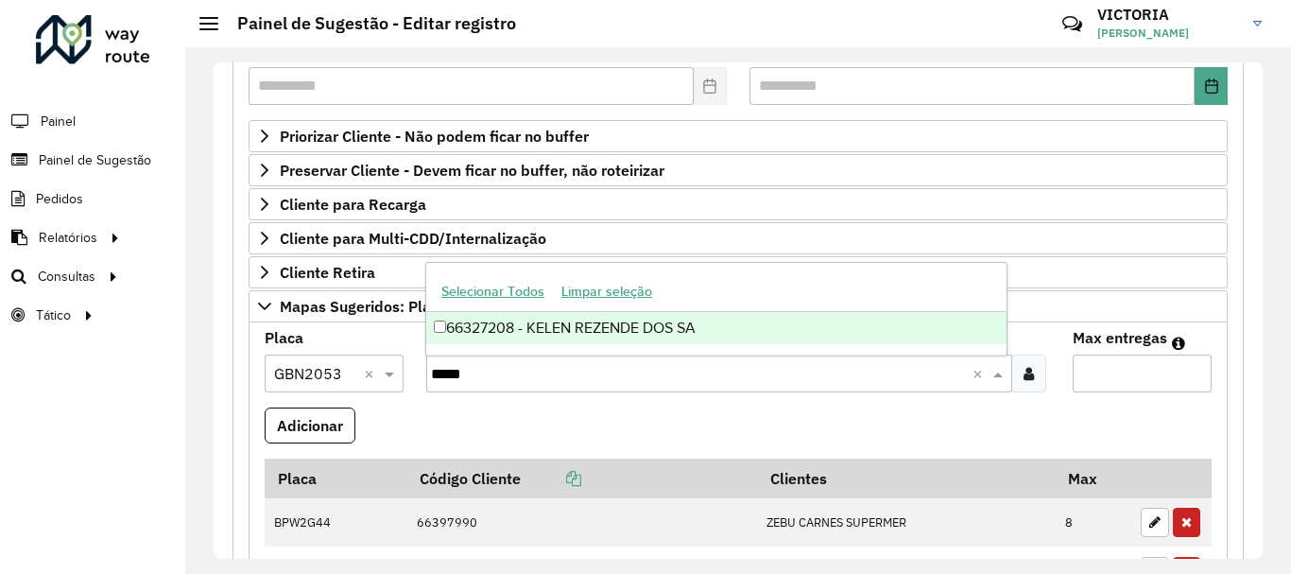
click at [660, 306] on div "Selecionar Todos Limpar seleção" at bounding box center [716, 292] width 580 height 40
click at [662, 330] on div "66327208 - KELEN REZENDE DOS SA" at bounding box center [716, 328] width 580 height 32
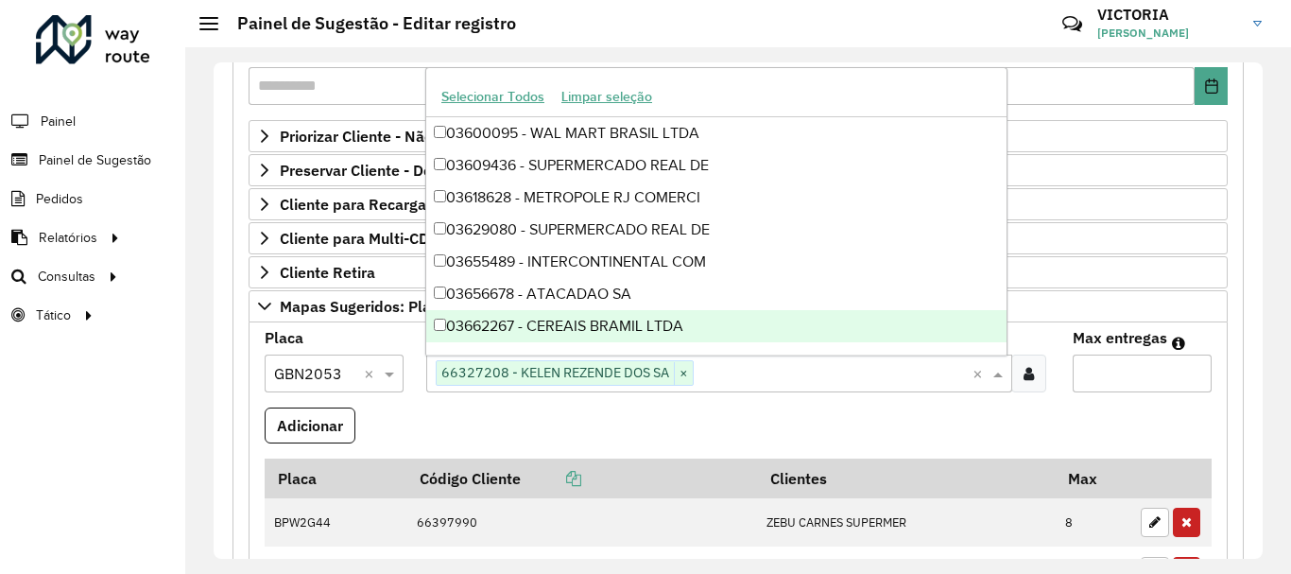
click at [1129, 363] on input "Max entregas" at bounding box center [1142, 374] width 139 height 38
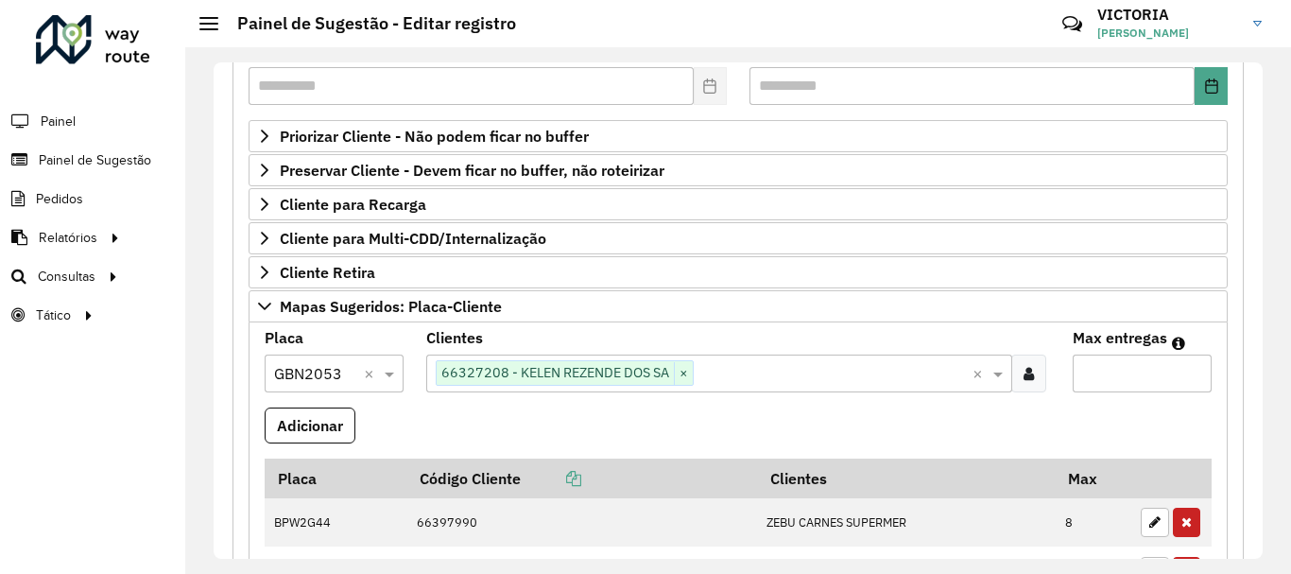
type input "*"
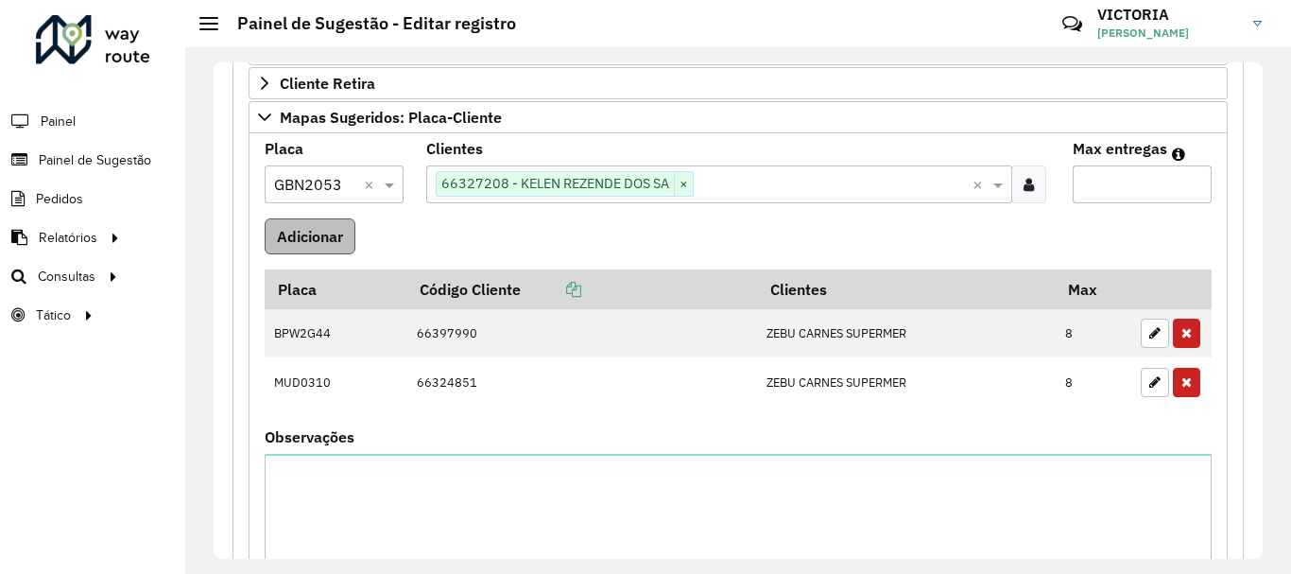
type input "*"
click at [338, 246] on button "Adicionar" at bounding box center [310, 236] width 91 height 36
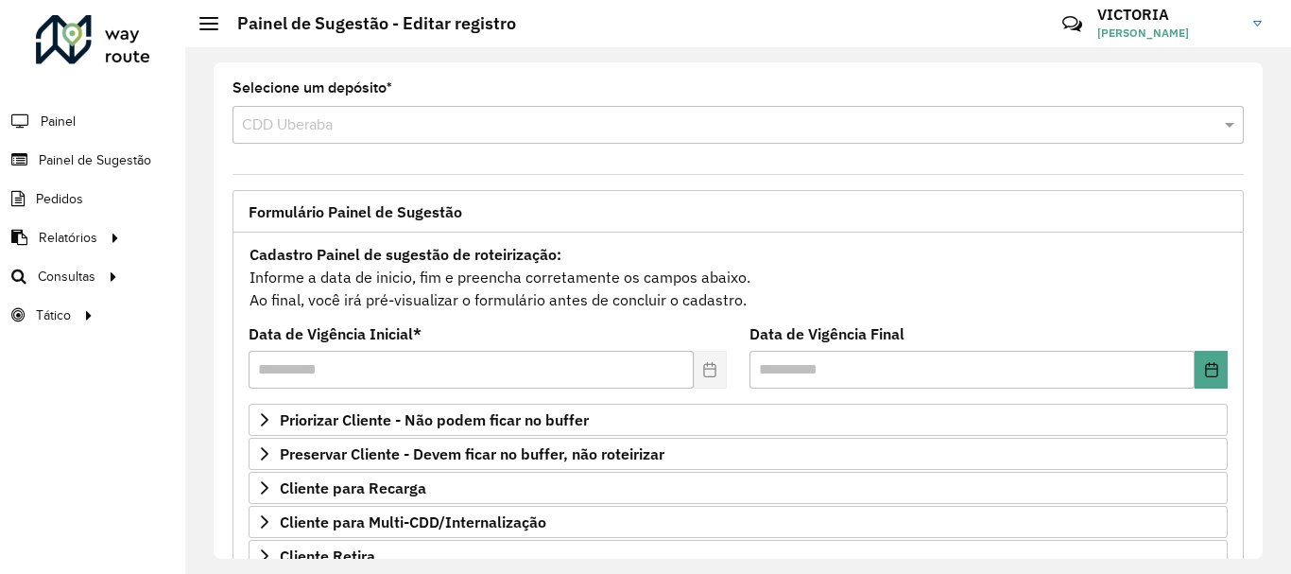
scroll to position [189, 0]
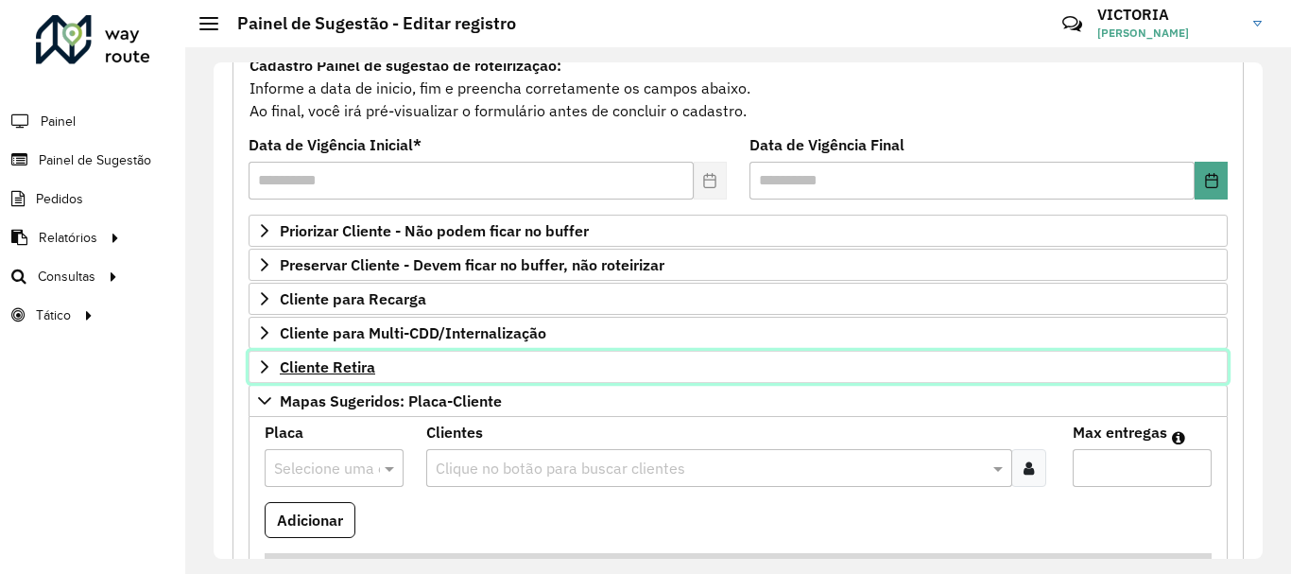
click at [553, 367] on link "Cliente Retira" at bounding box center [738, 367] width 979 height 32
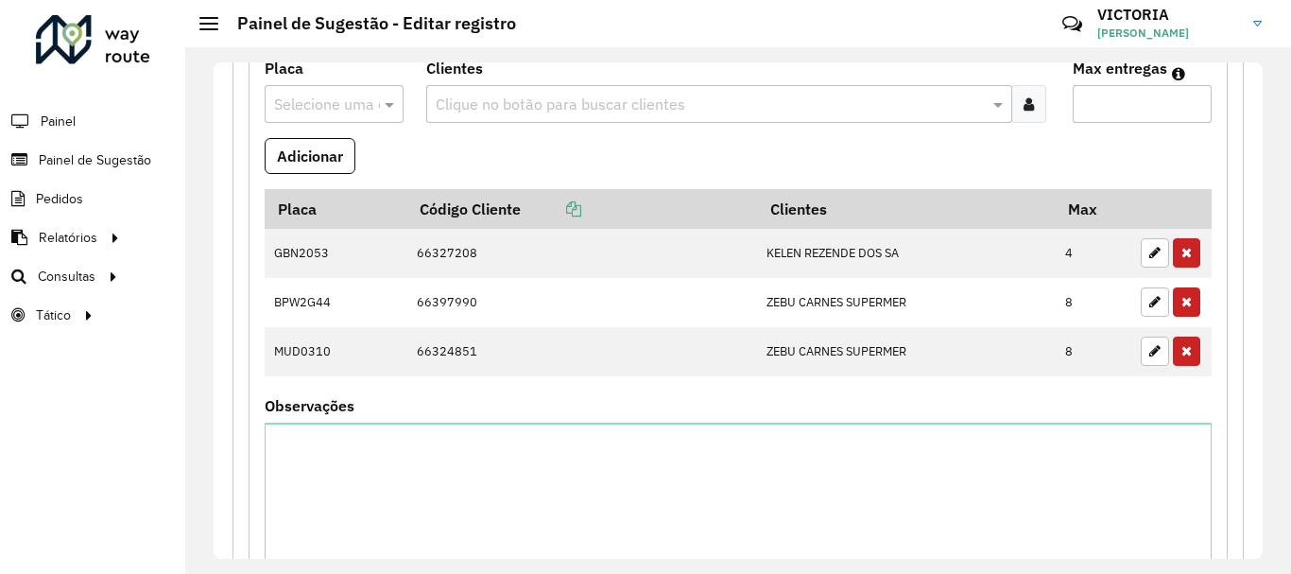
scroll to position [1505, 0]
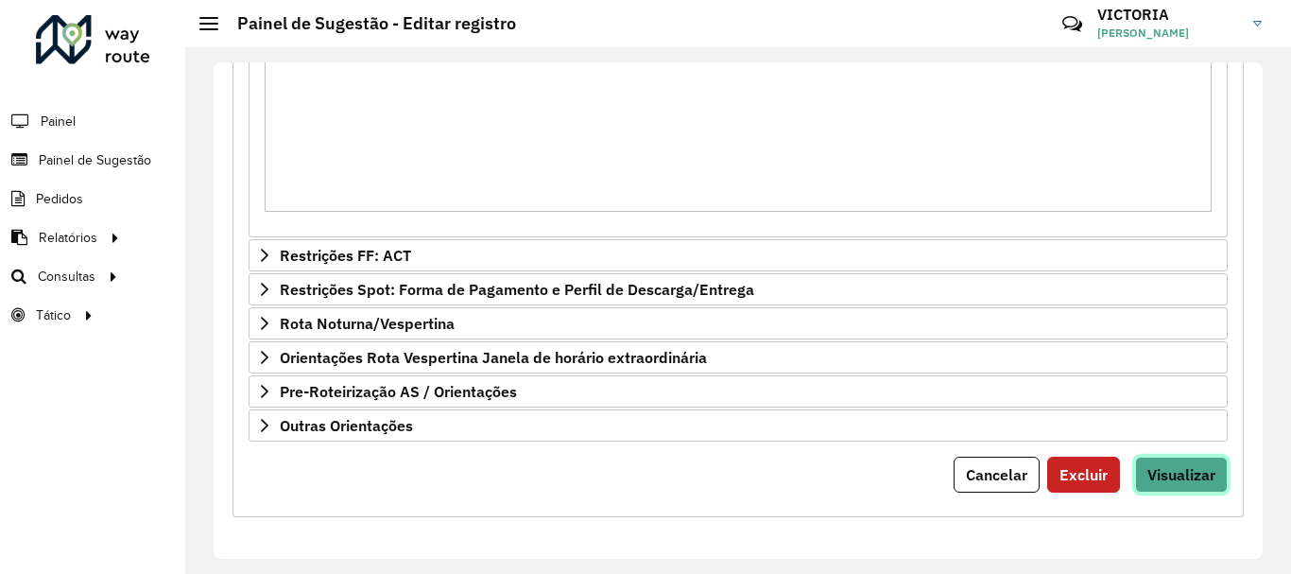
click at [1204, 478] on span "Visualizar" at bounding box center [1182, 474] width 68 height 19
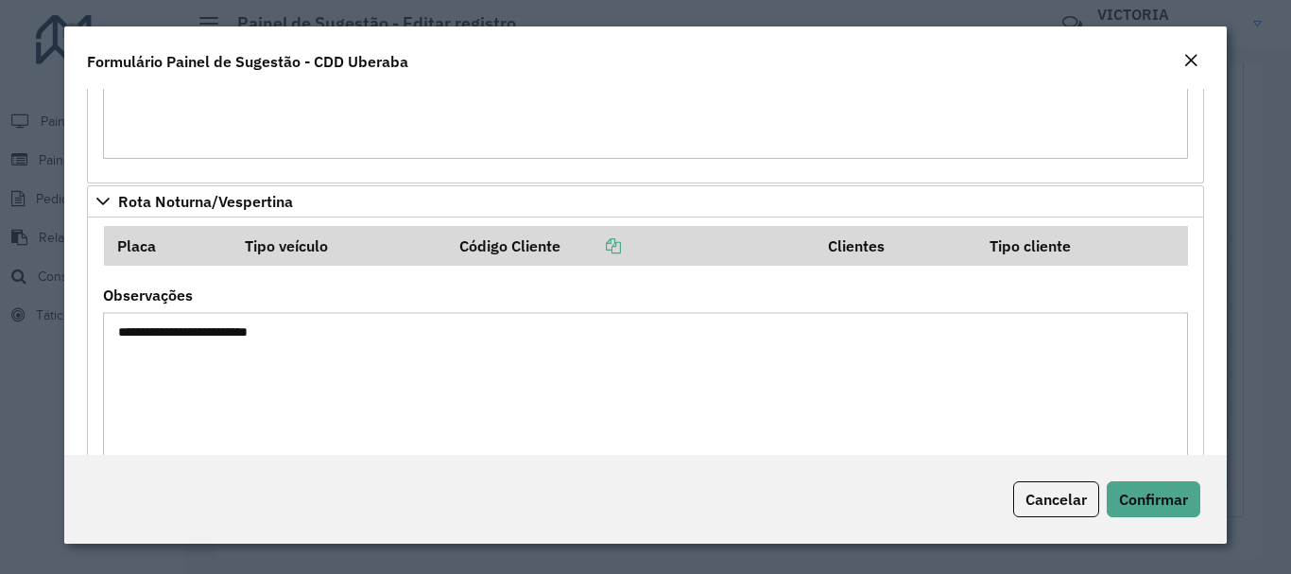
scroll to position [2713, 0]
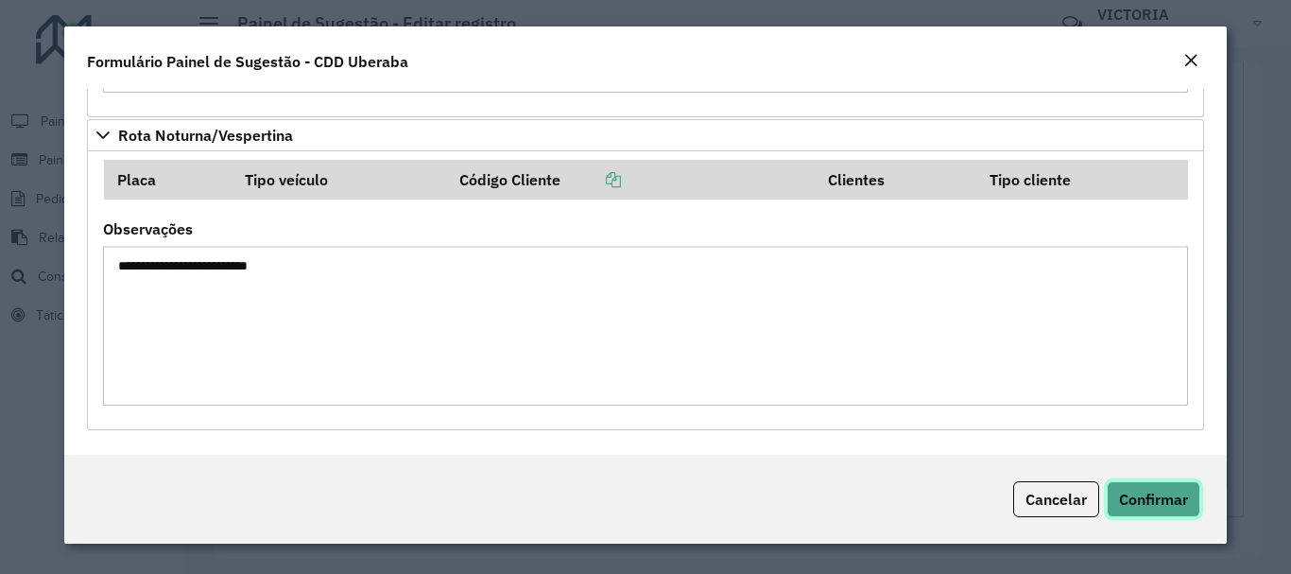
click at [1161, 508] on span "Confirmar" at bounding box center [1153, 499] width 69 height 19
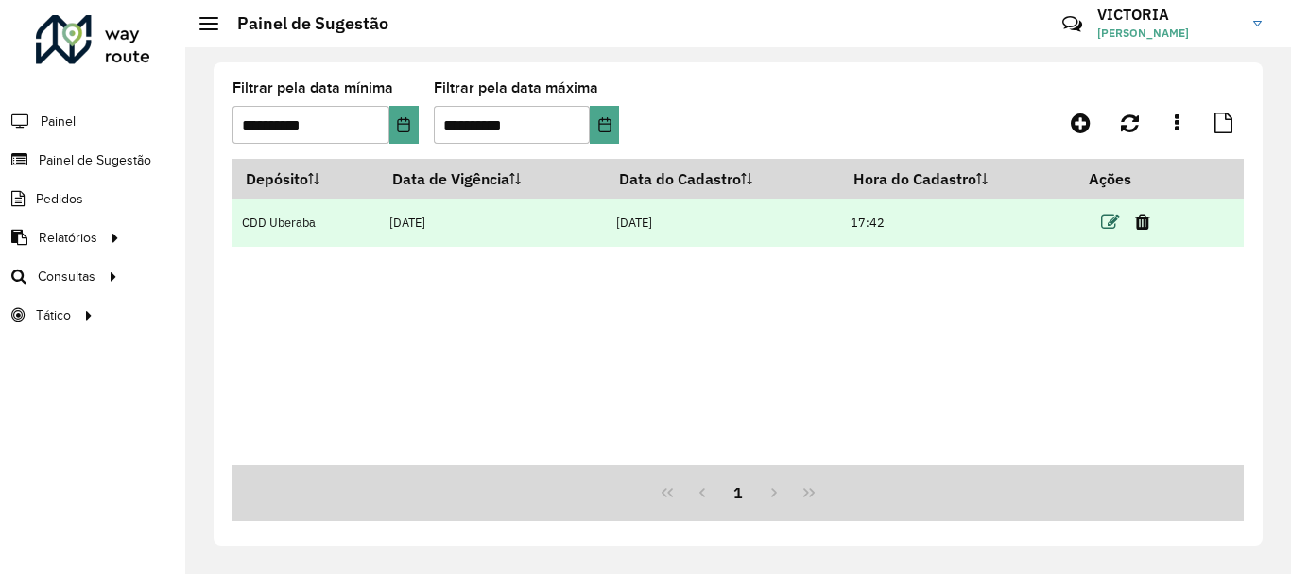
click at [1117, 216] on icon at bounding box center [1110, 222] width 19 height 19
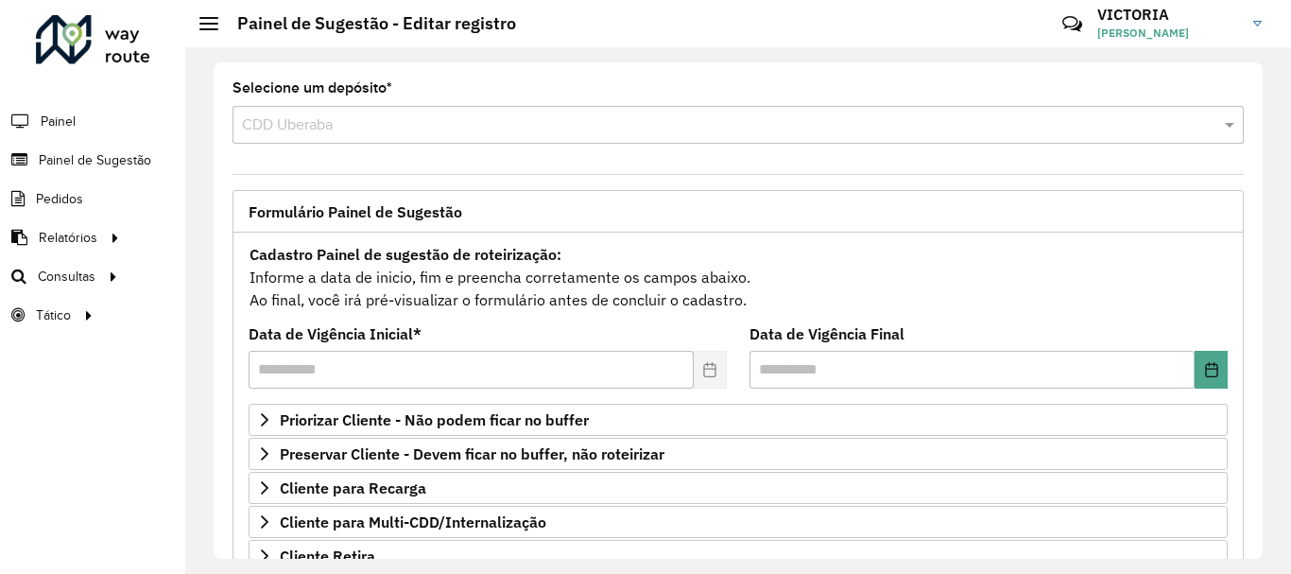
scroll to position [369, 0]
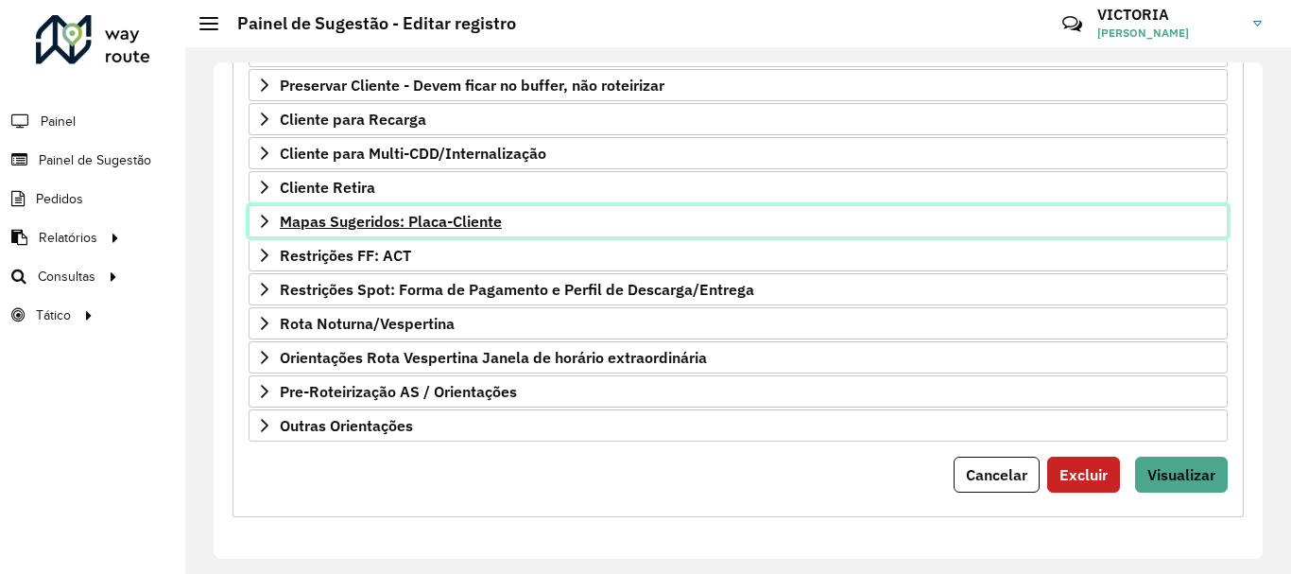
click at [409, 210] on link "Mapas Sugeridos: Placa-Cliente" at bounding box center [738, 221] width 979 height 32
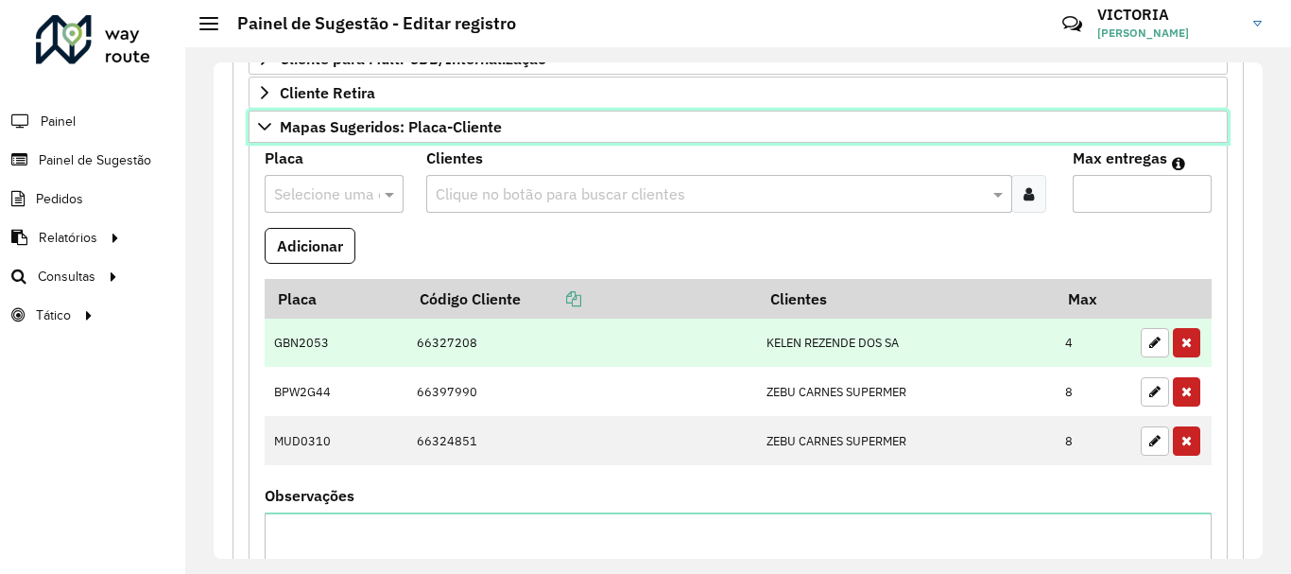
scroll to position [558, 0]
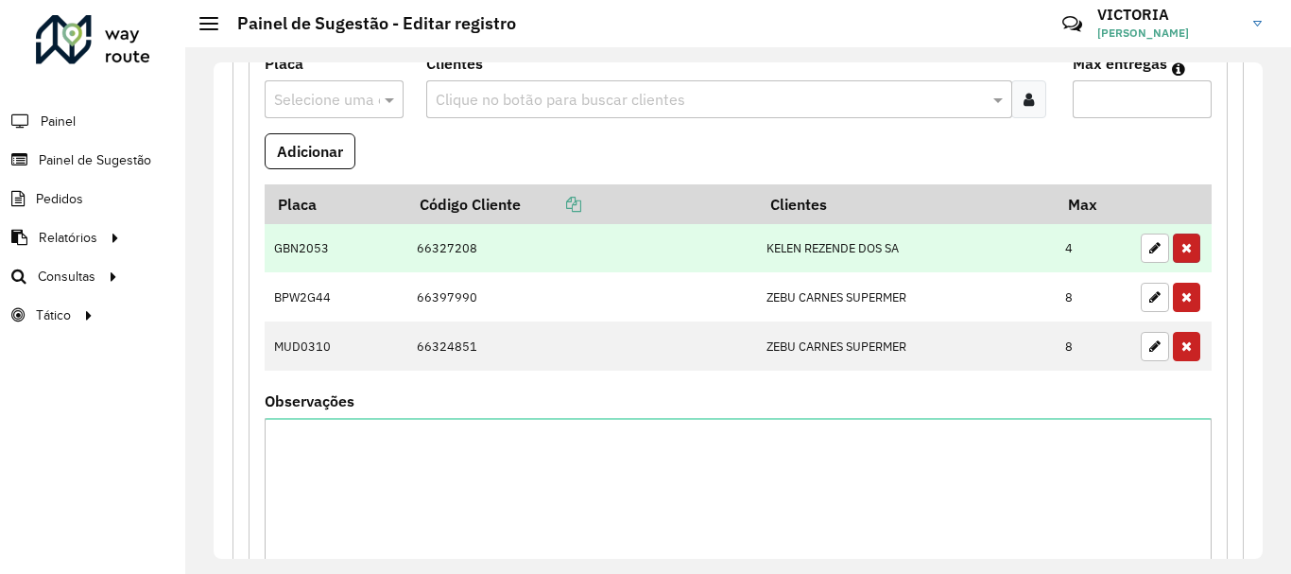
click at [1186, 235] on button "button" at bounding box center [1186, 248] width 27 height 29
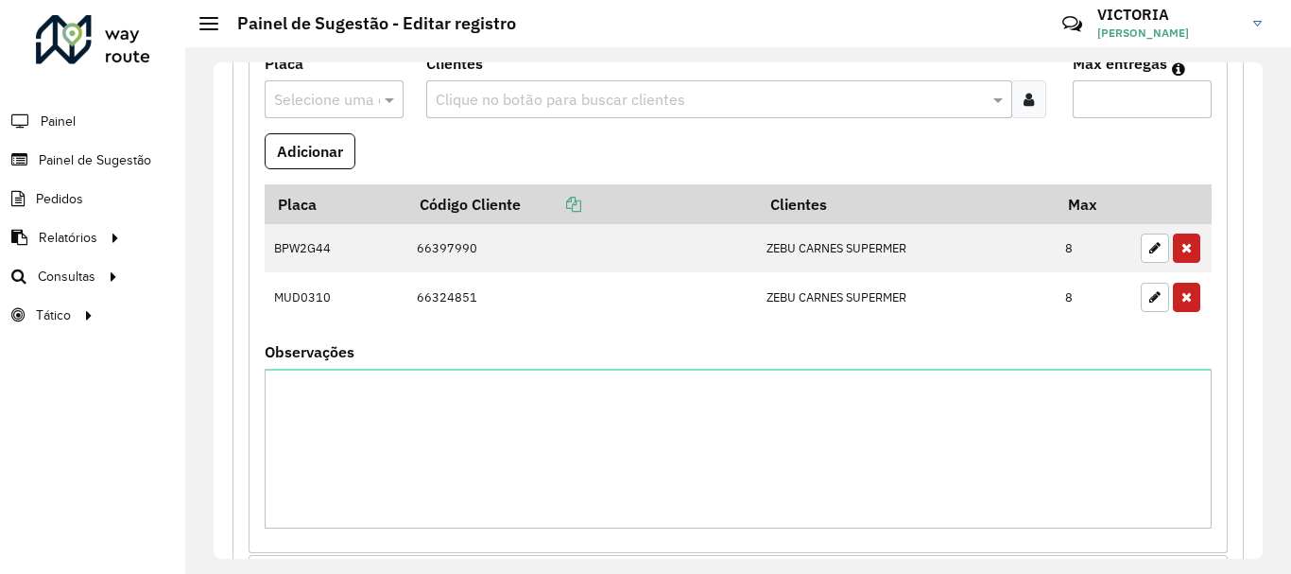
scroll to position [874, 0]
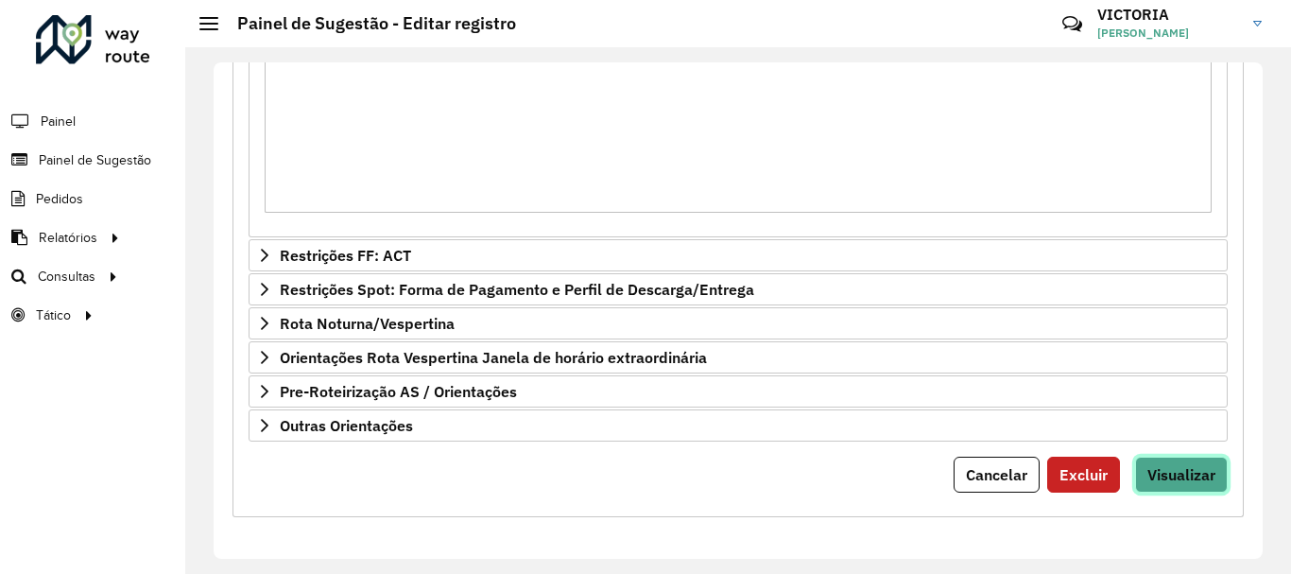
click at [1161, 460] on button "Visualizar" at bounding box center [1181, 475] width 93 height 36
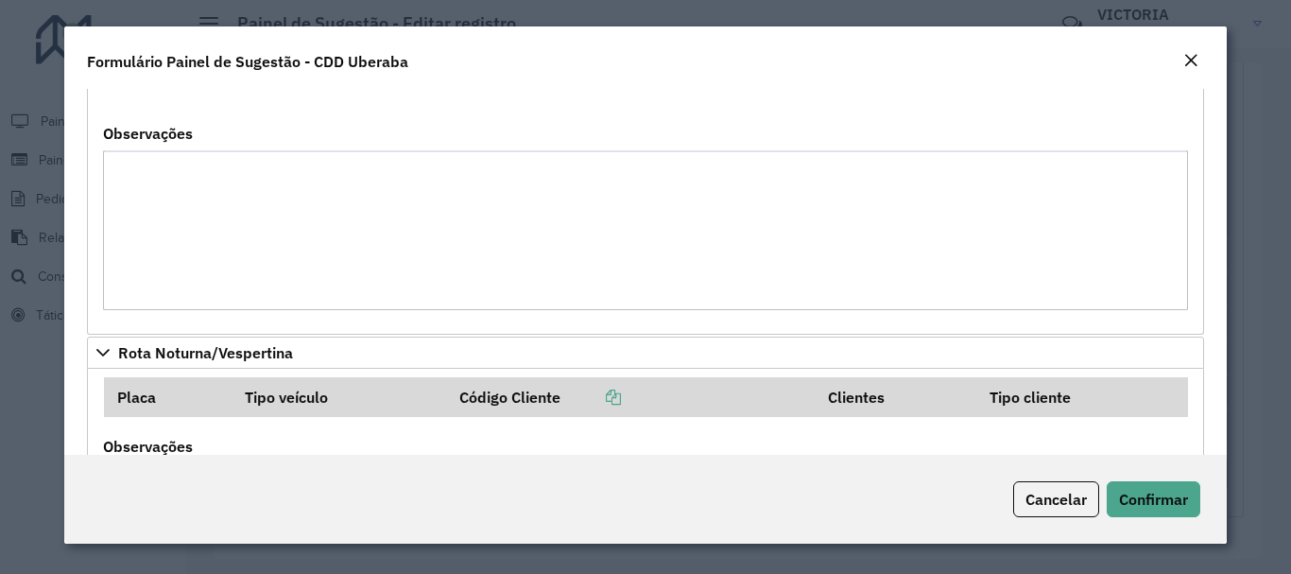
scroll to position [2675, 0]
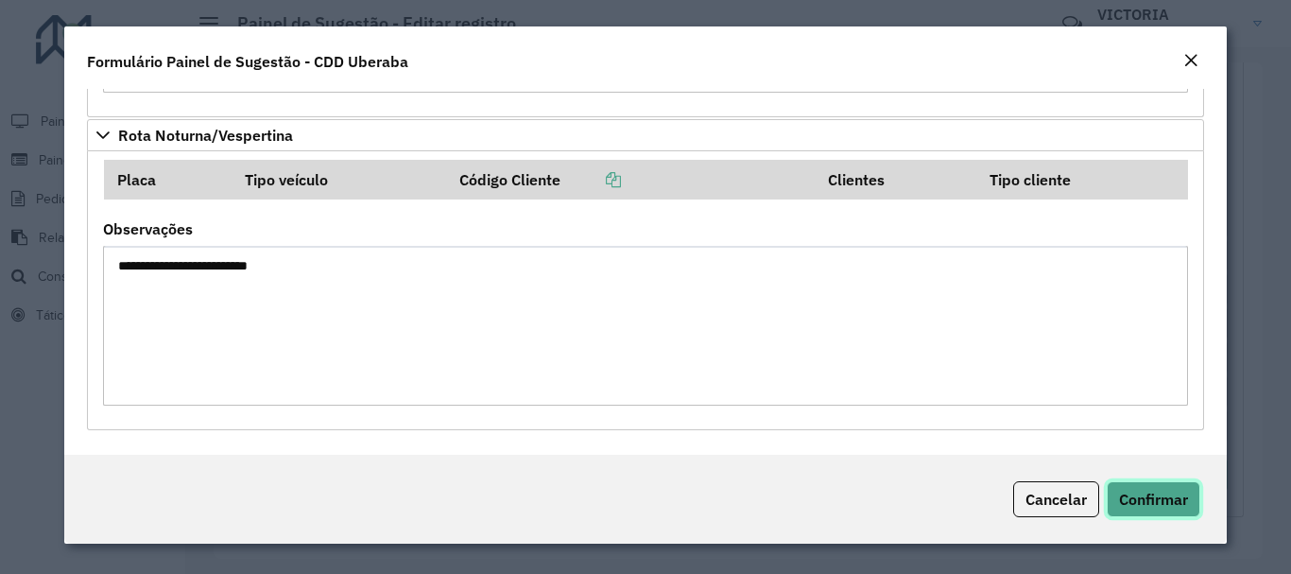
click at [1184, 496] on span "Confirmar" at bounding box center [1153, 499] width 69 height 19
